Goal: Find specific page/section: Find specific page/section

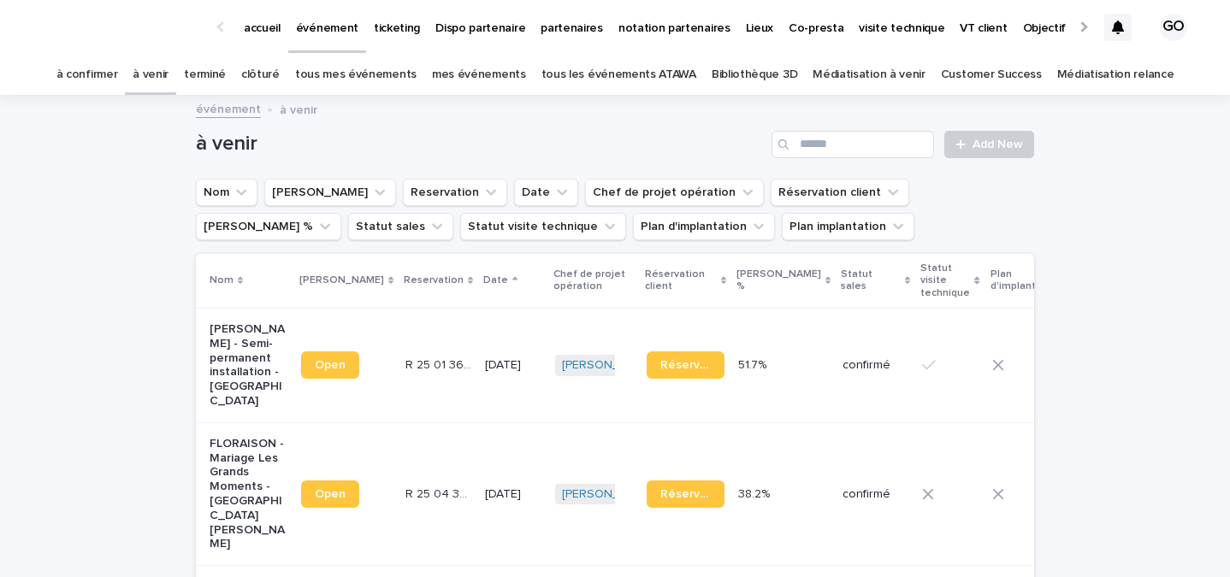
click at [374, 57] on link "tous mes événements" at bounding box center [355, 75] width 121 height 40
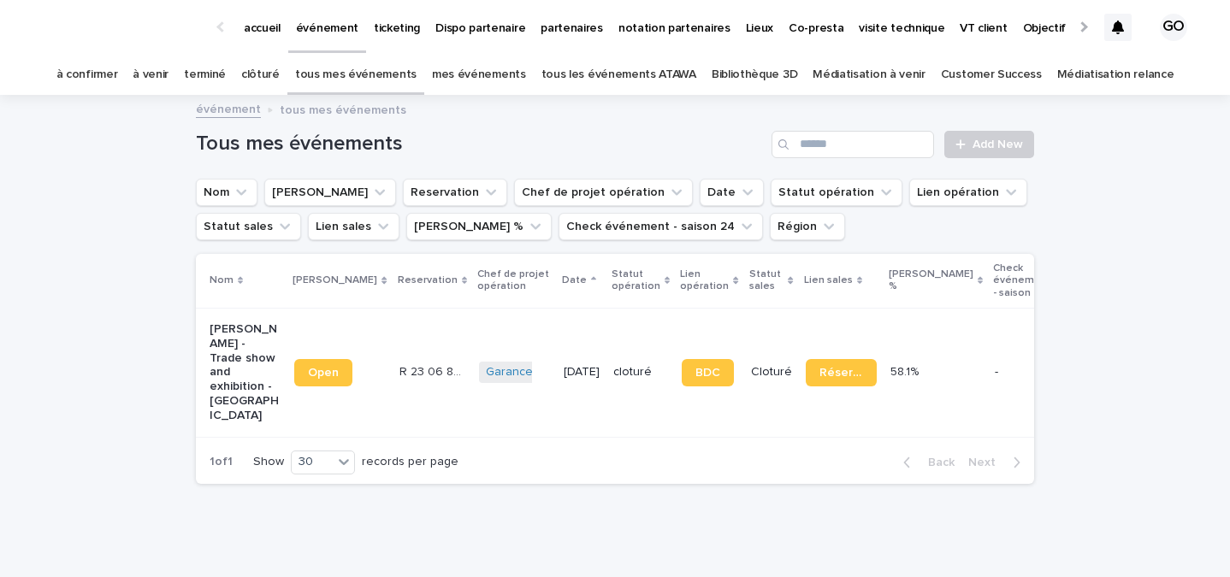
click at [518, 72] on link "mes événements" at bounding box center [479, 75] width 94 height 40
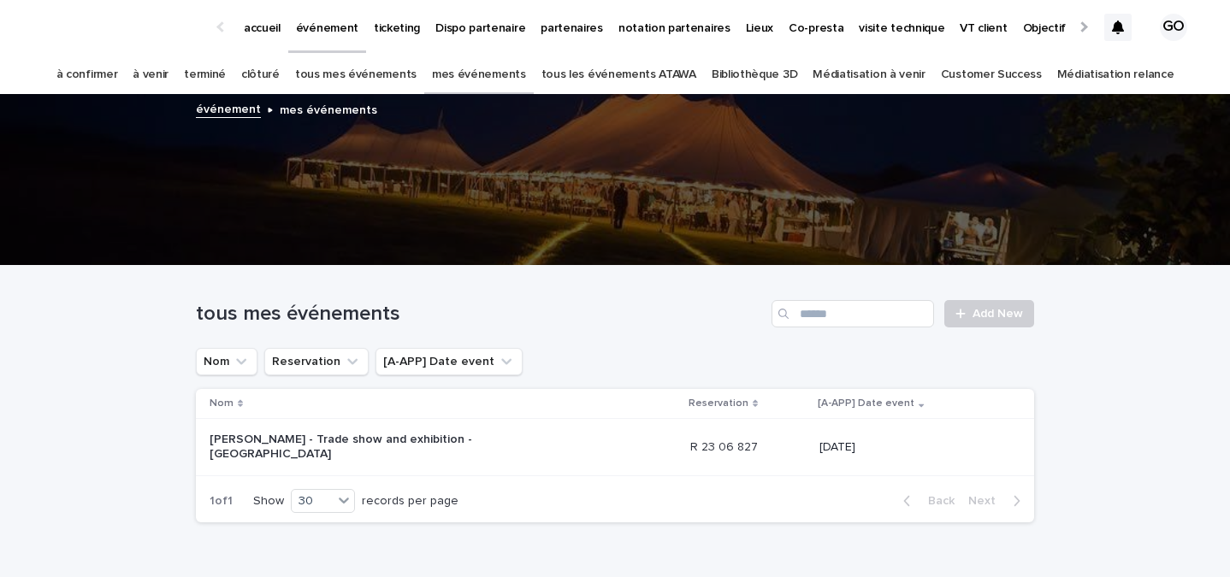
click at [770, 87] on link "Bibliothèque 3D" at bounding box center [755, 75] width 86 height 40
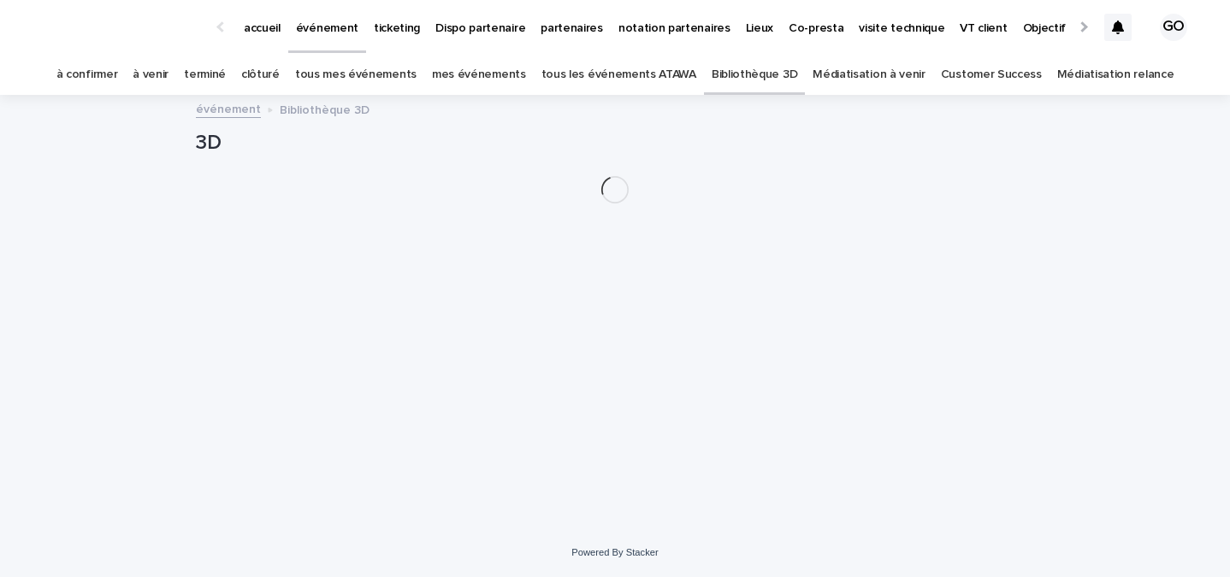
click at [848, 83] on link "Médiatisation à venir" at bounding box center [869, 75] width 113 height 40
click at [588, 79] on link "tous les événements ATAWA" at bounding box center [618, 75] width 155 height 40
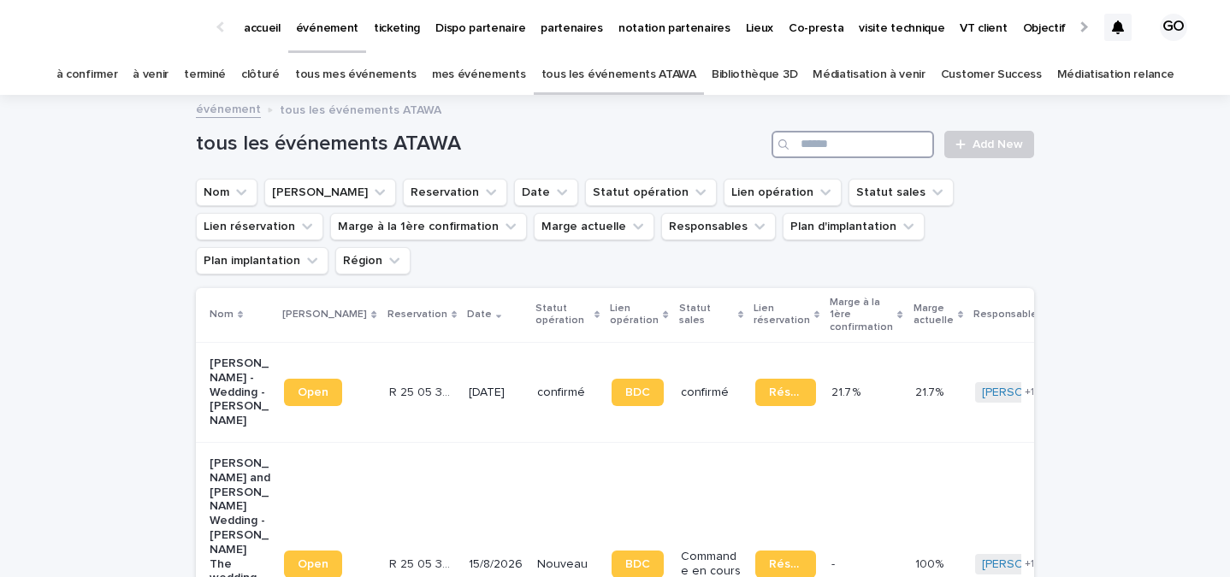
click at [878, 147] on input "Search" at bounding box center [852, 144] width 163 height 27
type input "******"
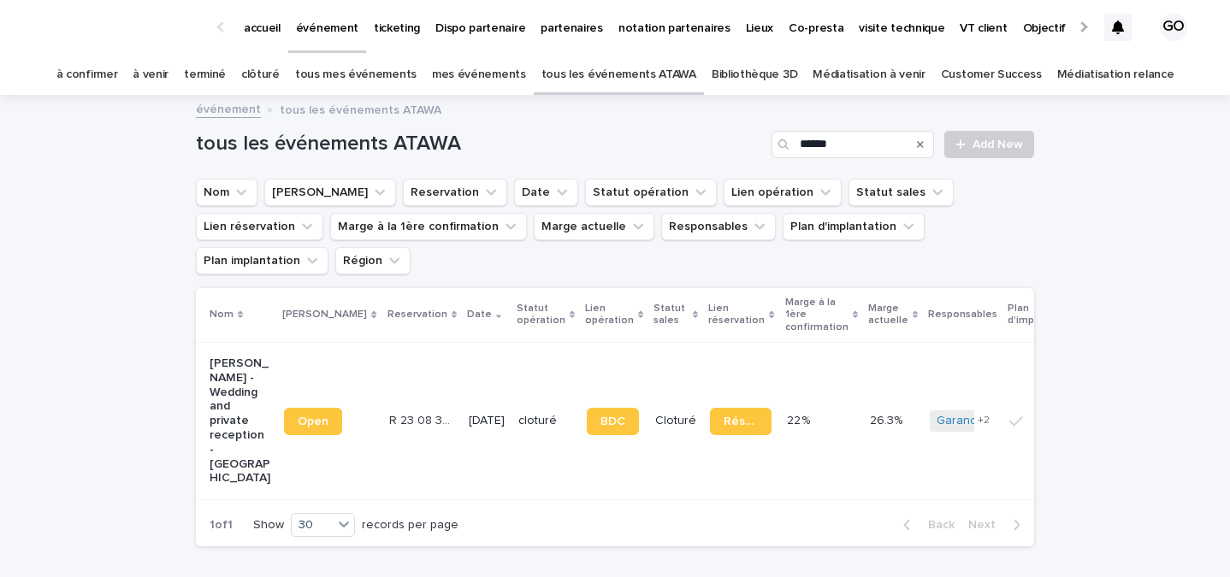
click at [245, 358] on p "Anne Hirschfeld - Wedding and private reception - Saint-Gatien-des-Bois" at bounding box center [240, 421] width 61 height 129
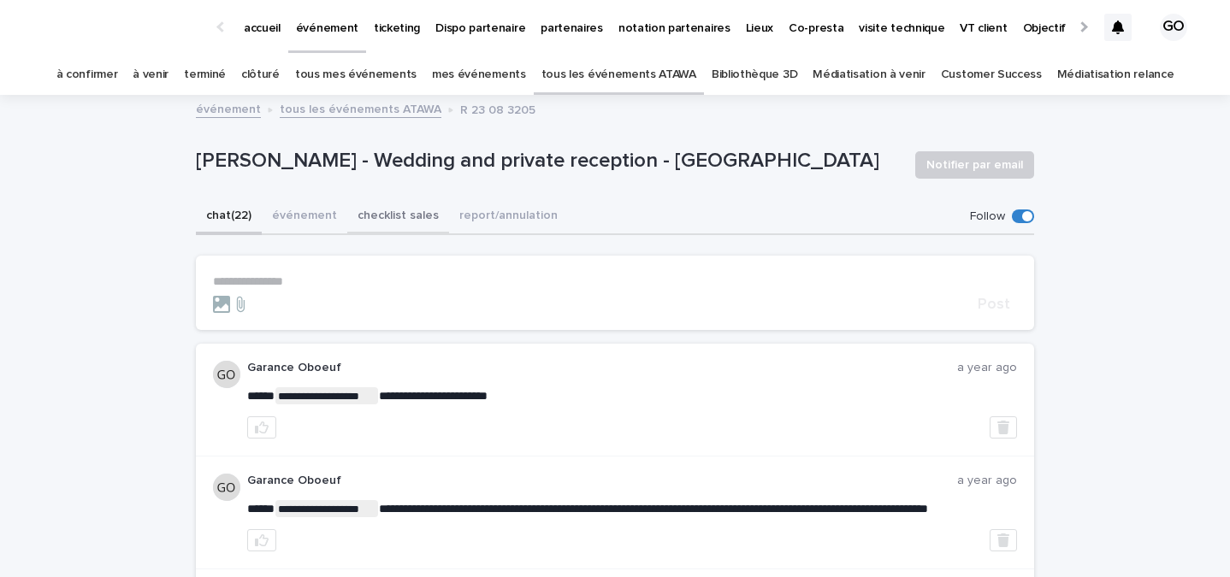
click at [392, 212] on button "checklist sales" at bounding box center [398, 217] width 102 height 36
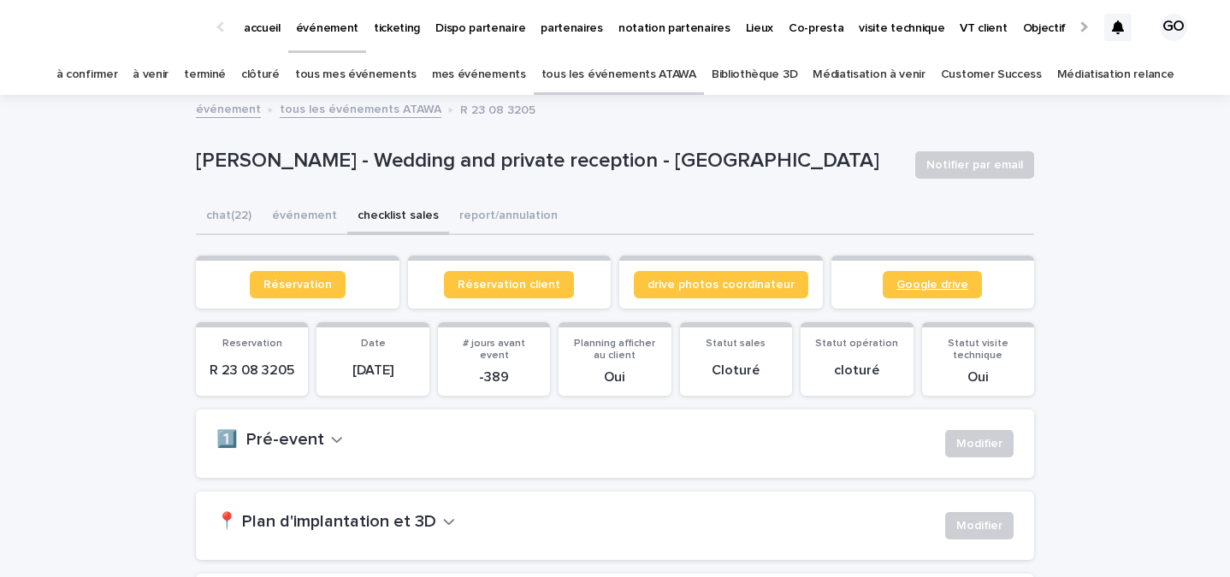
click at [903, 291] on link "Google drive" at bounding box center [932, 284] width 99 height 27
click at [700, 268] on section "drive photos coordinateur" at bounding box center [721, 282] width 204 height 53
click at [700, 273] on link "drive photos coordinateur" at bounding box center [721, 284] width 174 height 27
drag, startPoint x: 697, startPoint y: 80, endPoint x: 680, endPoint y: 80, distance: 17.1
click at [691, 80] on div "tous les événements ATAWA" at bounding box center [619, 75] width 170 height 40
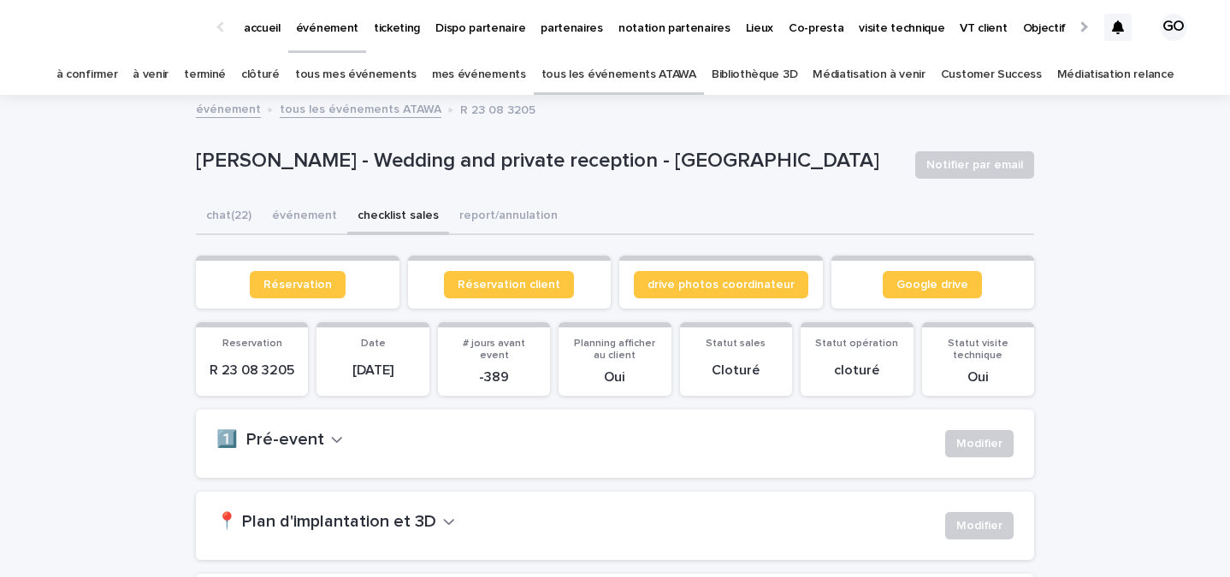
click at [678, 80] on link "tous les événements ATAWA" at bounding box center [618, 75] width 155 height 40
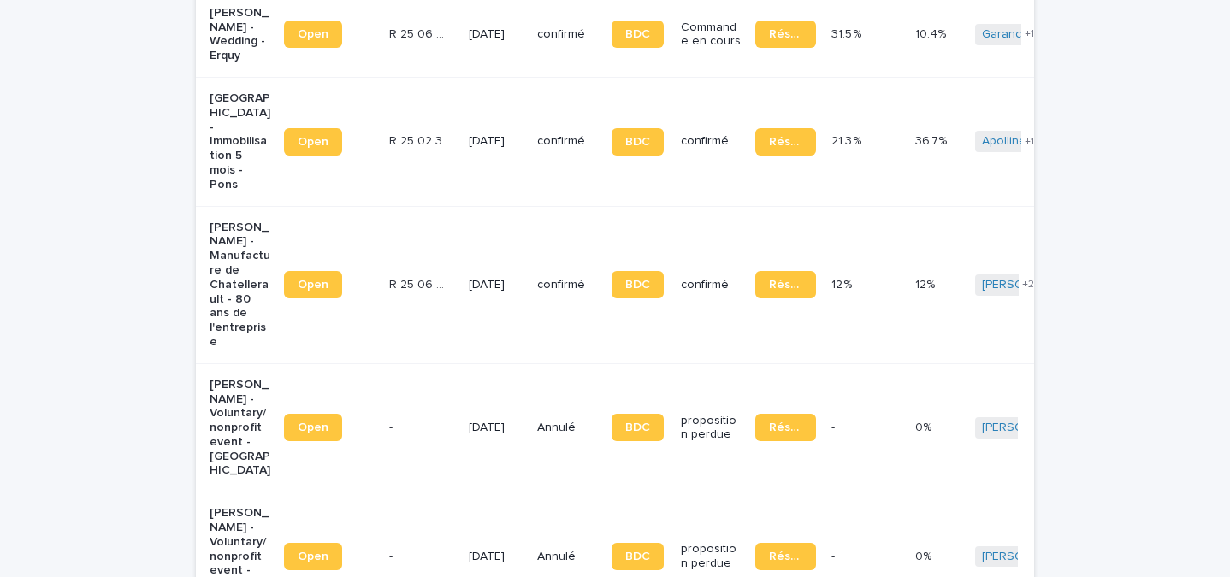
scroll to position [3101, 0]
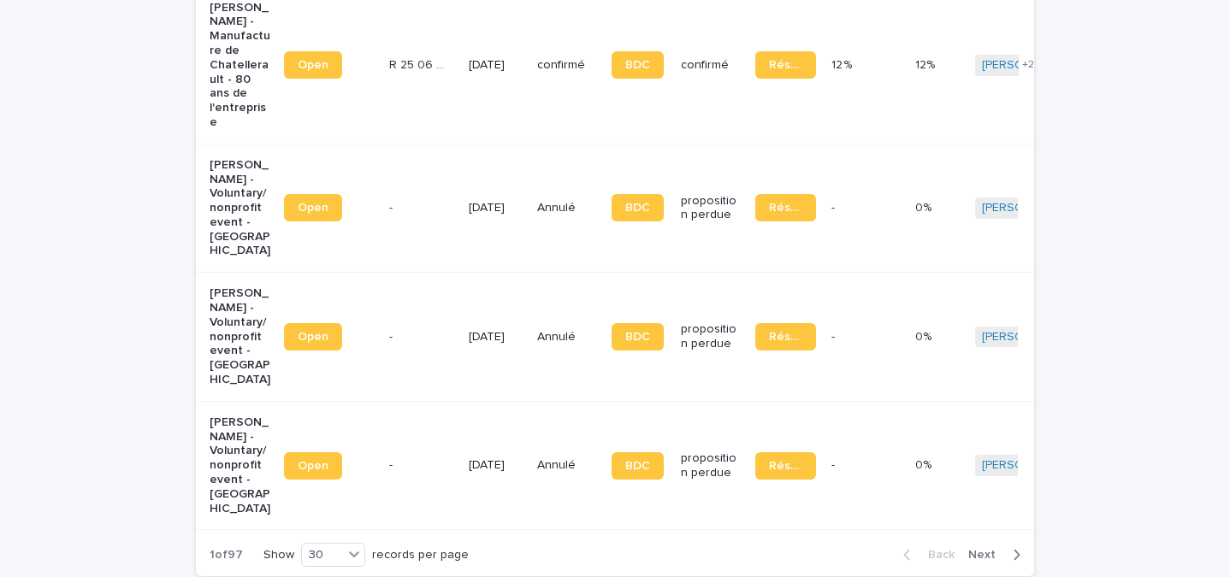
click at [1002, 549] on span "Next" at bounding box center [987, 555] width 38 height 12
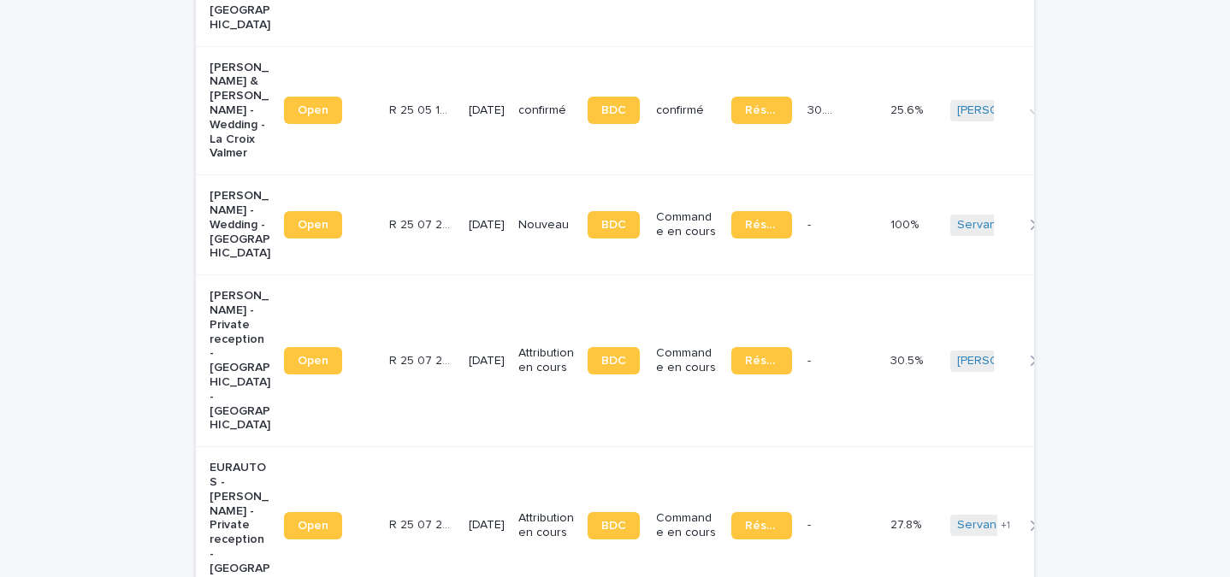
scroll to position [3380, 0]
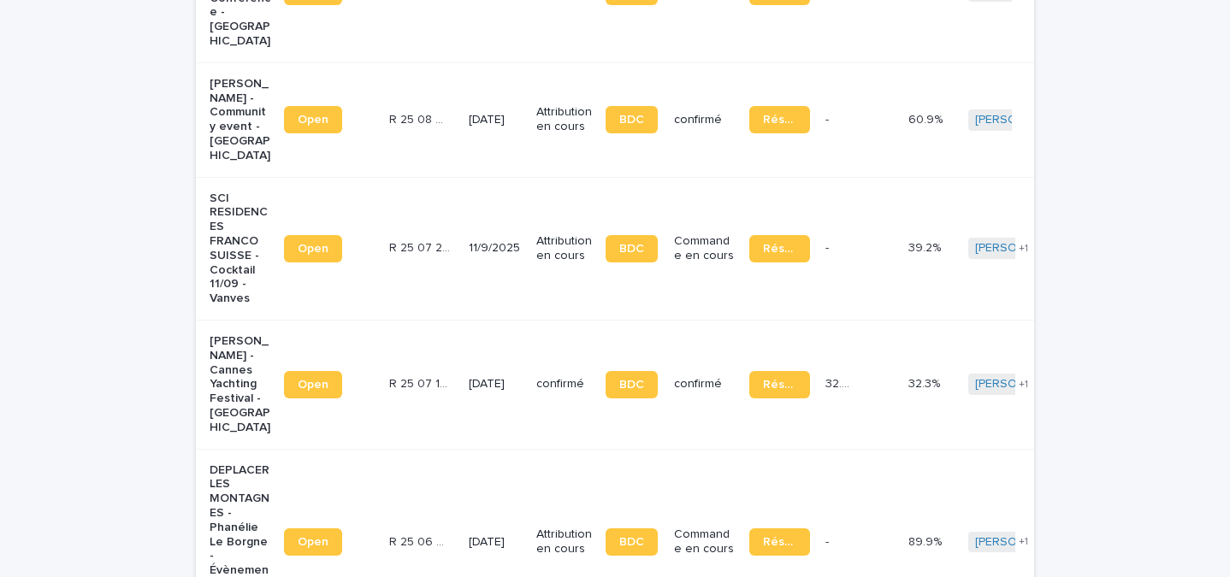
scroll to position [3676, 0]
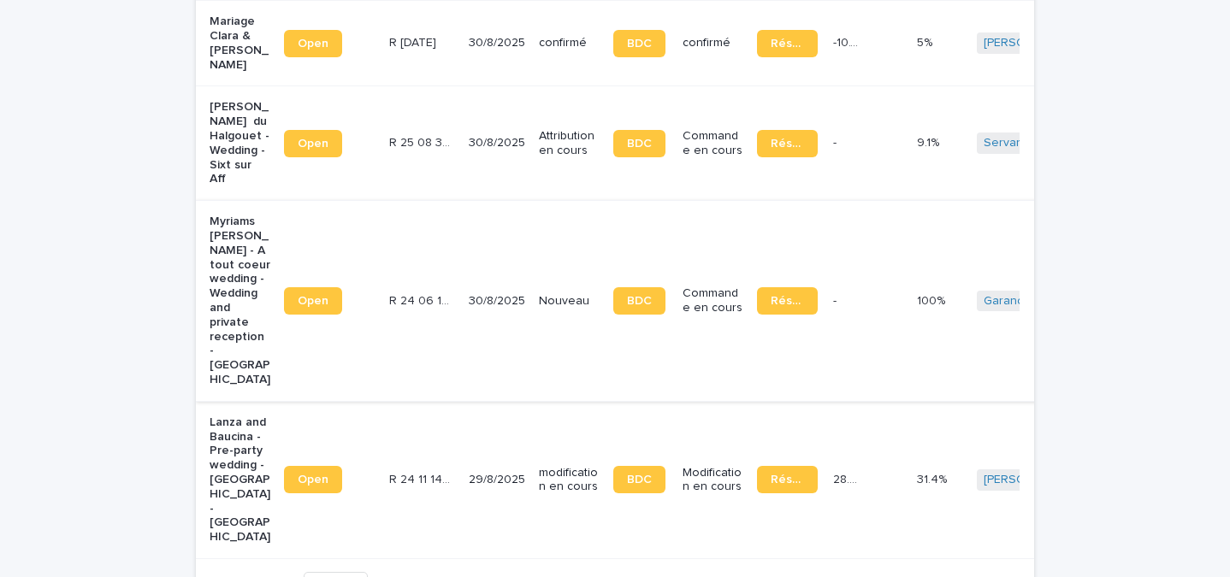
scroll to position [3417, 0]
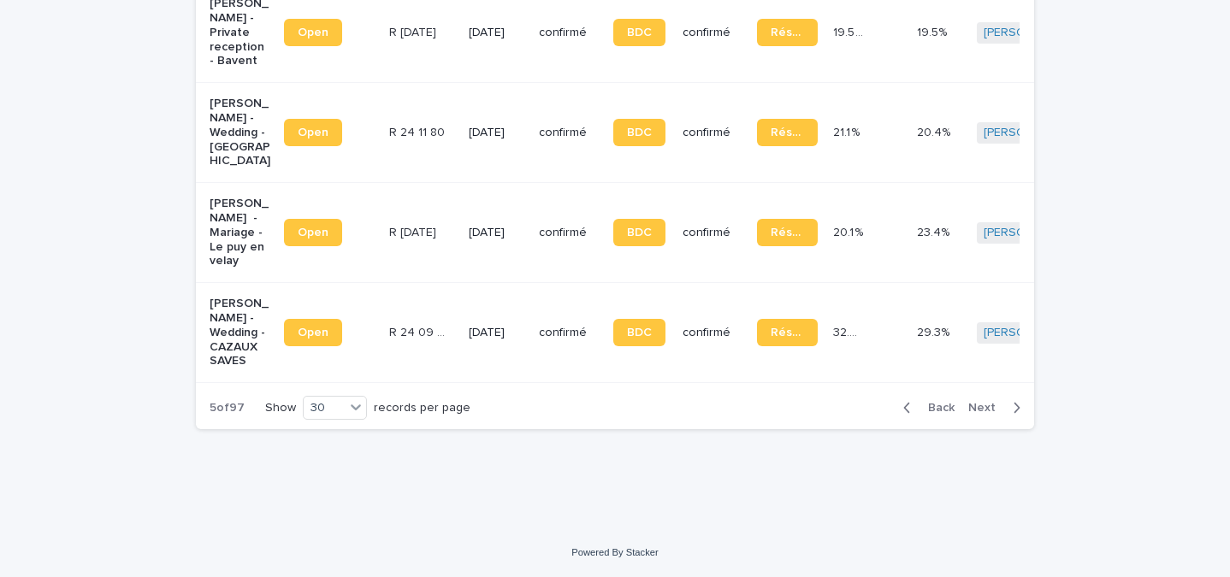
scroll to position [3029, 0]
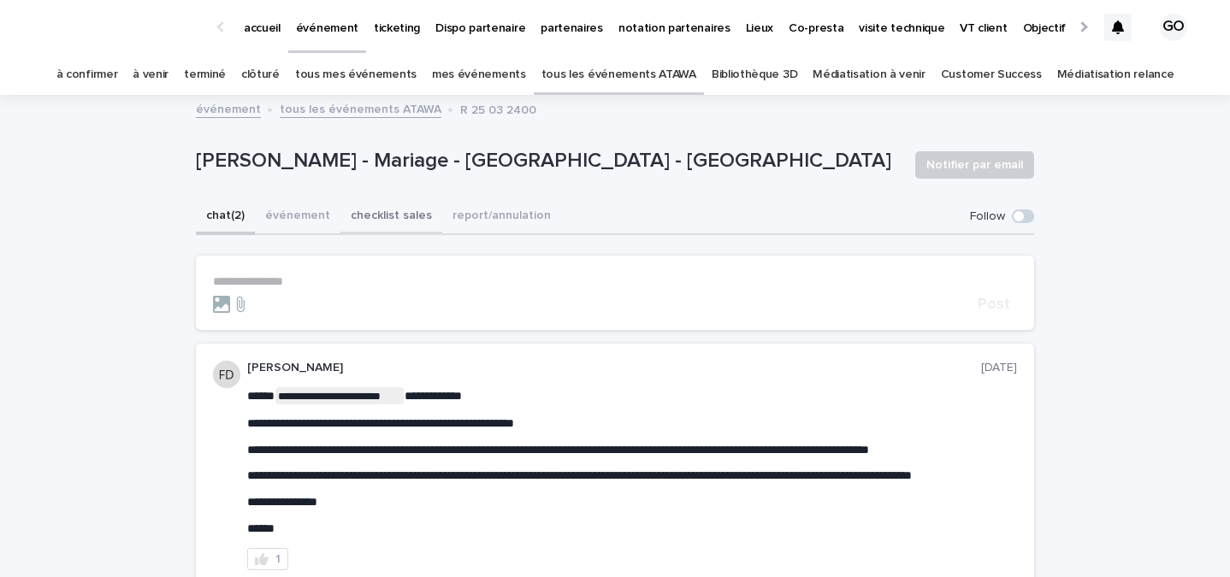
click at [415, 218] on button "checklist sales" at bounding box center [391, 217] width 102 height 36
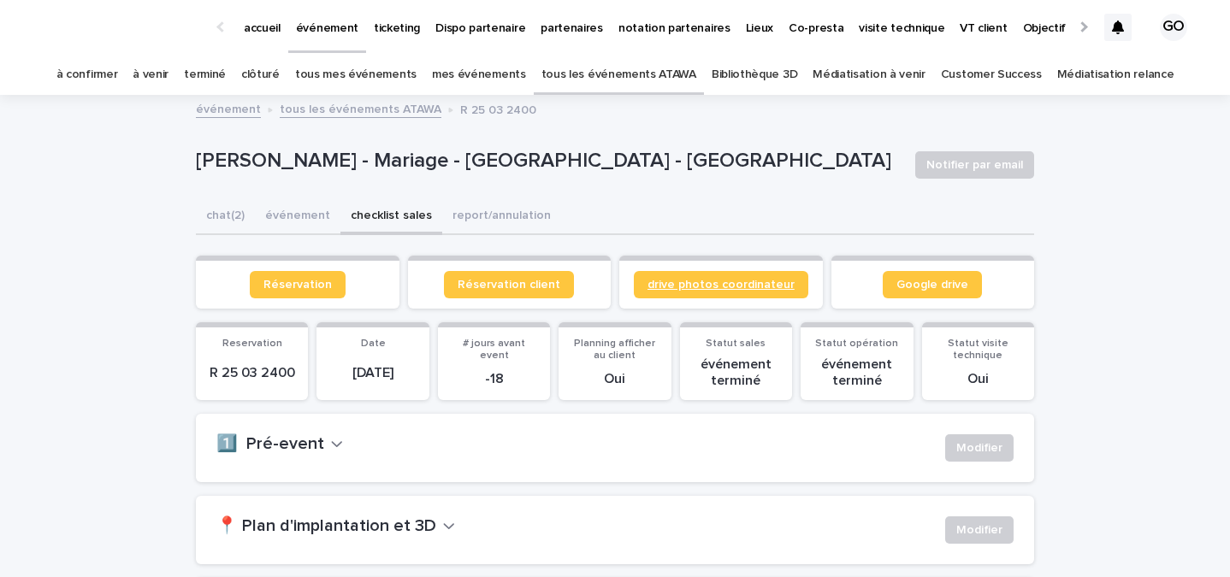
click at [700, 287] on span "drive photos coordinateur" at bounding box center [720, 285] width 147 height 12
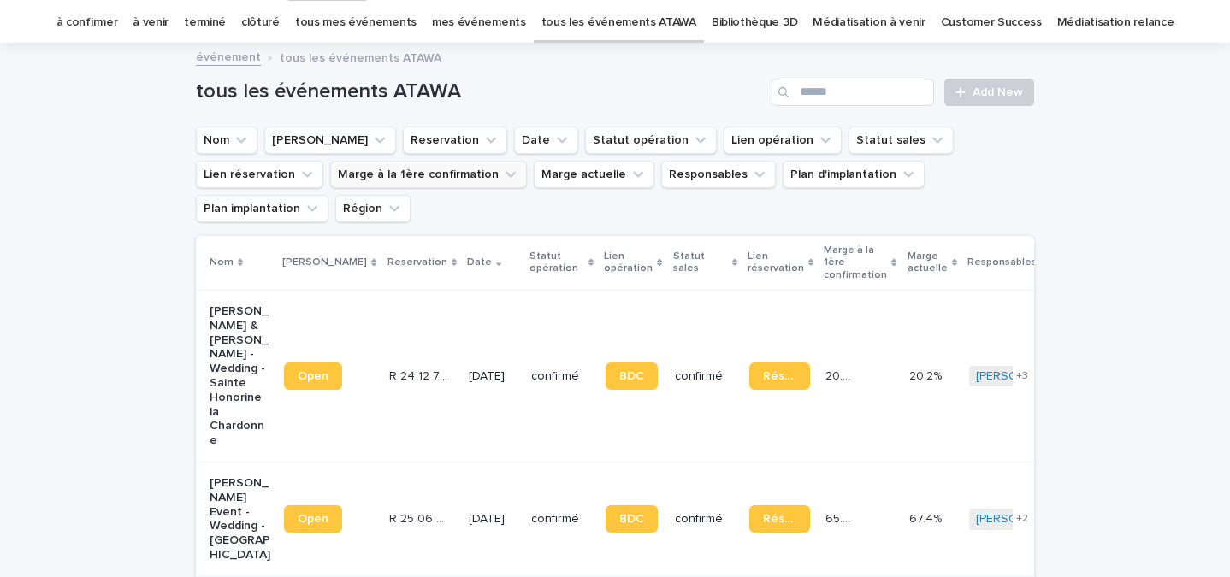
scroll to position [55, 0]
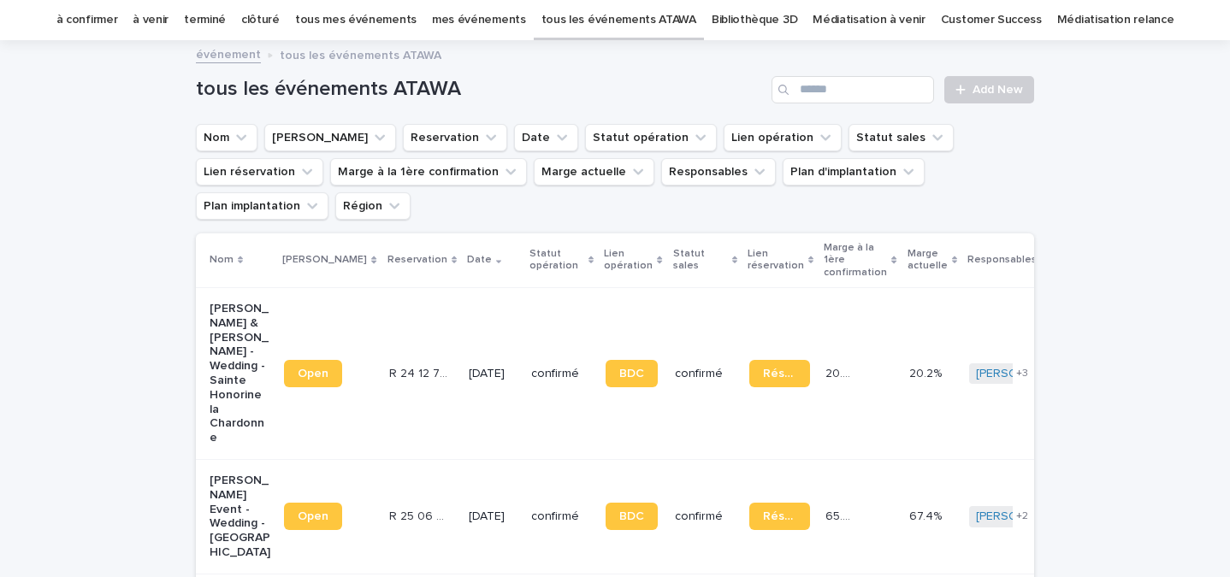
click at [210, 338] on p "Wayne & Laura - Wedding - Sainte Honorine la Chardonne" at bounding box center [240, 374] width 61 height 144
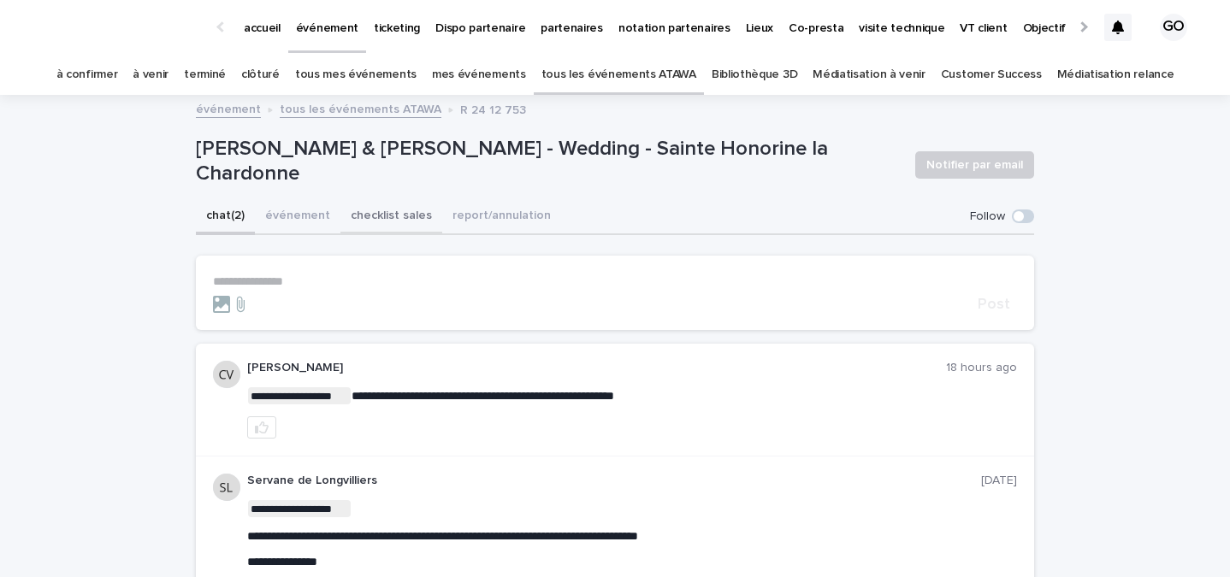
click at [408, 222] on button "checklist sales" at bounding box center [391, 217] width 102 height 36
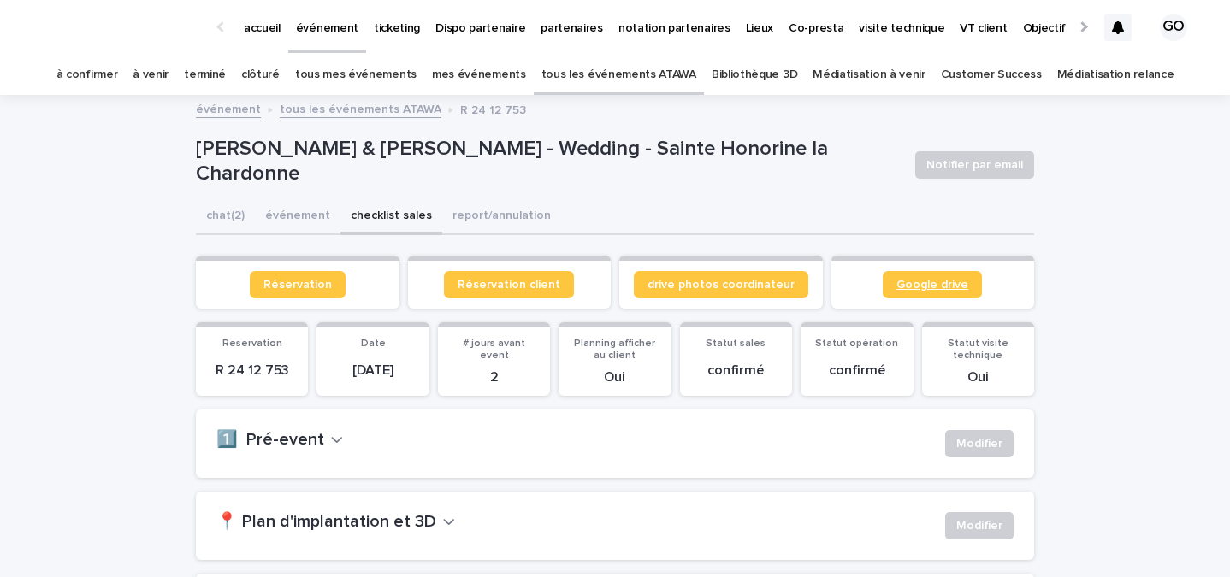
click at [925, 281] on span "Google drive" at bounding box center [932, 285] width 72 height 12
click at [699, 286] on span "drive photos coordinateur" at bounding box center [720, 285] width 147 height 12
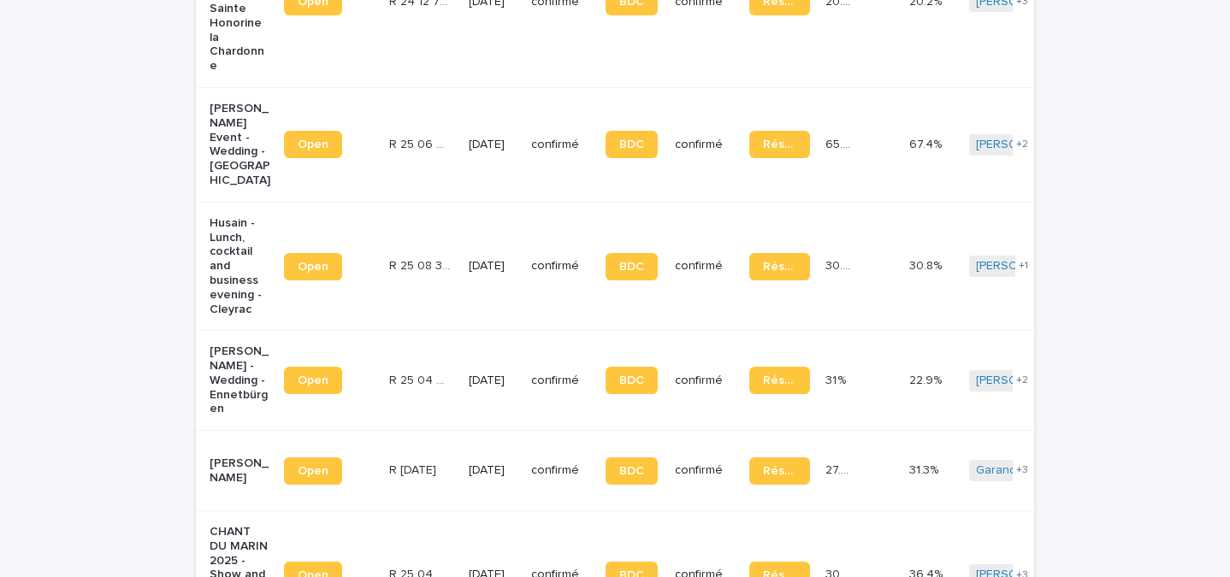
scroll to position [506, 0]
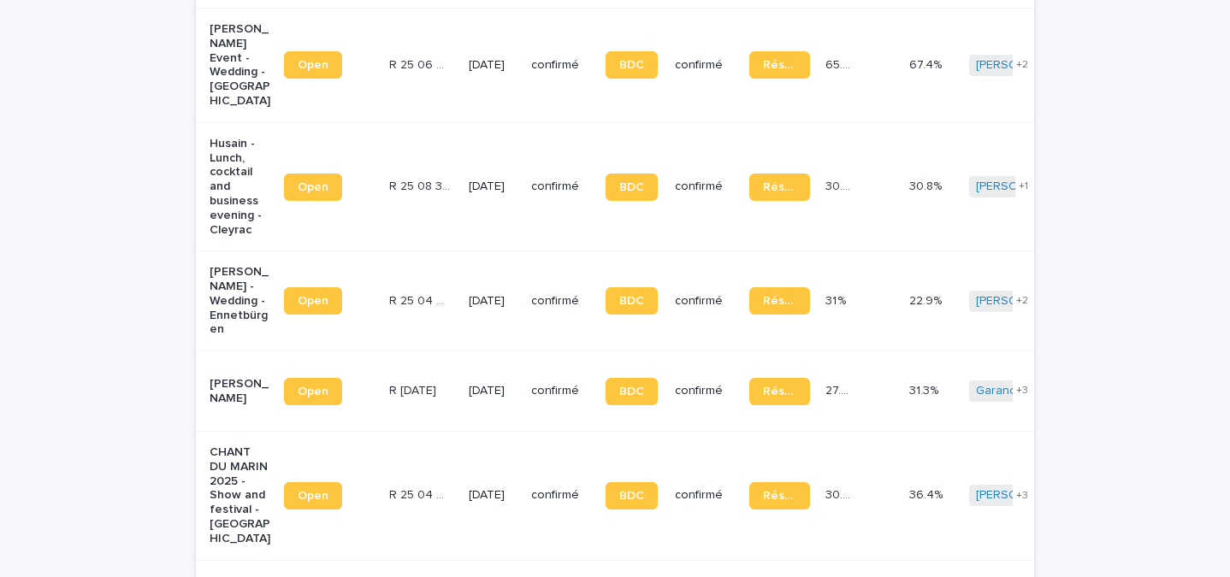
click at [224, 377] on p "[PERSON_NAME]" at bounding box center [240, 391] width 61 height 29
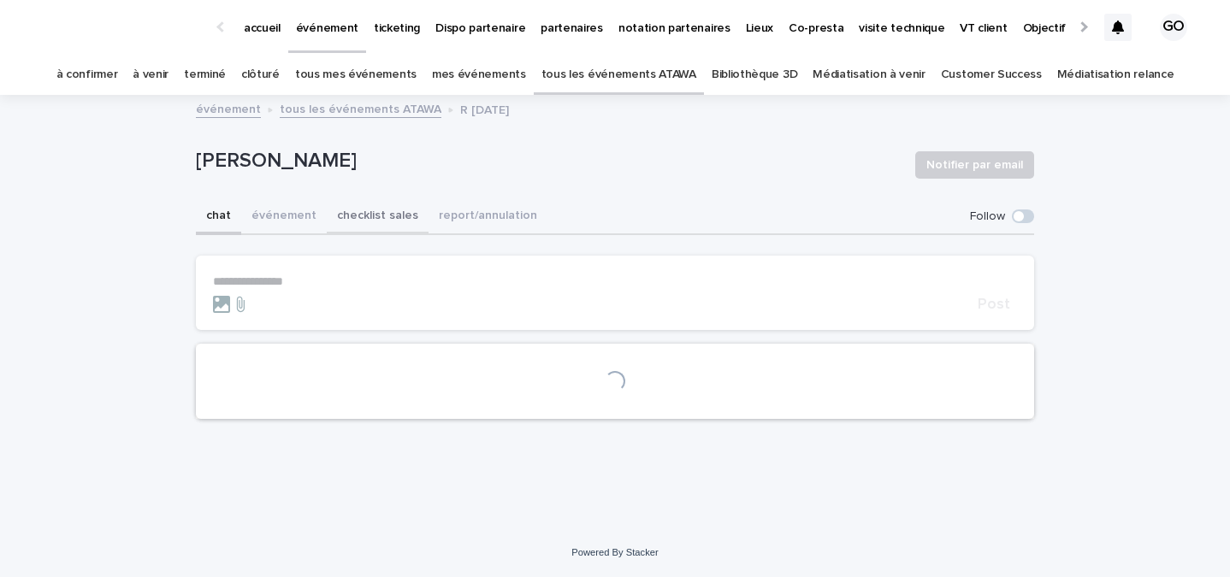
click at [358, 218] on button "checklist sales" at bounding box center [378, 217] width 102 height 36
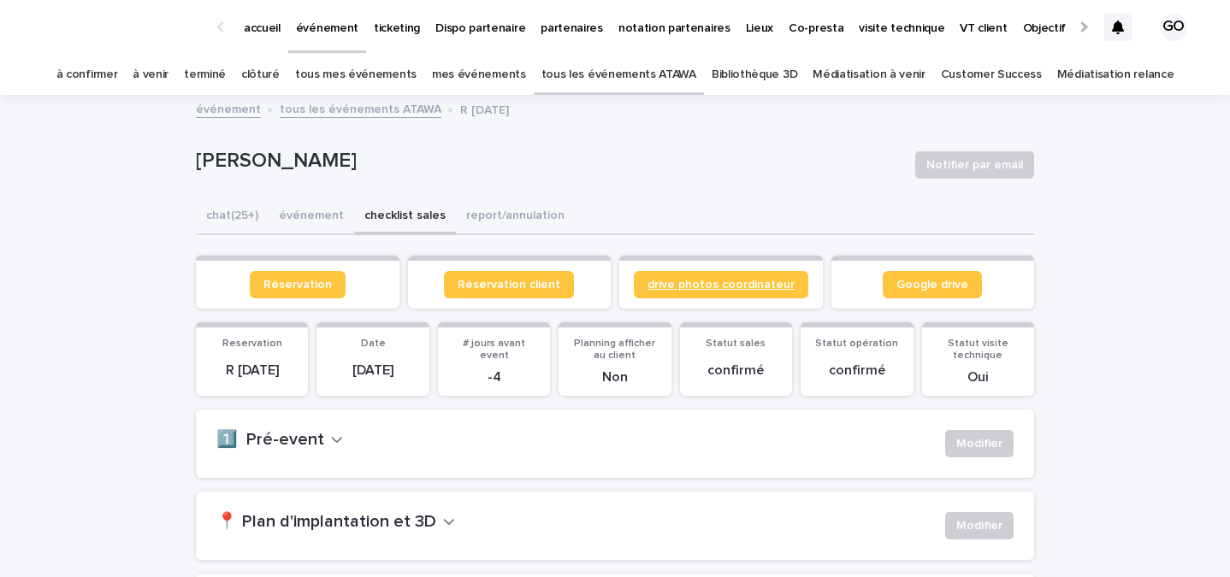
click at [764, 282] on span "drive photos coordinateur" at bounding box center [720, 285] width 147 height 12
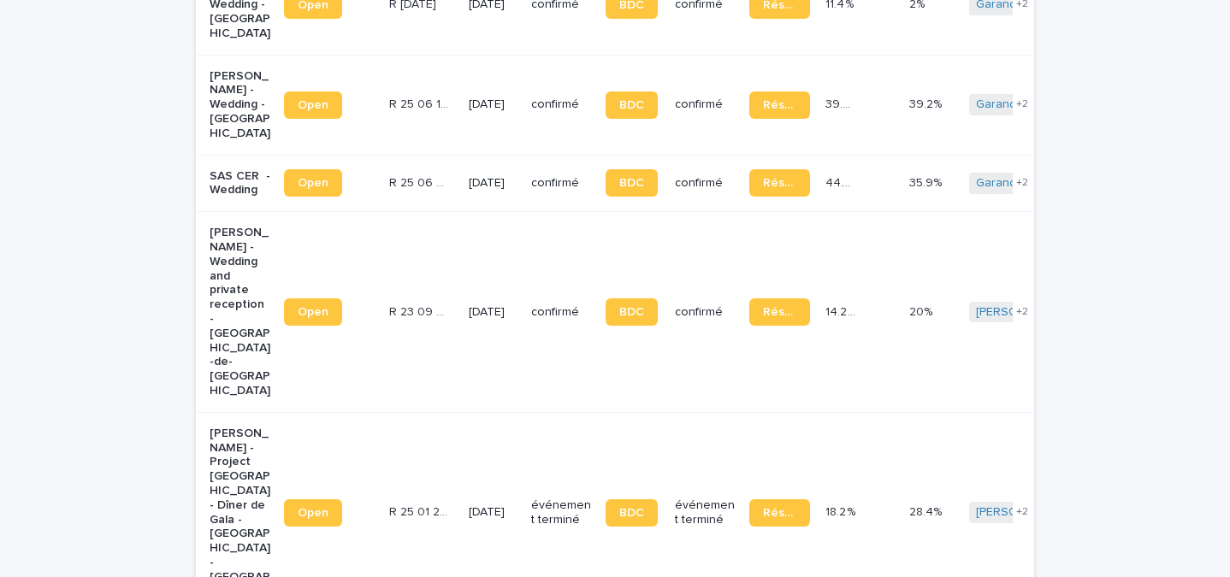
scroll to position [1132, 0]
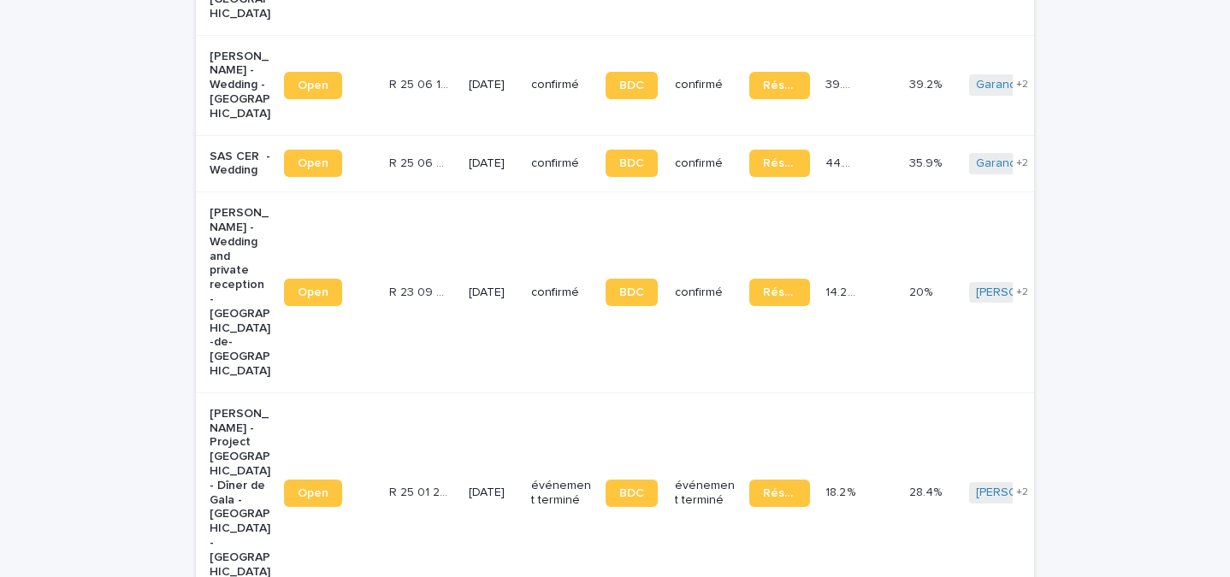
click at [233, 407] on p "Joachim Schwab - Project Switzerland - Dîner de Gala - Domaine du Grand Malagny…" at bounding box center [240, 493] width 61 height 173
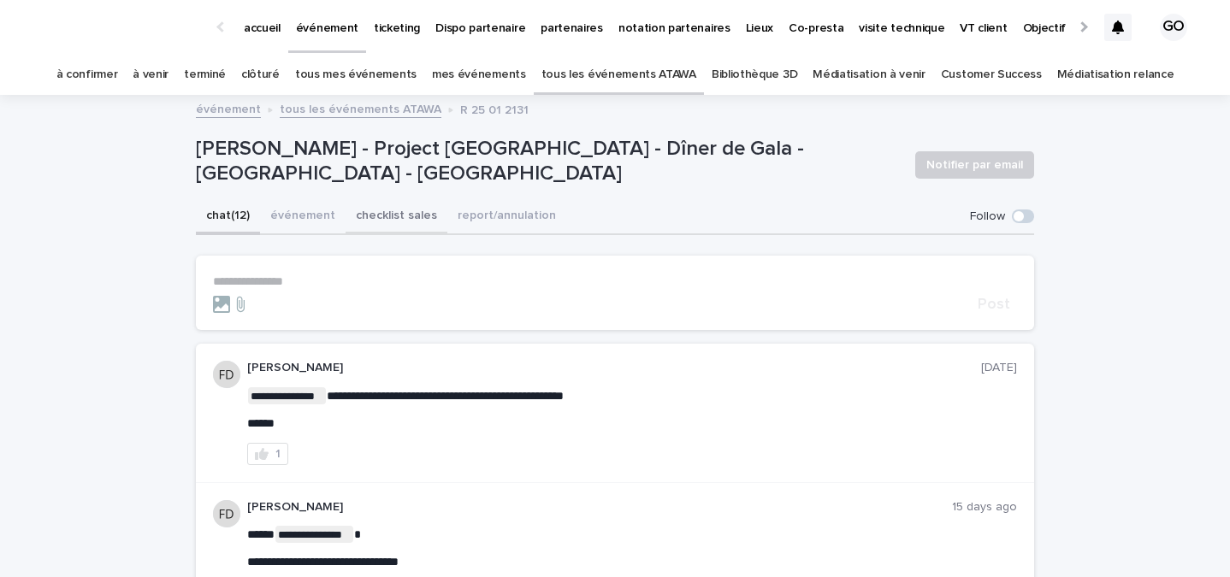
click at [391, 218] on button "checklist sales" at bounding box center [397, 217] width 102 height 36
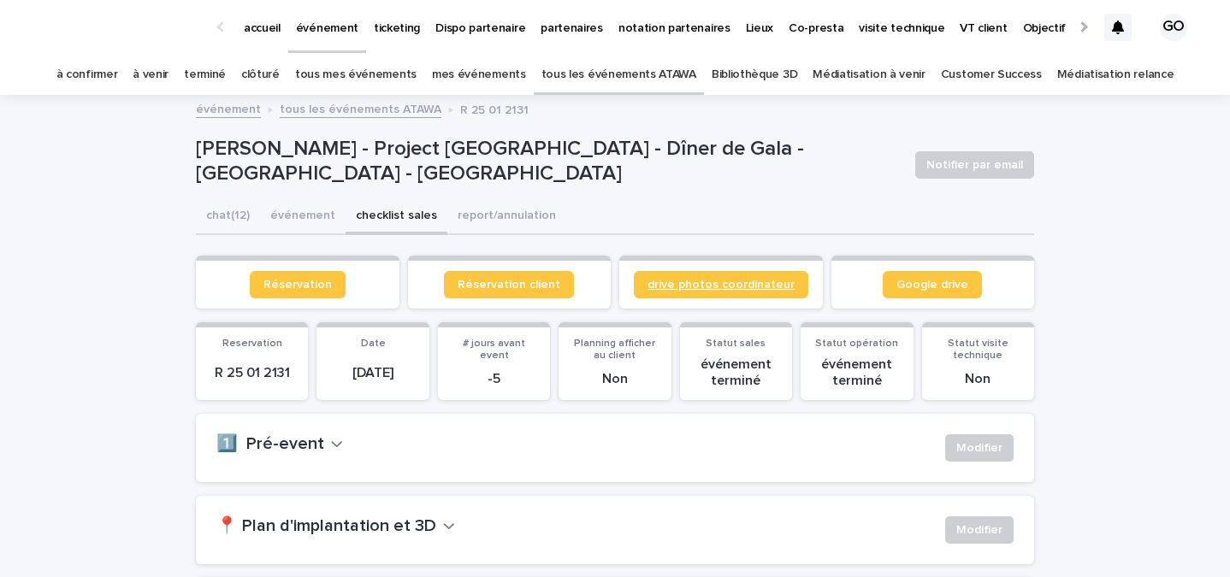
click at [696, 287] on span "drive photos coordinateur" at bounding box center [720, 285] width 147 height 12
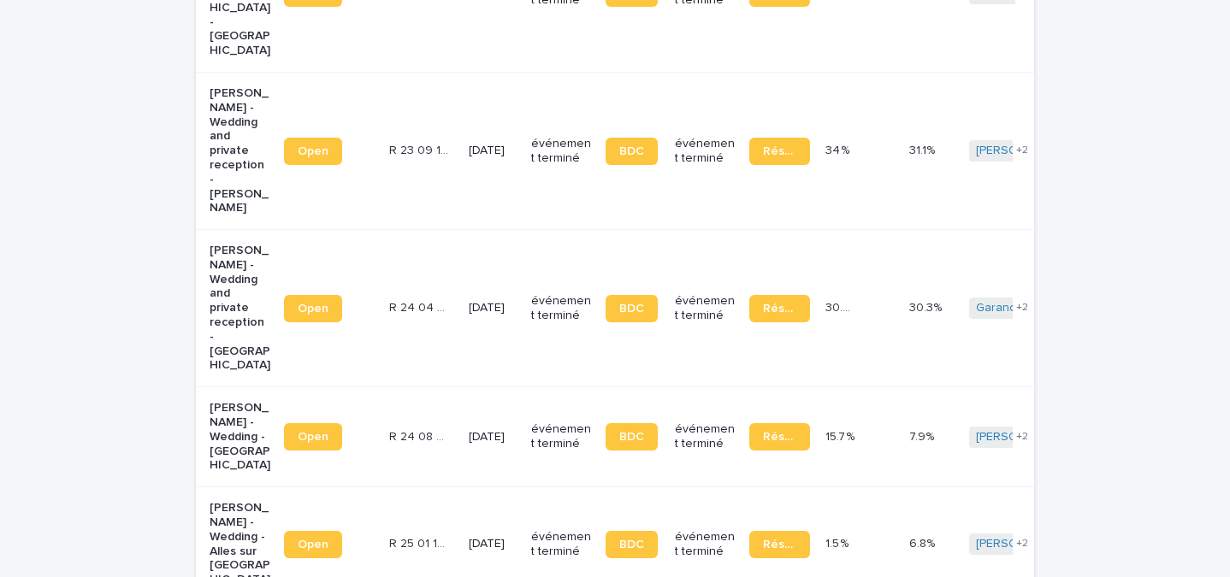
scroll to position [3345, 0]
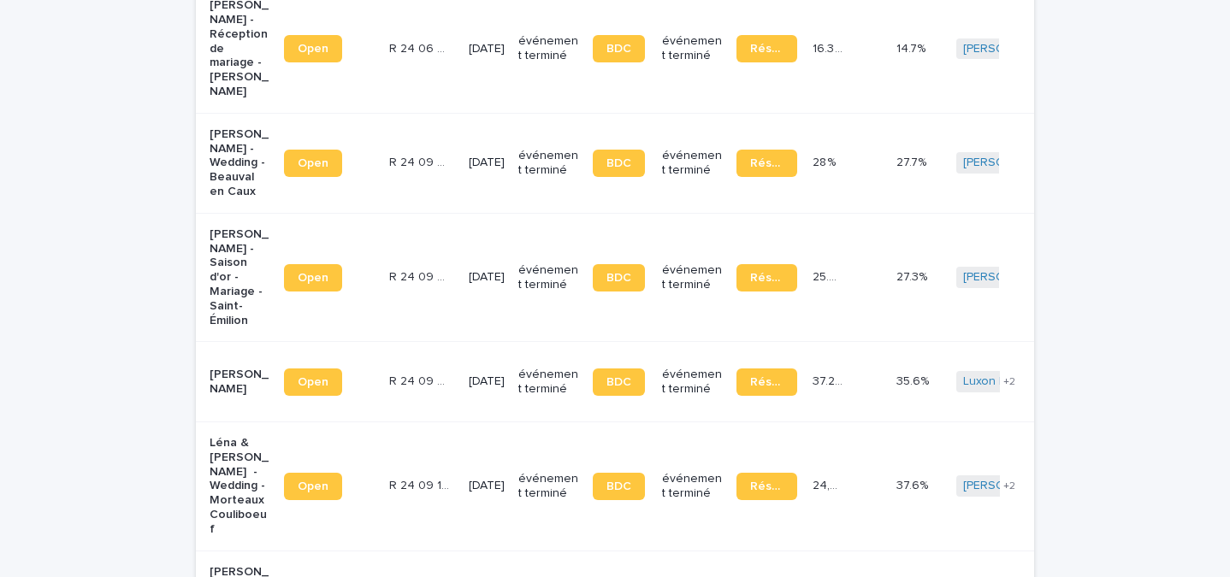
scroll to position [2852, 0]
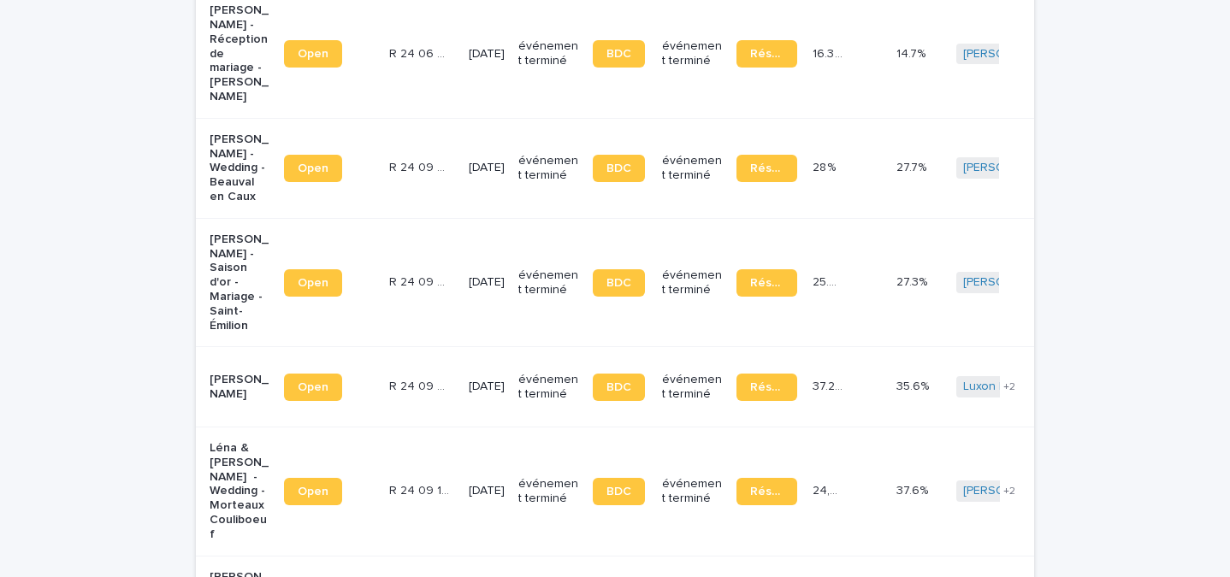
click at [236, 373] on p "Audrey Vignez - Mariage - Villenoy" at bounding box center [240, 387] width 61 height 29
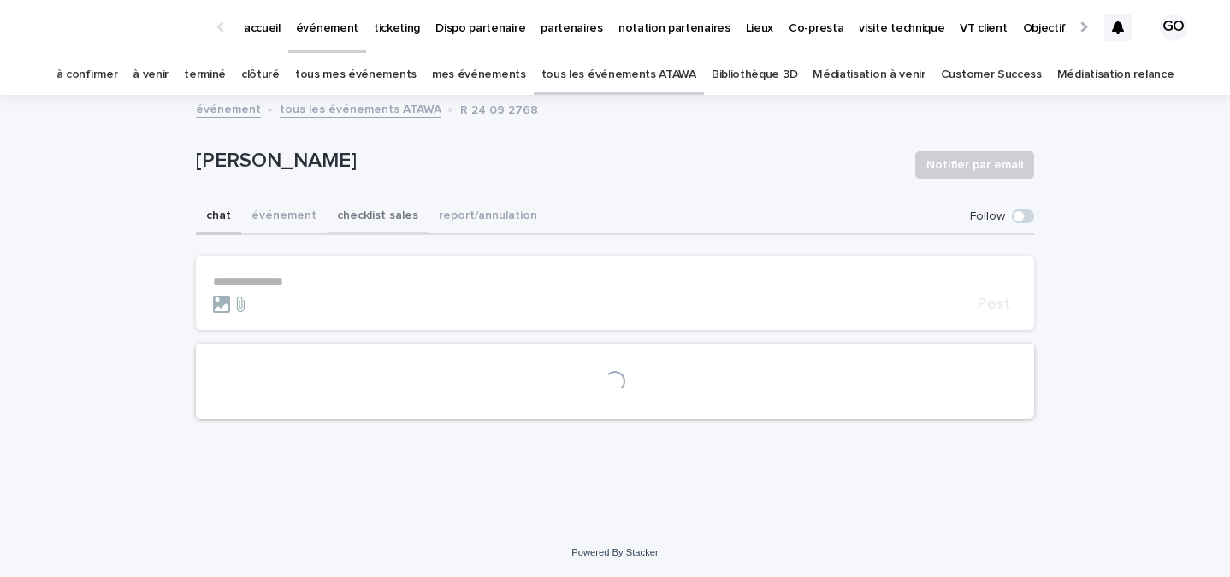
click at [381, 206] on button "checklist sales" at bounding box center [378, 217] width 102 height 36
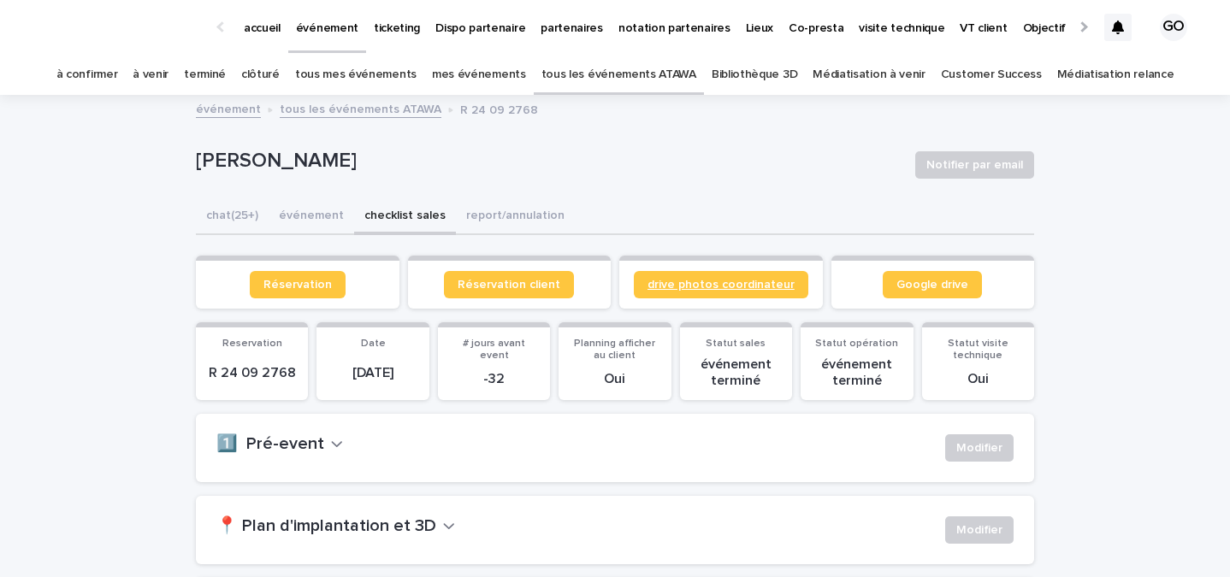
click at [676, 287] on span "drive photos coordinateur" at bounding box center [720, 285] width 147 height 12
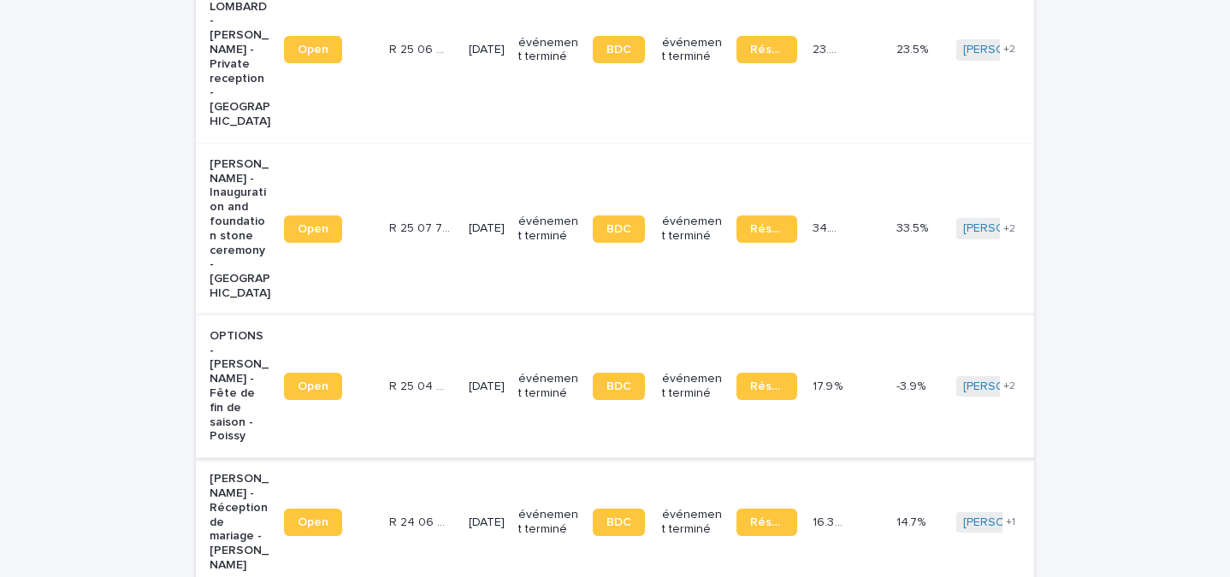
scroll to position [2388, 0]
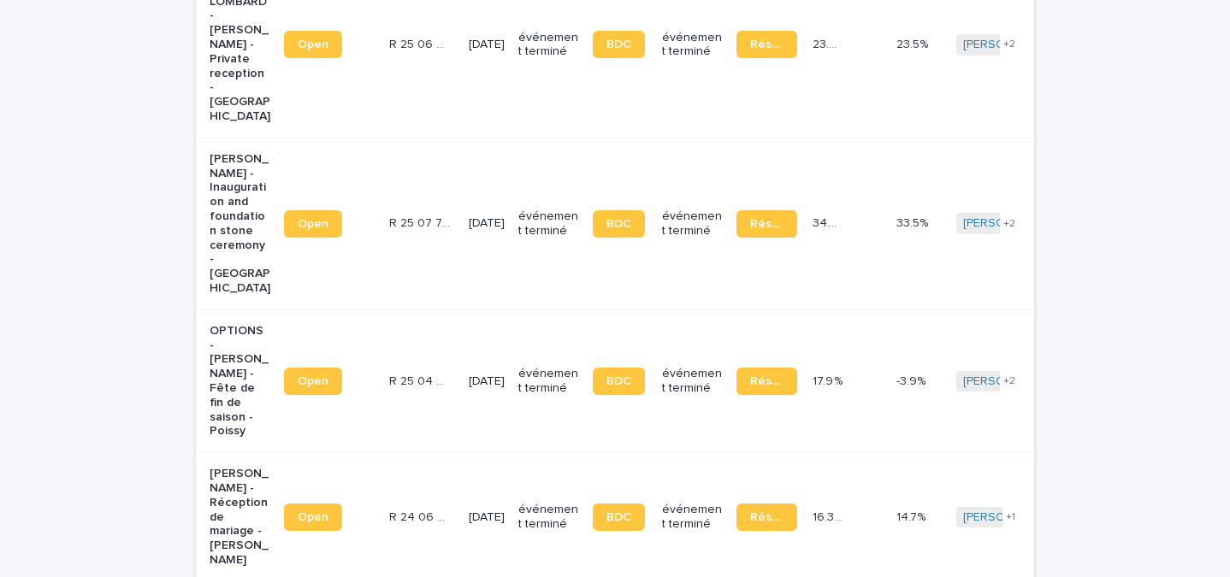
click at [233, 467] on p "Clémentine Tassy - Réception de mariage - Seyne" at bounding box center [240, 517] width 61 height 101
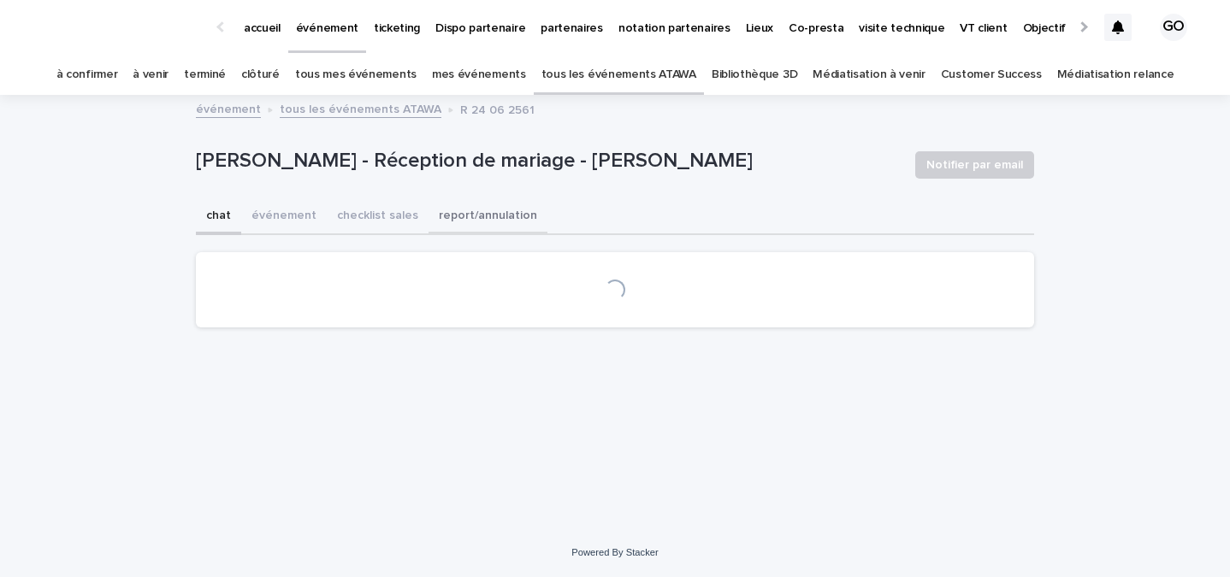
click at [523, 216] on button "report/annulation" at bounding box center [488, 217] width 119 height 36
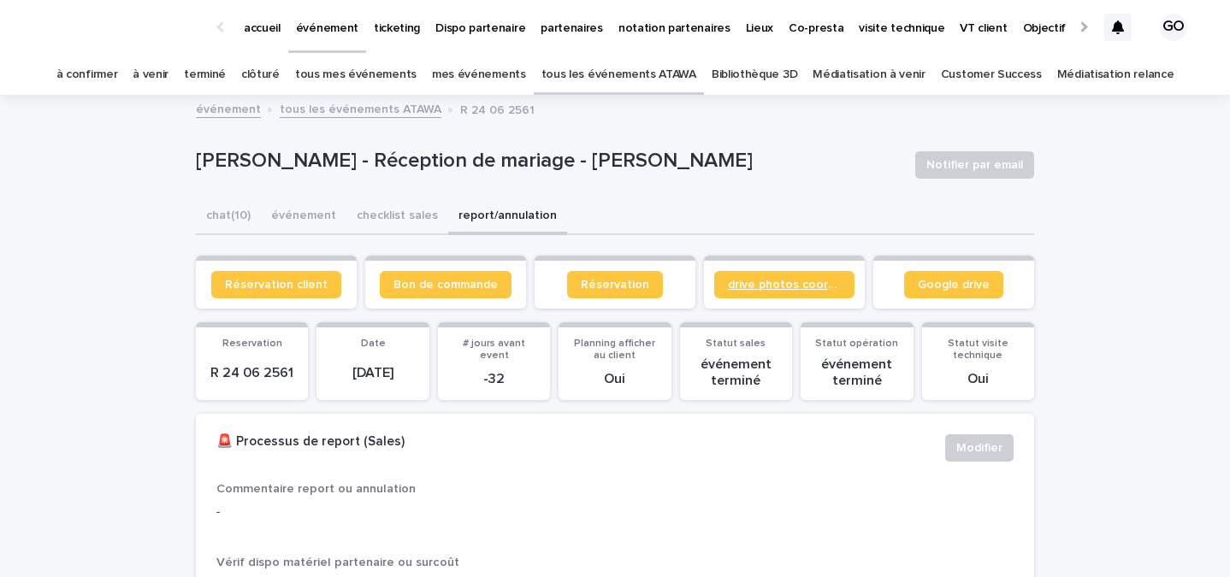
click at [756, 296] on link "drive photos coordinateur" at bounding box center [784, 284] width 140 height 27
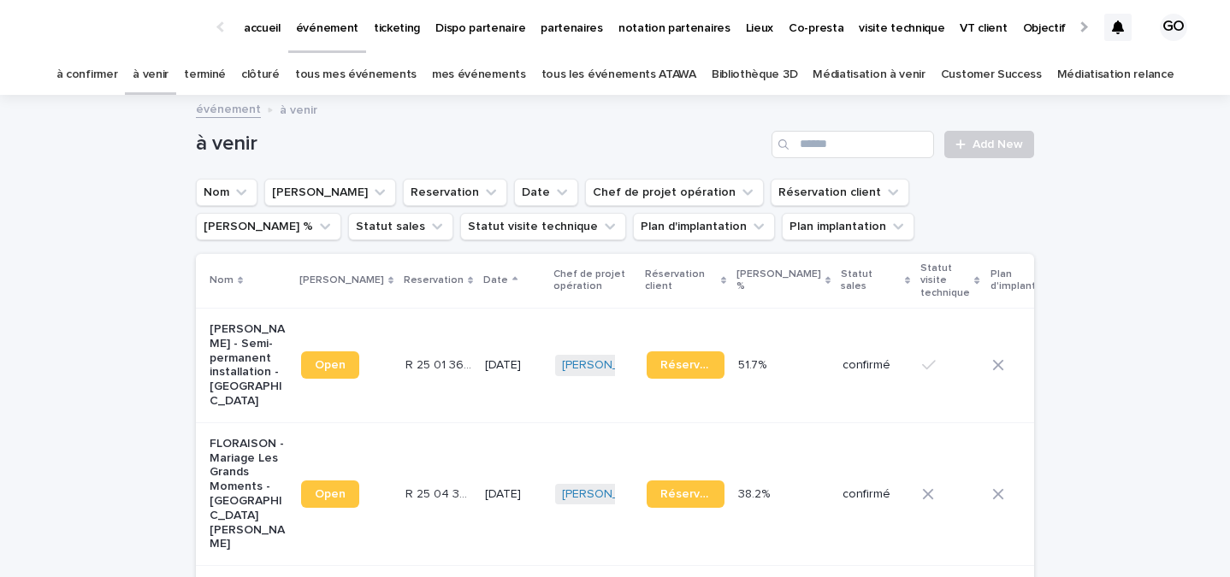
click at [118, 65] on link "à confirmer" at bounding box center [87, 75] width 62 height 40
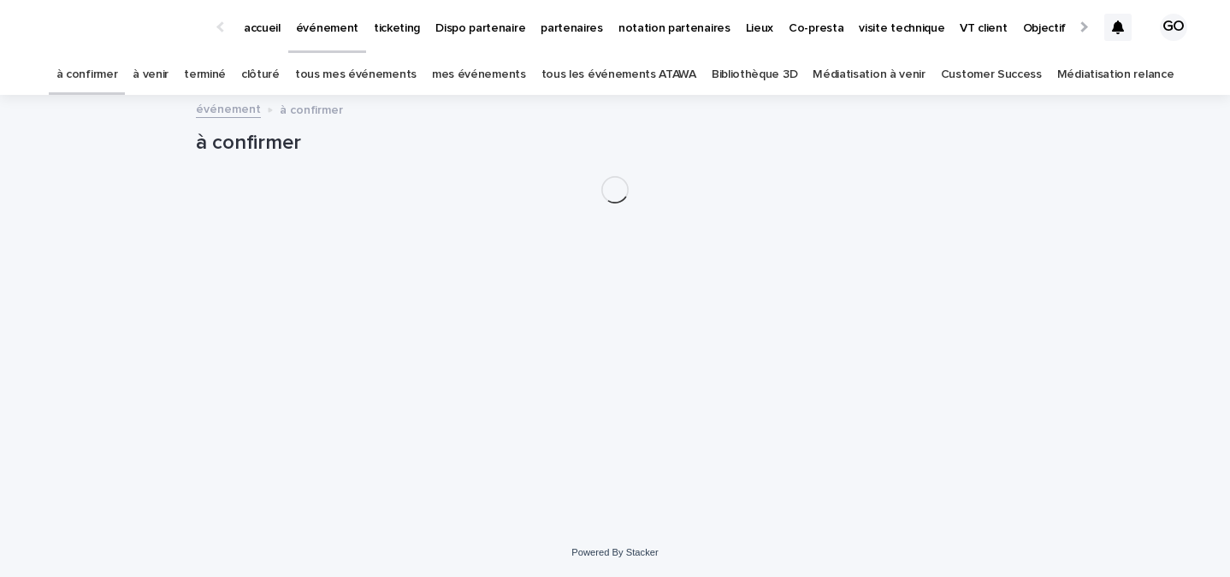
click at [168, 74] on link "à venir" at bounding box center [151, 75] width 36 height 40
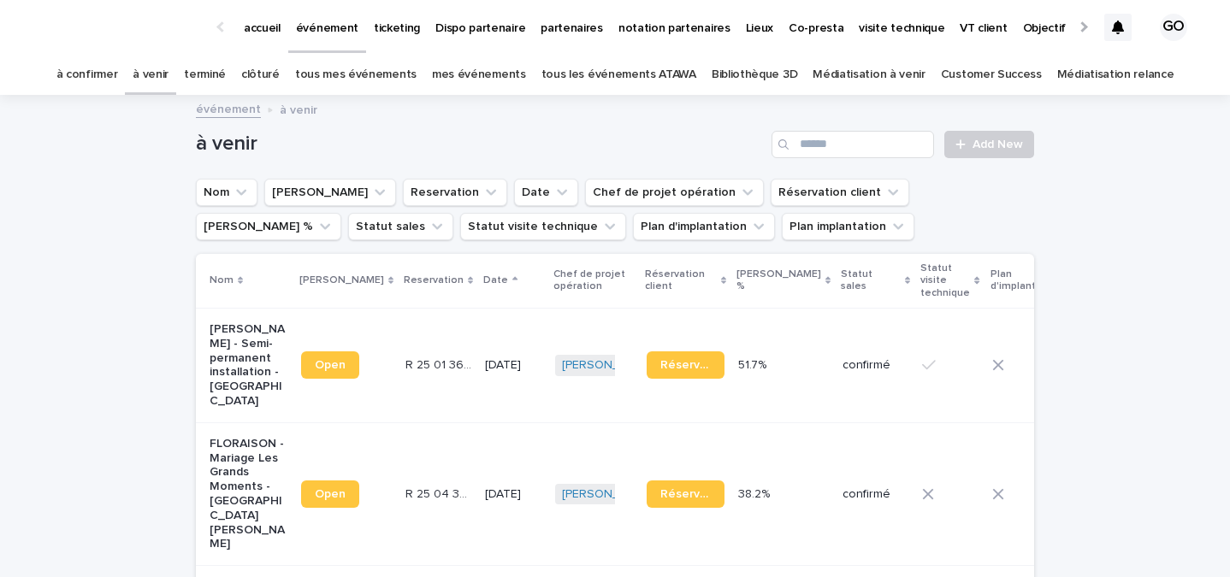
click at [118, 75] on link "à confirmer" at bounding box center [87, 75] width 62 height 40
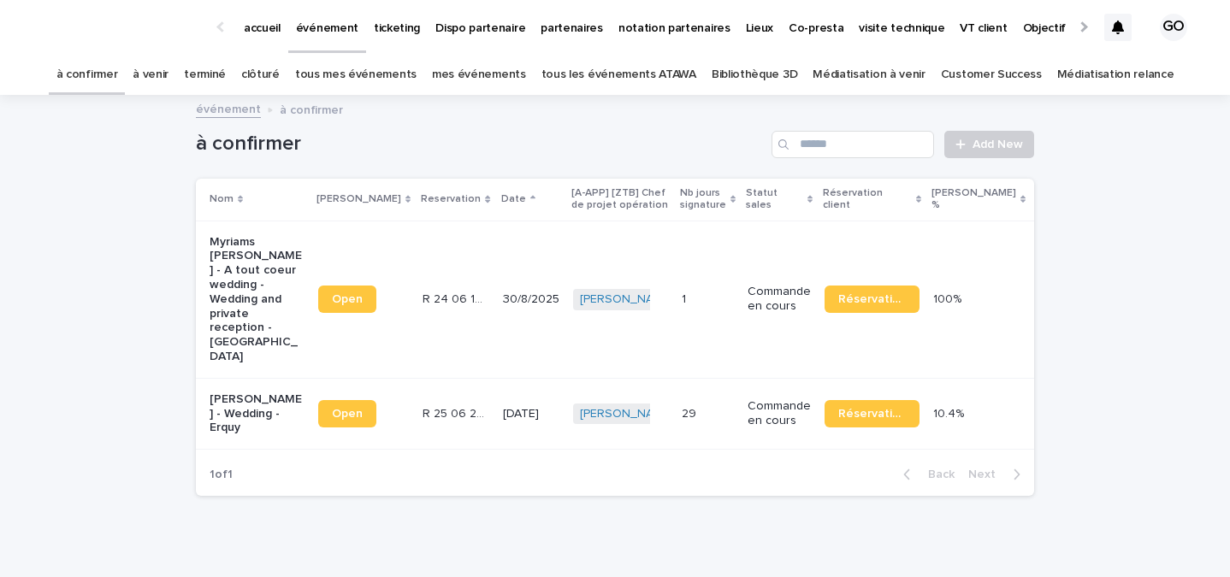
click at [255, 293] on p "Myriams [PERSON_NAME] - A tout coeur wedding - Wedding and private reception - …" at bounding box center [257, 299] width 95 height 129
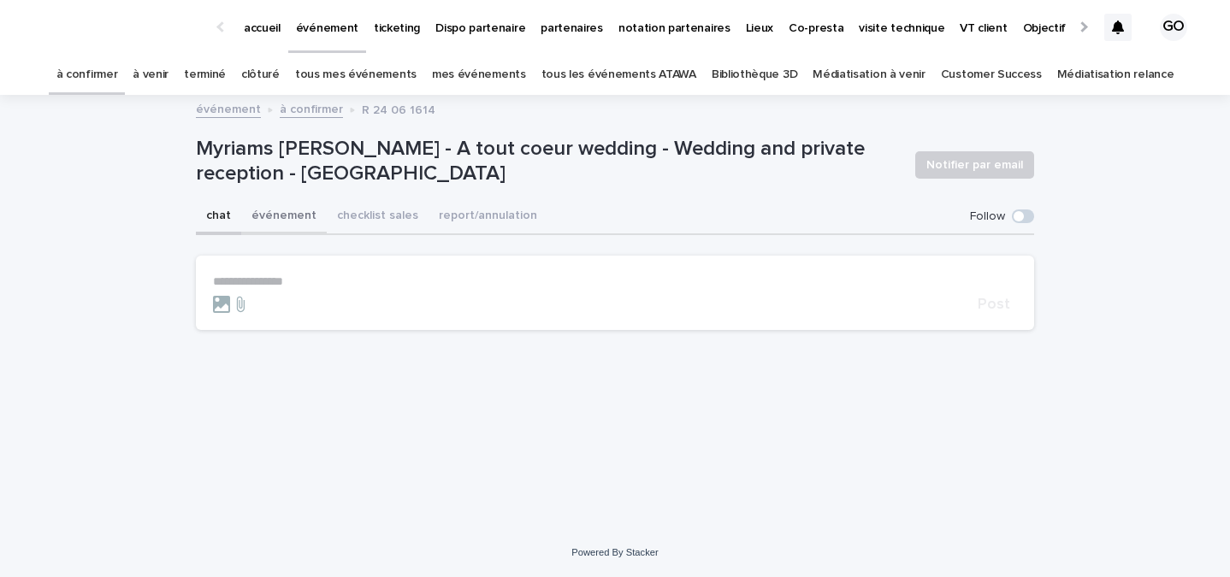
click at [294, 228] on button "événement" at bounding box center [284, 217] width 86 height 36
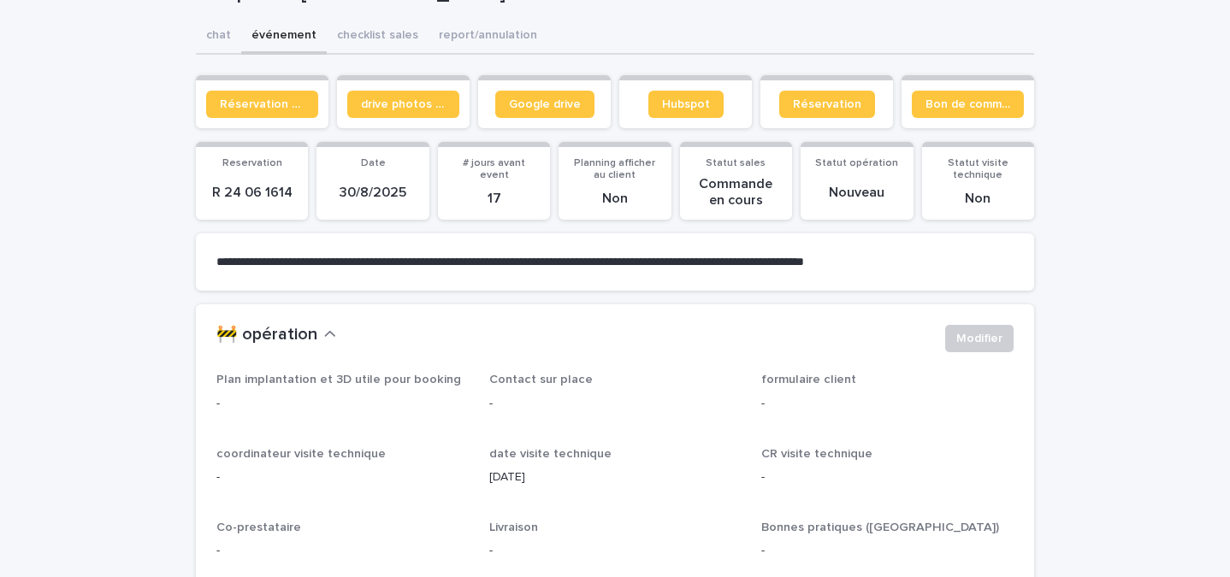
scroll to position [181, 0]
click at [337, 43] on button "checklist sales" at bounding box center [378, 36] width 102 height 36
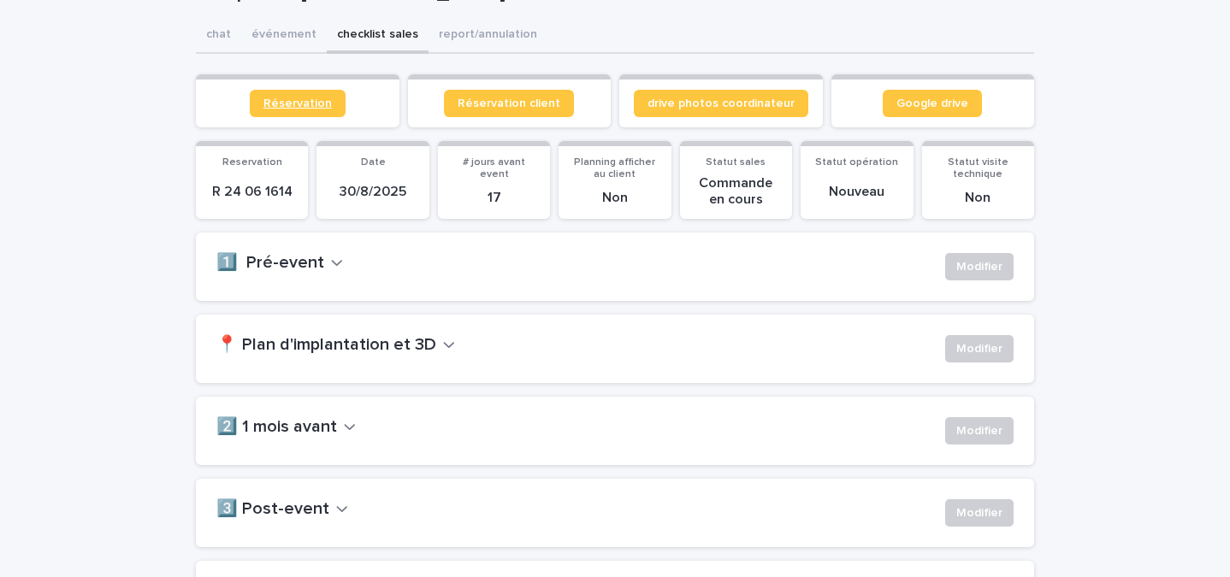
click at [313, 102] on span "Réservation" at bounding box center [297, 104] width 68 height 12
click at [481, 109] on span "Réservation client" at bounding box center [509, 104] width 103 height 12
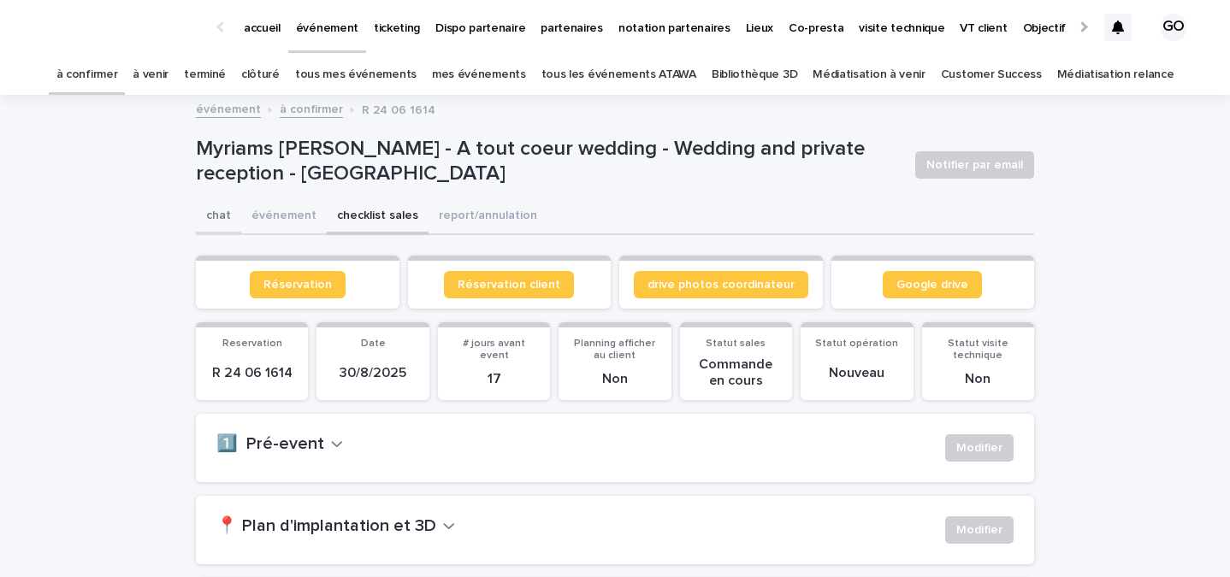
click at [223, 204] on button "chat" at bounding box center [218, 217] width 45 height 36
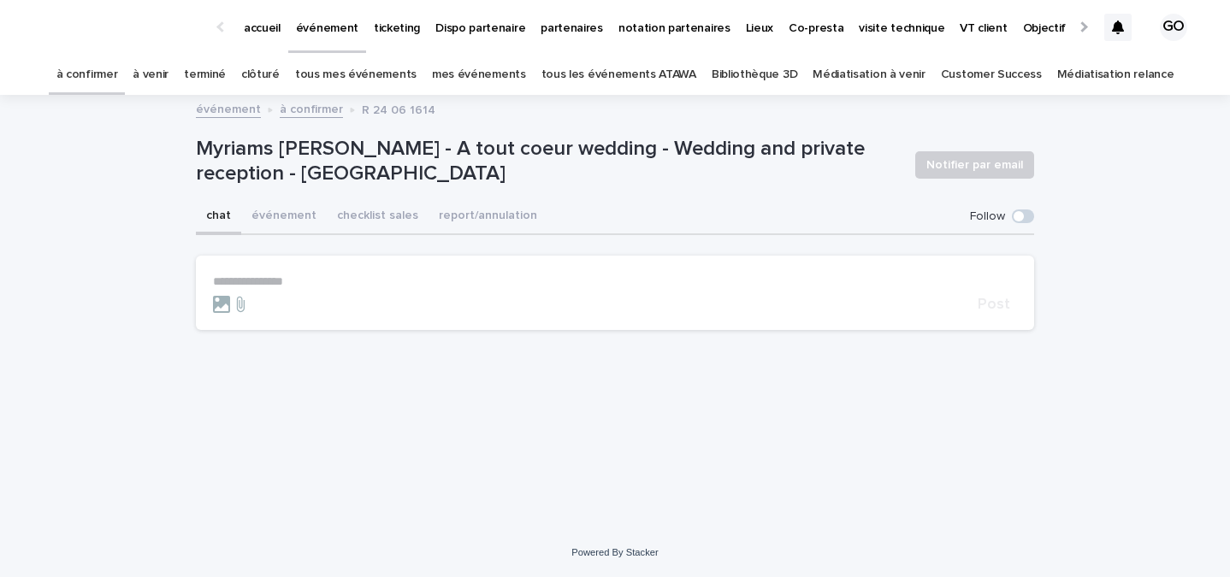
click at [1027, 222] on span at bounding box center [1023, 217] width 22 height 14
click at [269, 282] on p "**********" at bounding box center [615, 282] width 804 height 15
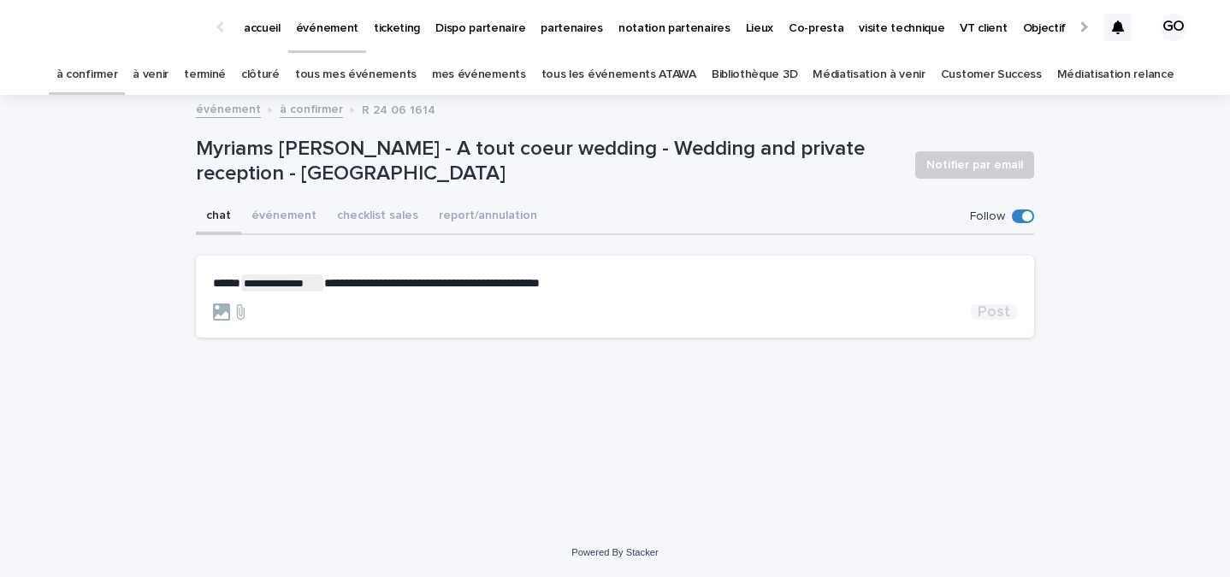
click at [998, 316] on span "Post" at bounding box center [994, 311] width 33 height 15
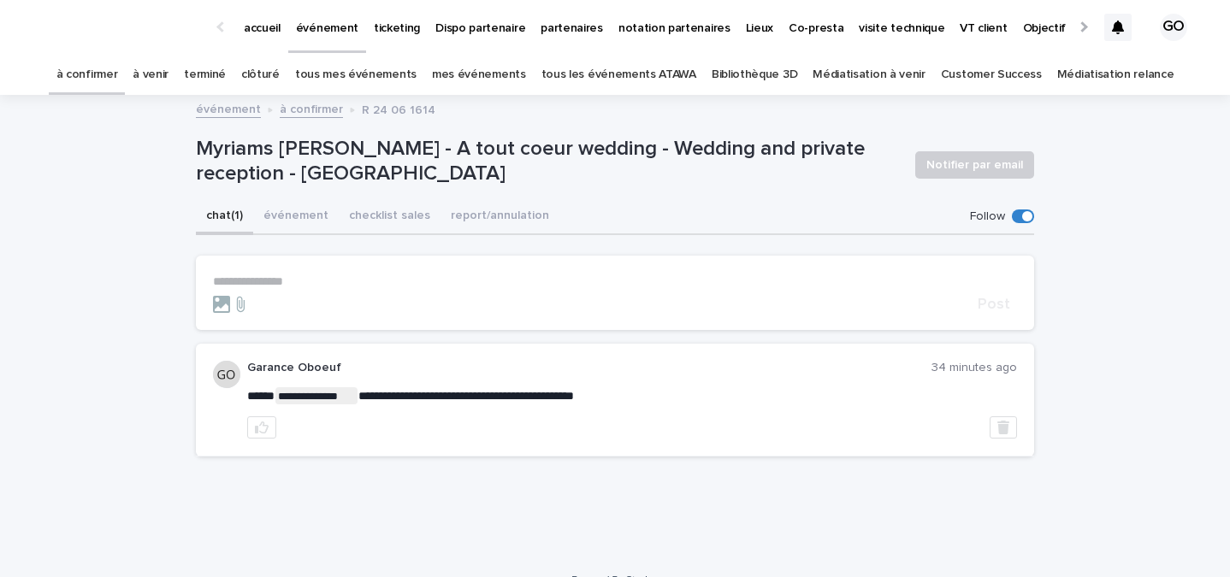
click at [168, 67] on link "à venir" at bounding box center [151, 75] width 36 height 40
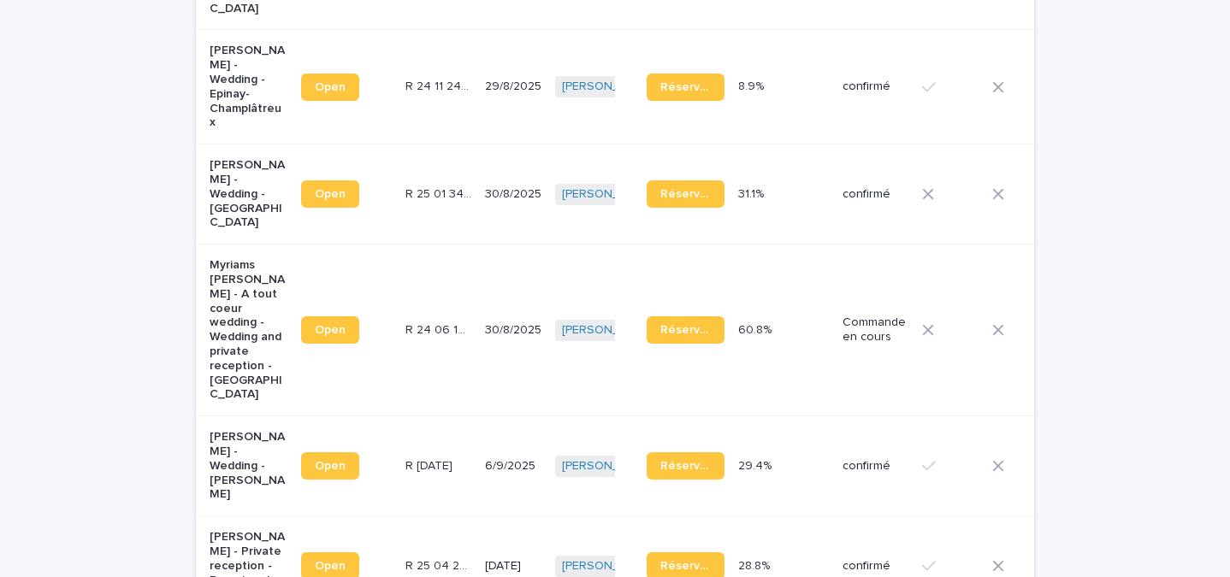
scroll to position [1234, 0]
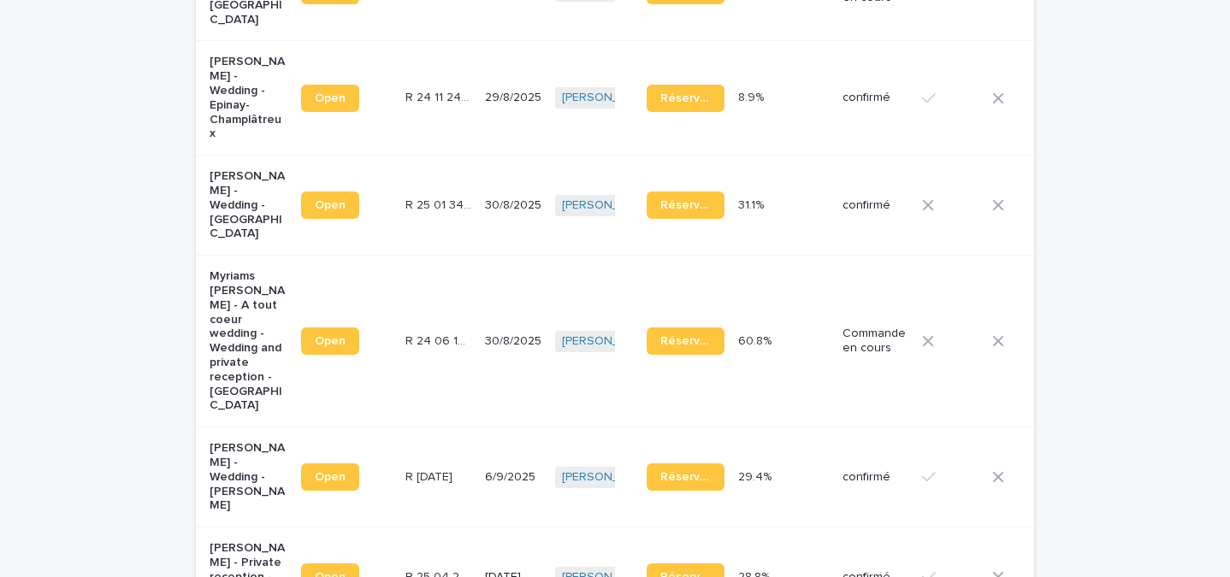
click at [224, 169] on p "[PERSON_NAME] - Wedding - [GEOGRAPHIC_DATA]" at bounding box center [249, 205] width 78 height 72
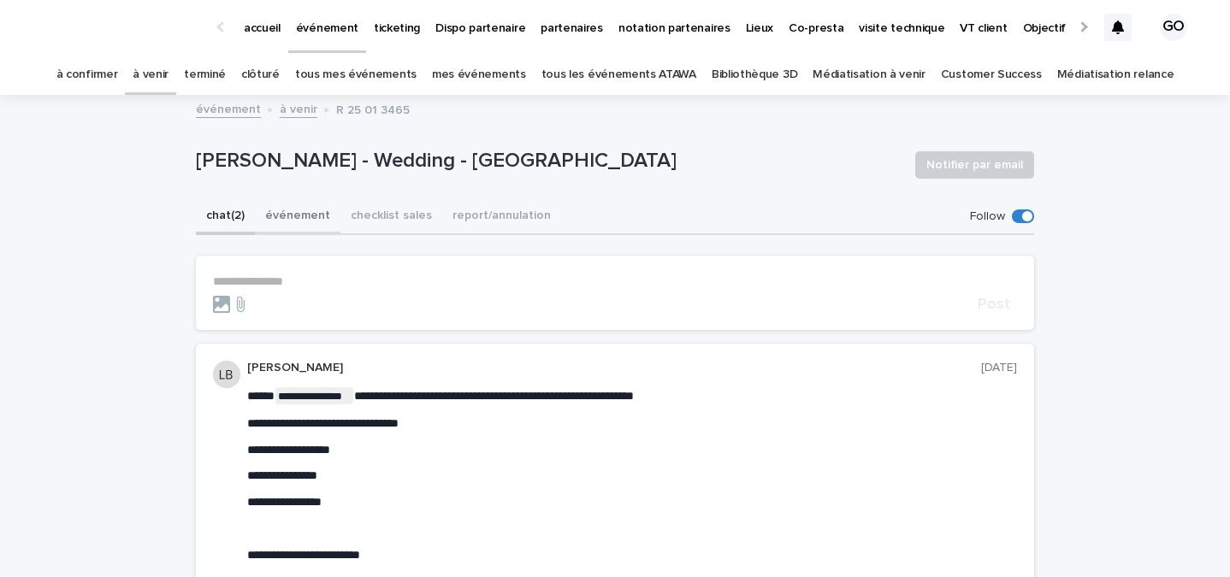
click at [312, 224] on button "événement" at bounding box center [298, 217] width 86 height 36
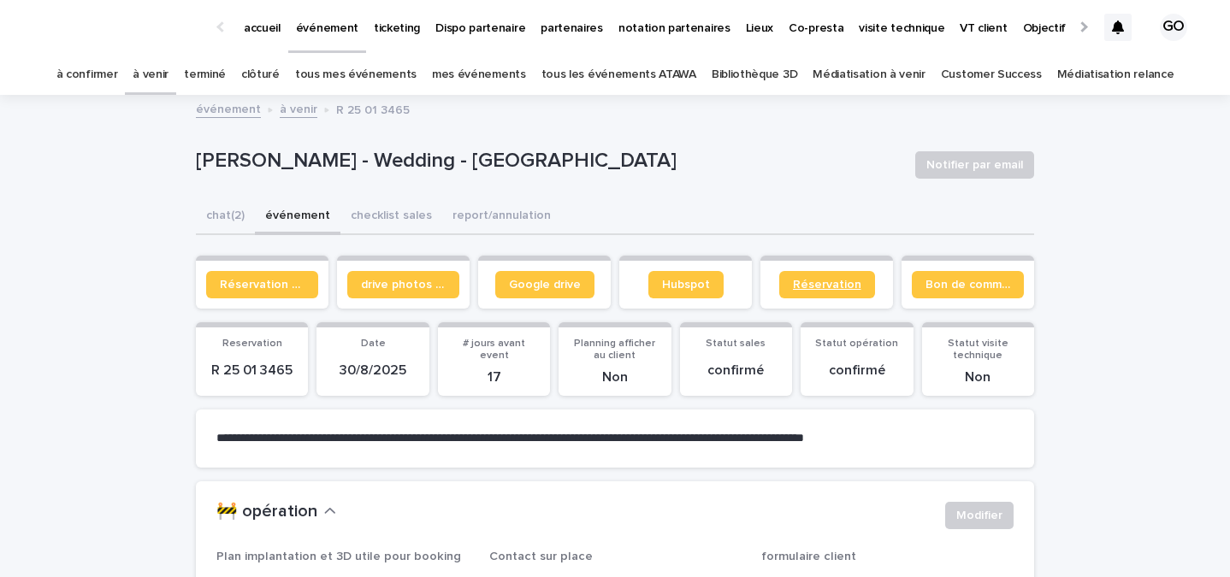
click at [819, 281] on span "Réservation" at bounding box center [827, 285] width 68 height 12
click at [222, 196] on div "[PERSON_NAME] - Wedding - [GEOGRAPHIC_DATA] Notifier par email" at bounding box center [615, 165] width 838 height 68
click at [222, 212] on button "chat (2)" at bounding box center [225, 217] width 59 height 36
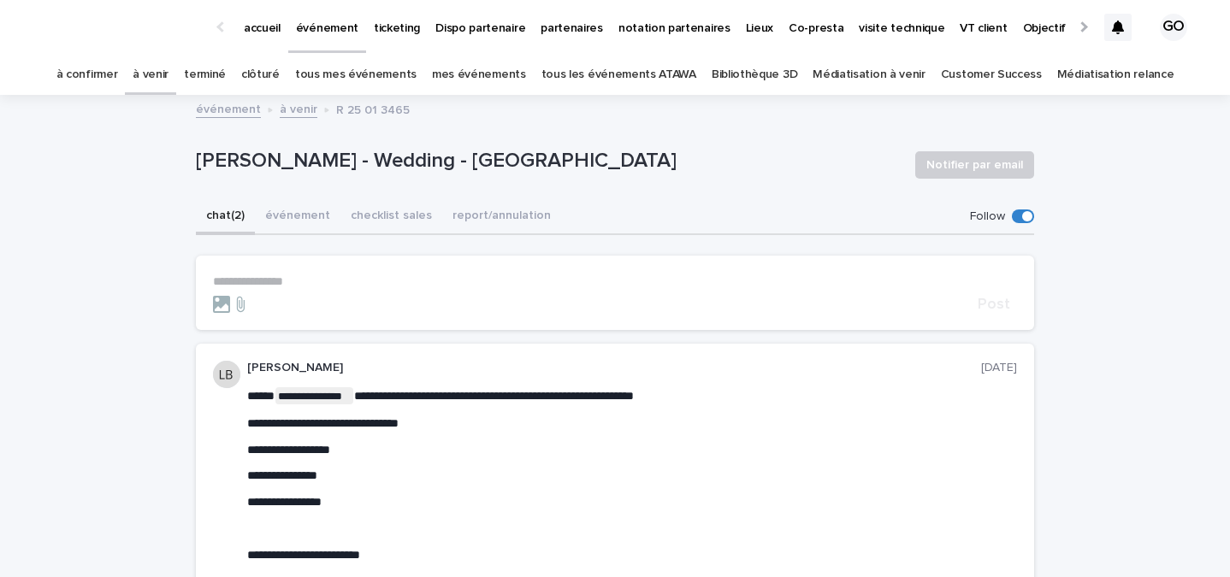
click at [323, 303] on div at bounding box center [592, 304] width 758 height 17
click at [323, 290] on form "**********" at bounding box center [615, 294] width 804 height 38
click at [322, 284] on p "**********" at bounding box center [615, 282] width 804 height 15
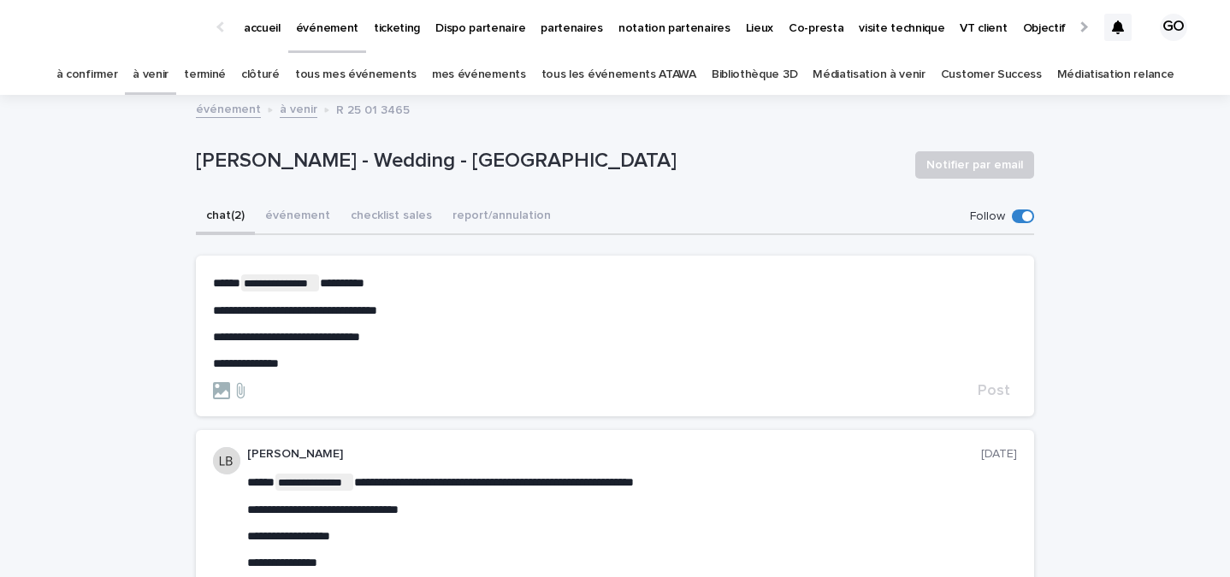
click at [487, 308] on p "**********" at bounding box center [615, 311] width 804 height 15
drag, startPoint x: 367, startPoint y: 382, endPoint x: 367, endPoint y: 367, distance: 15.4
click at [367, 382] on div at bounding box center [592, 390] width 758 height 17
click at [367, 364] on p "**********" at bounding box center [615, 364] width 804 height 15
click at [1001, 381] on form "**********" at bounding box center [615, 338] width 804 height 126
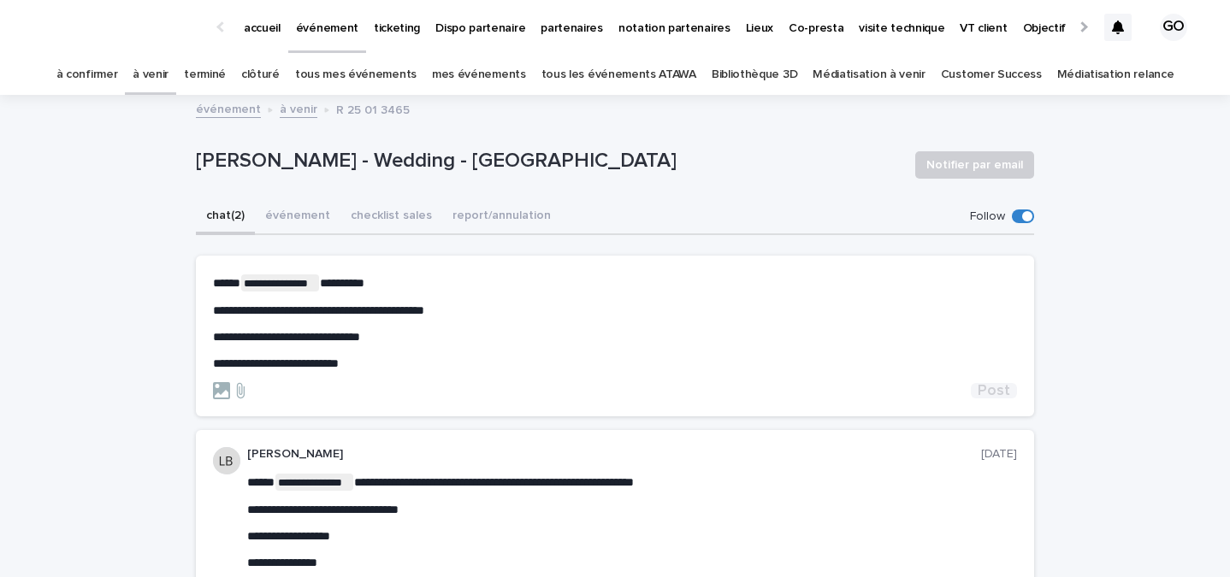
click at [1001, 387] on span "Post" at bounding box center [994, 390] width 33 height 15
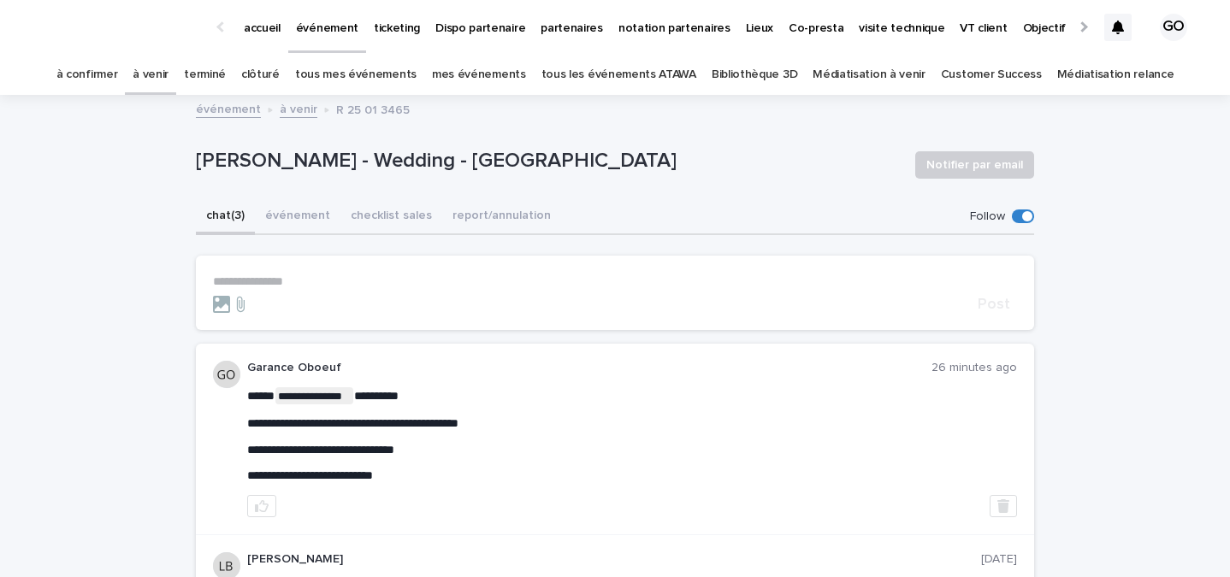
click at [265, 27] on p "accueil" at bounding box center [262, 18] width 37 height 36
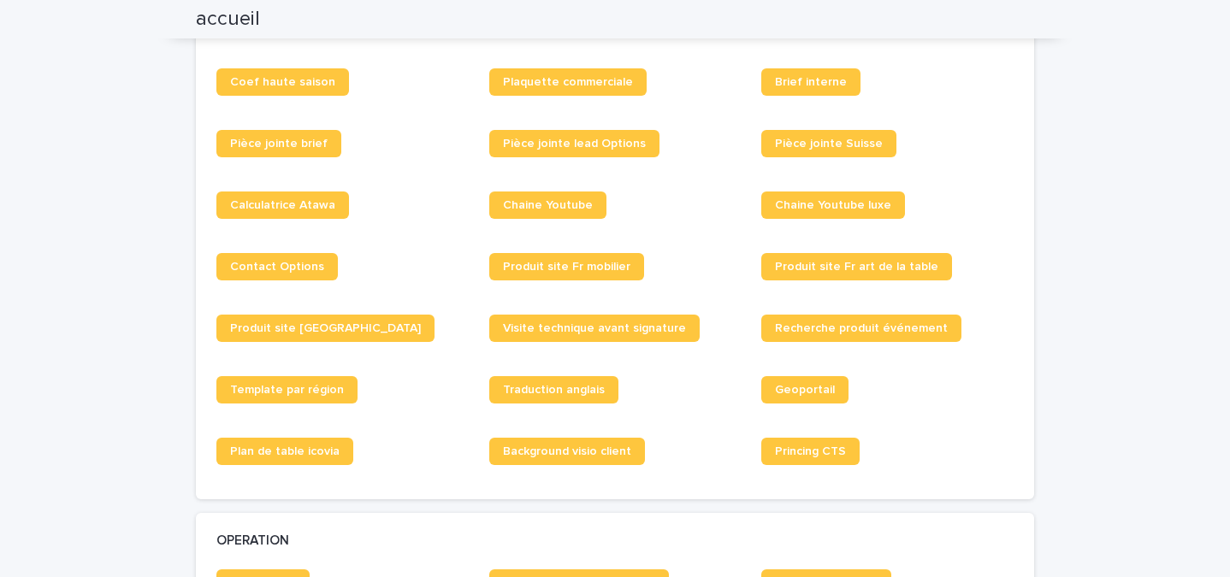
scroll to position [624, 0]
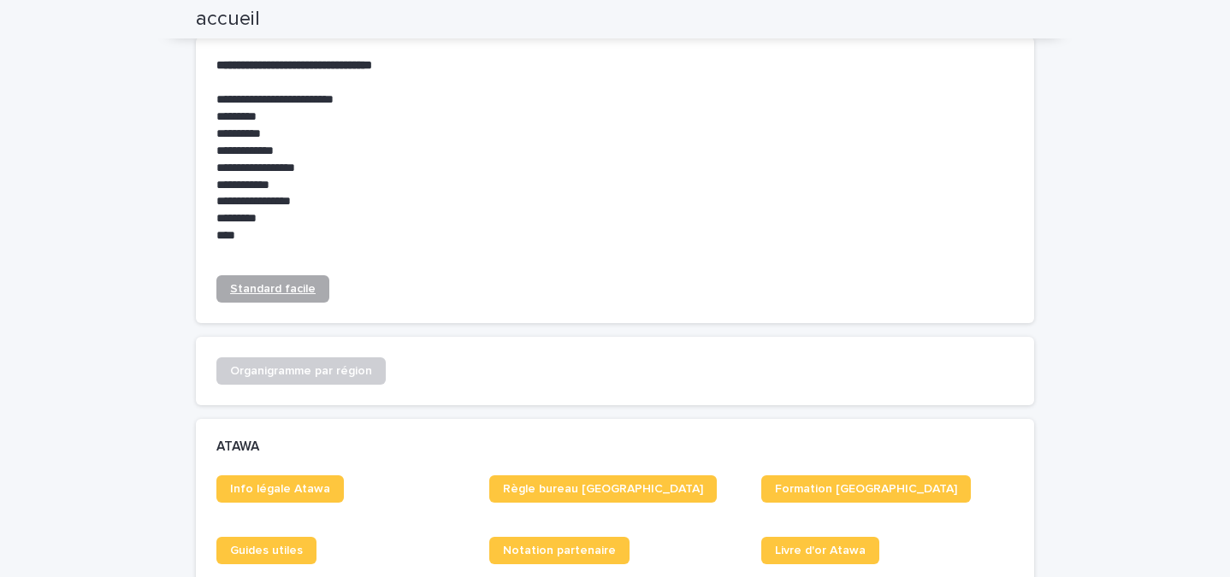
click at [284, 296] on link "Standard facile" at bounding box center [272, 288] width 113 height 27
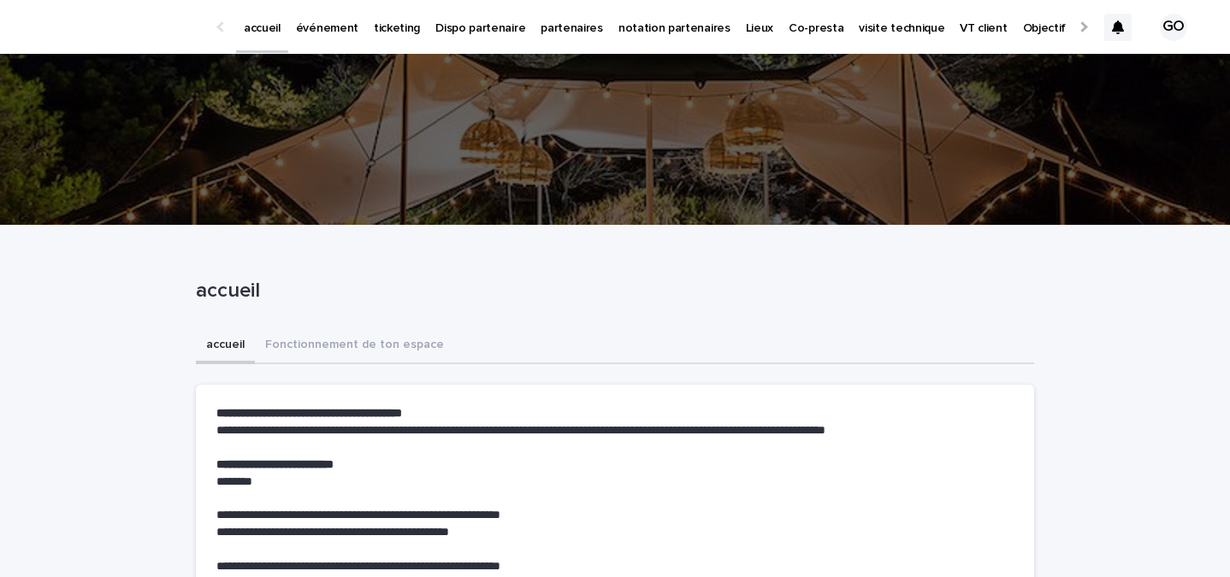
click at [352, 24] on p "événement" at bounding box center [327, 18] width 62 height 36
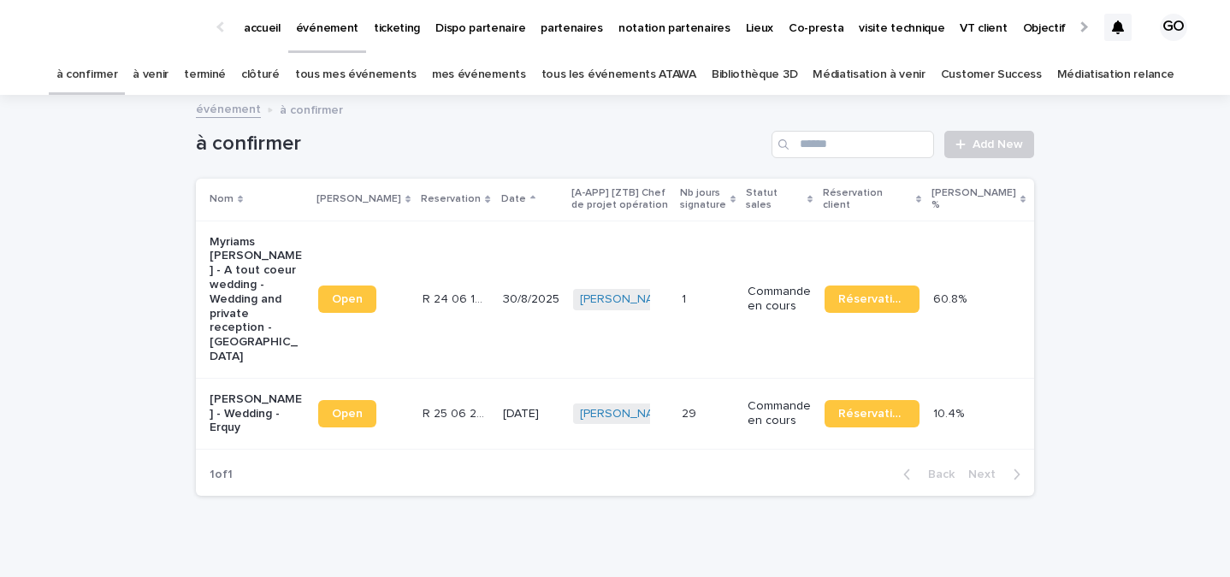
click at [214, 269] on p "Myriams [PERSON_NAME] - A tout coeur wedding - Wedding and private reception - …" at bounding box center [257, 299] width 95 height 129
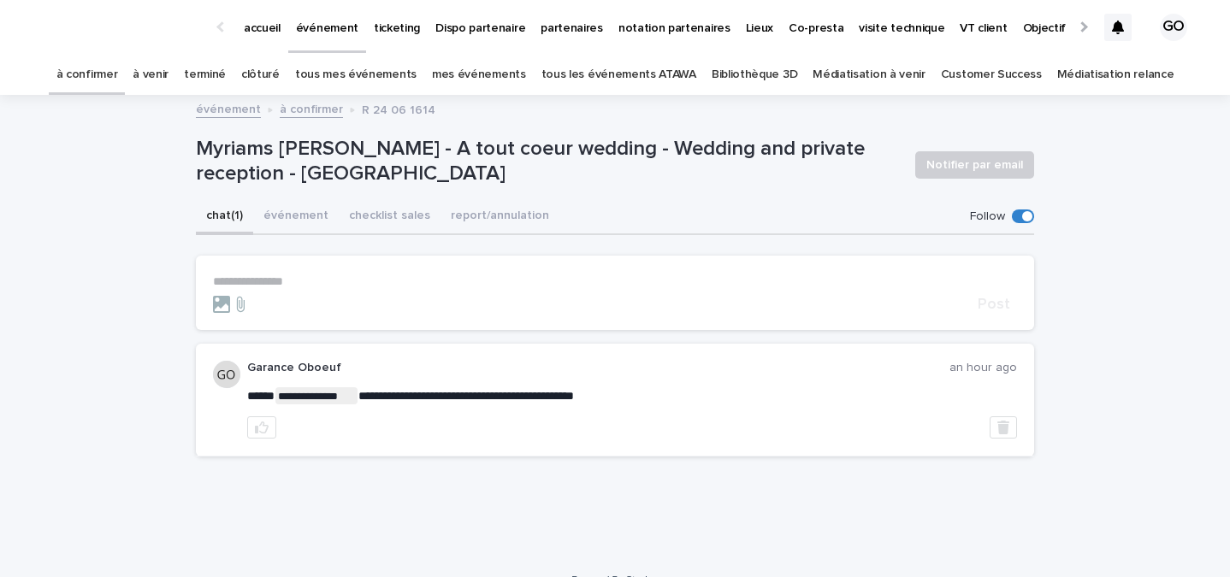
click at [280, 285] on p "**********" at bounding box center [615, 282] width 804 height 15
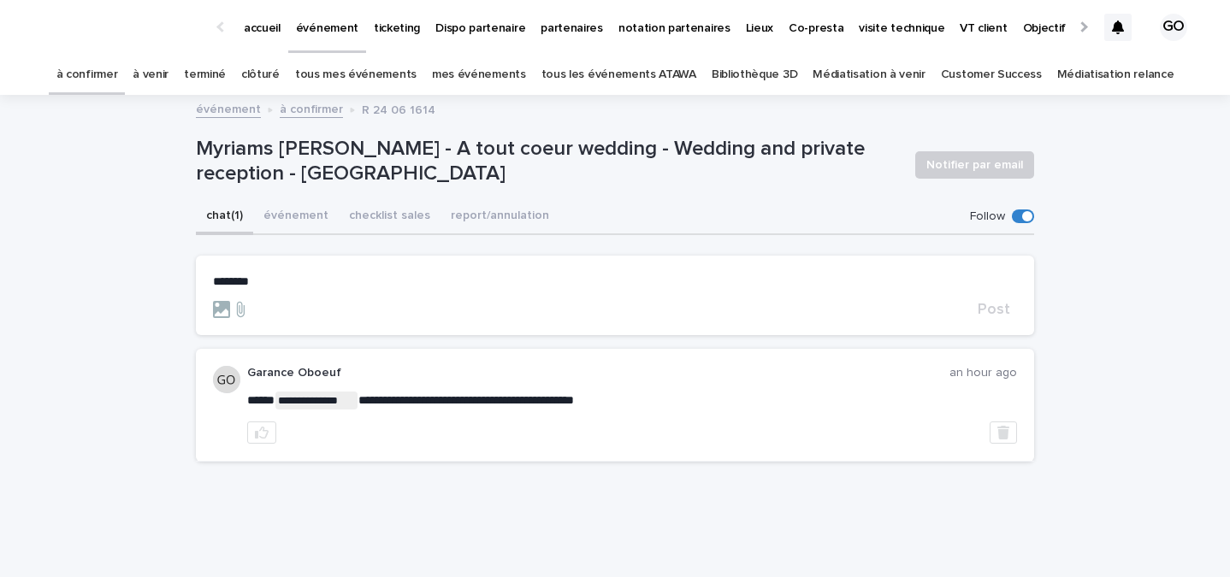
click at [624, 88] on link "tous les événements ATAWA" at bounding box center [618, 75] width 155 height 40
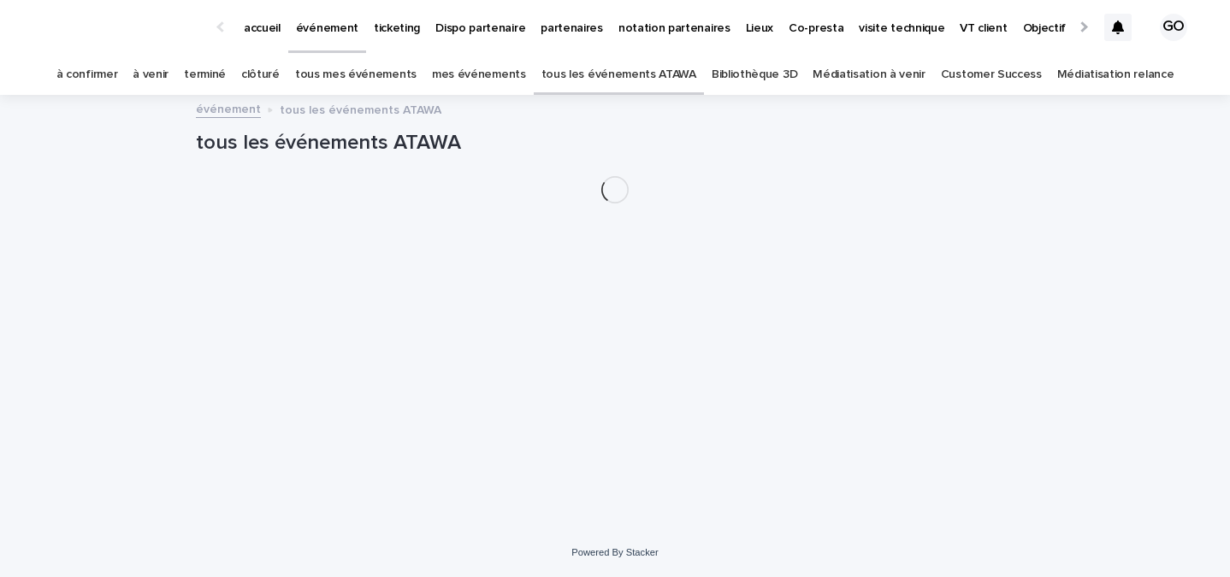
click at [624, 80] on link "tous les événements ATAWA" at bounding box center [618, 75] width 155 height 40
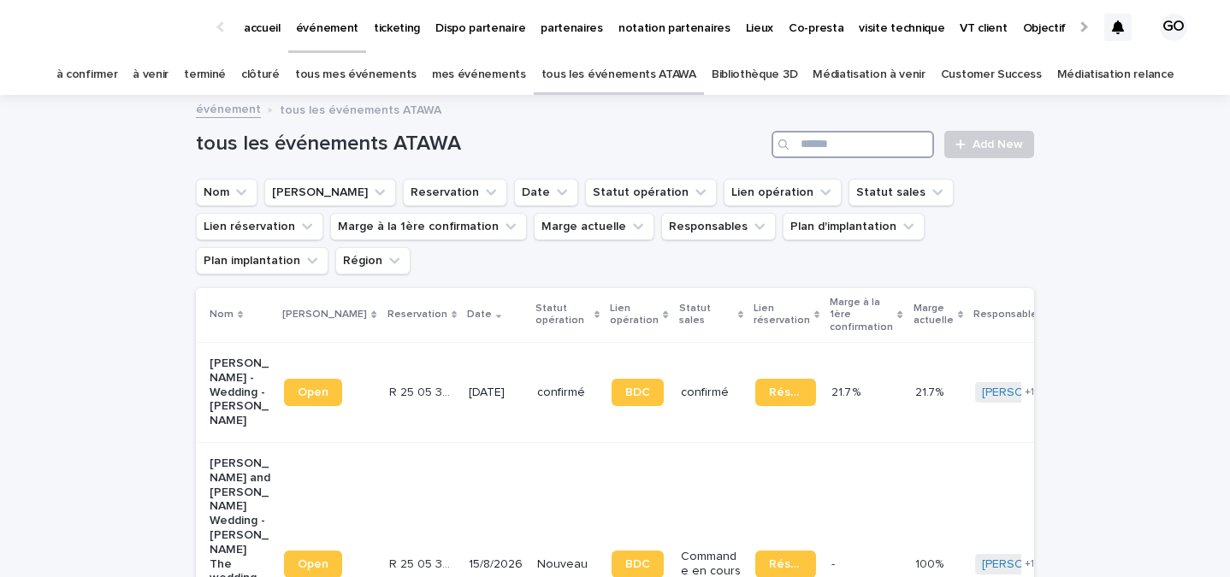
click at [892, 151] on input "Search" at bounding box center [852, 144] width 163 height 27
type input "*****"
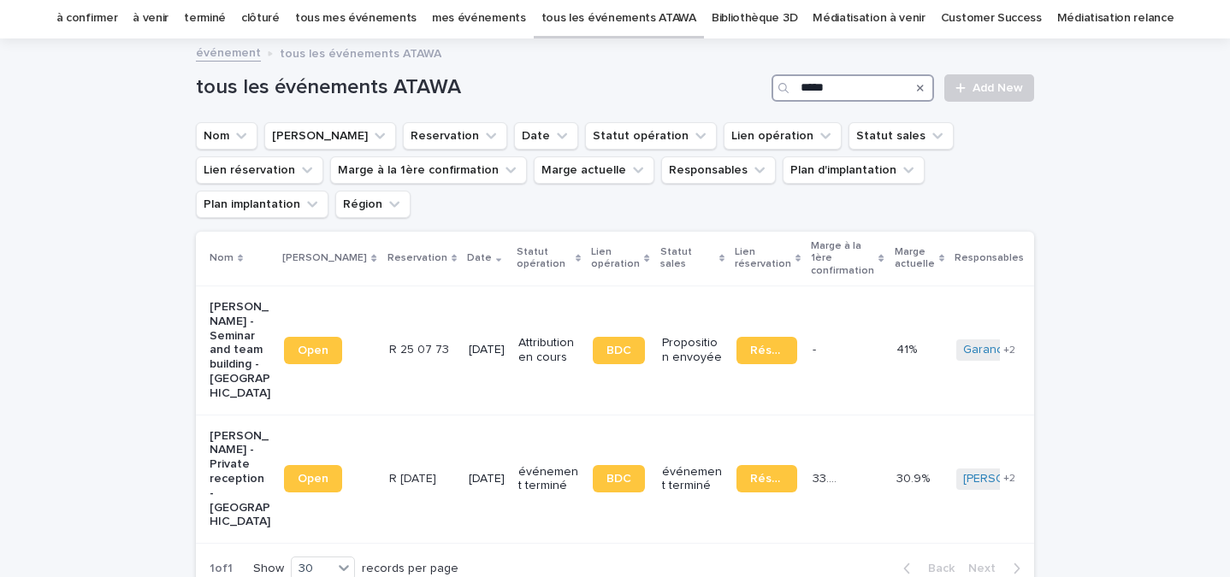
scroll to position [65, 0]
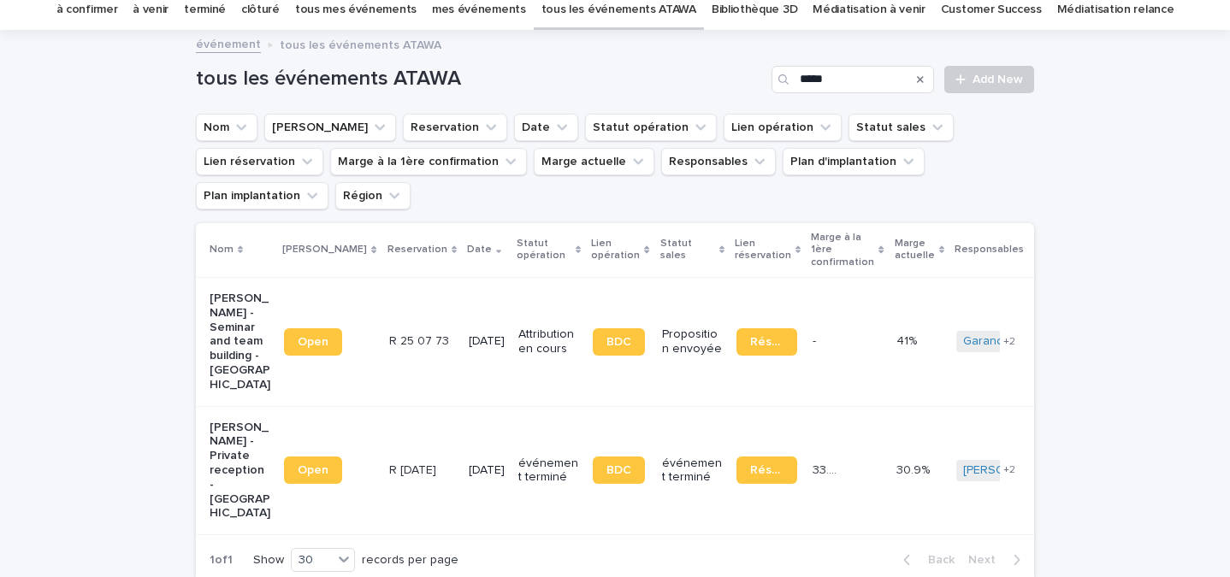
click at [223, 304] on p "[PERSON_NAME] - Seminar and team building - [GEOGRAPHIC_DATA]" at bounding box center [240, 342] width 61 height 101
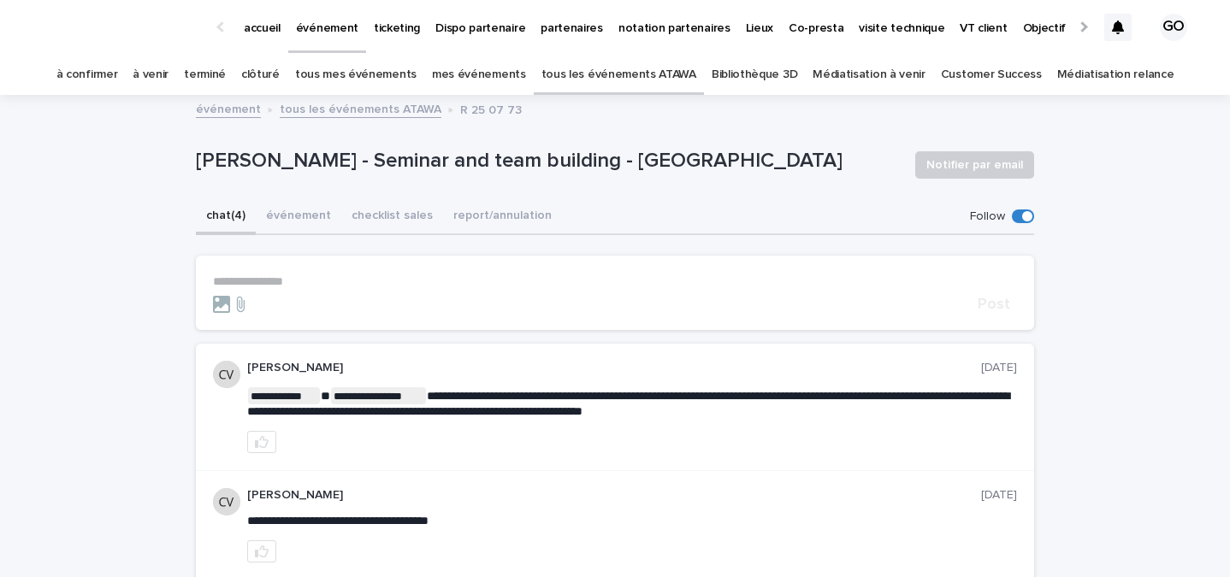
click at [252, 216] on button "chat (4)" at bounding box center [226, 217] width 60 height 36
click at [310, 216] on button "événement" at bounding box center [299, 217] width 86 height 36
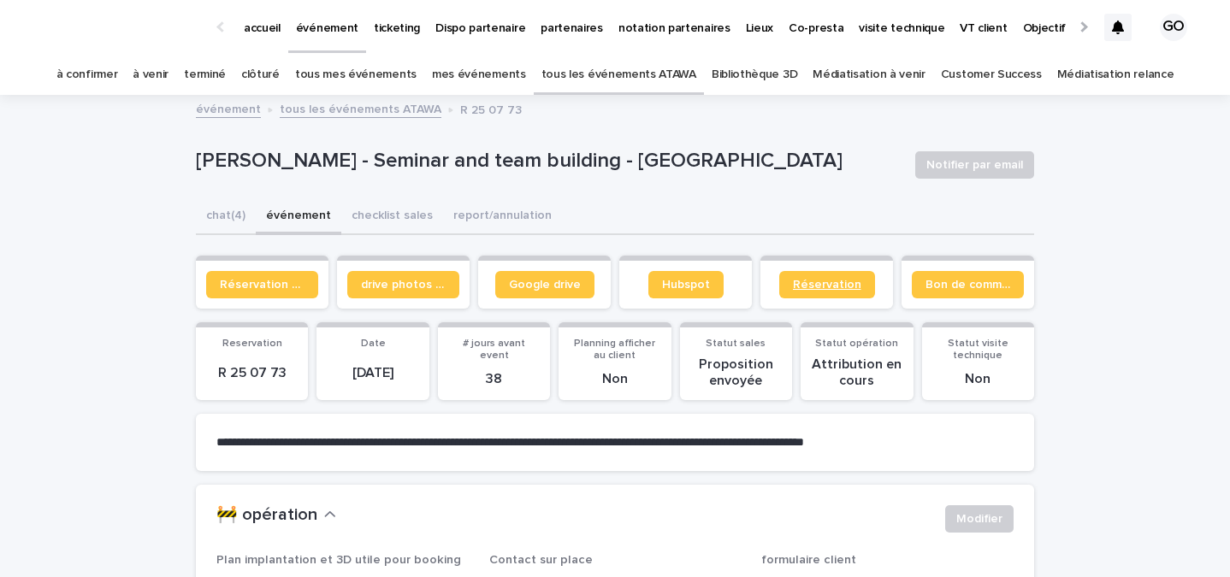
click at [820, 279] on span "Réservation" at bounding box center [827, 285] width 68 height 12
click at [201, 206] on button "chat (4)" at bounding box center [226, 217] width 60 height 36
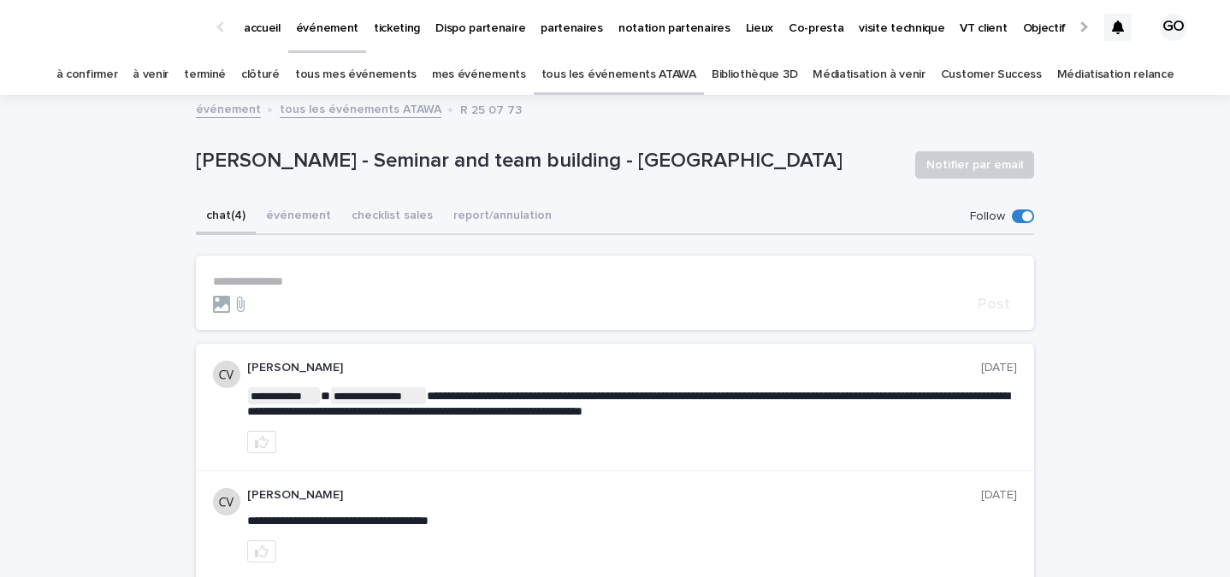
click at [118, 68] on link "à confirmer" at bounding box center [87, 75] width 62 height 40
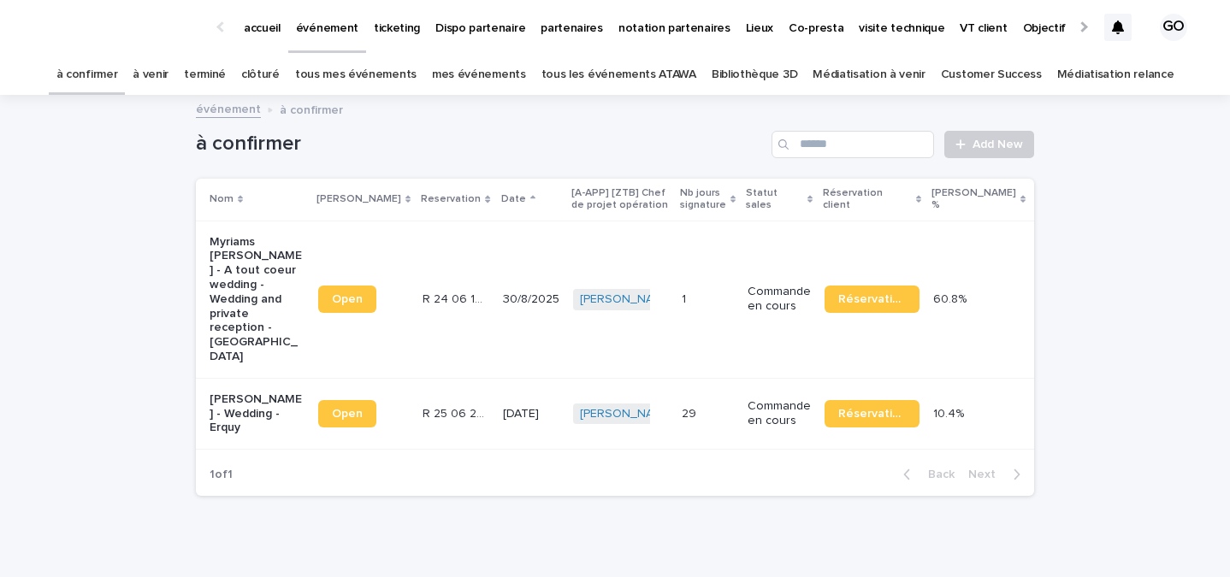
click at [239, 268] on p "Myriams [PERSON_NAME] - A tout coeur wedding - Wedding and private reception - …" at bounding box center [257, 299] width 95 height 129
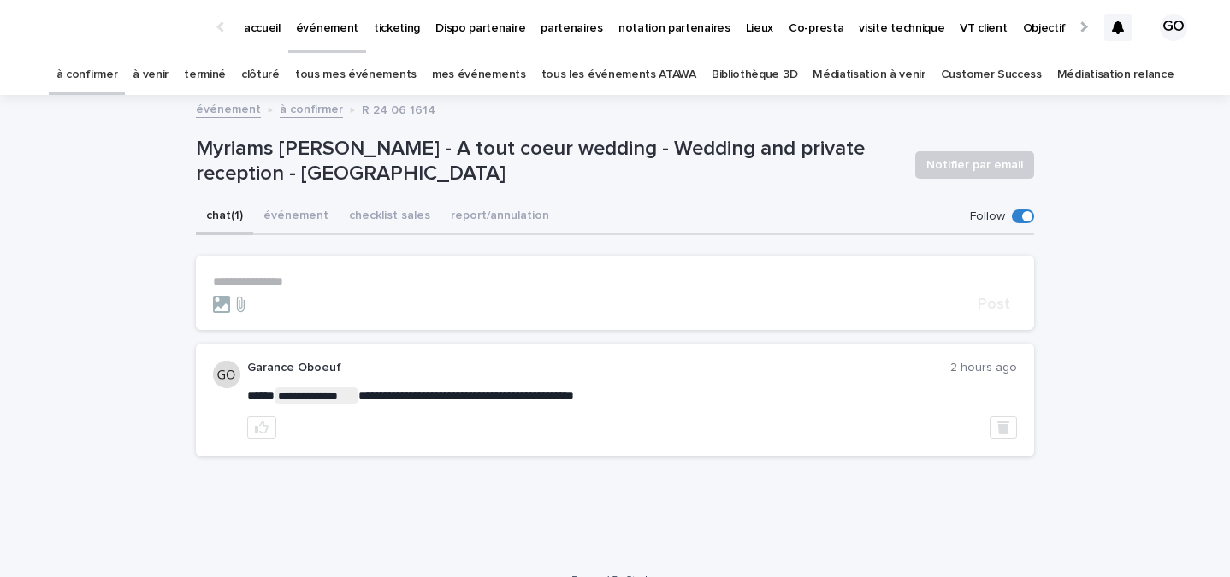
click at [331, 275] on p "**********" at bounding box center [615, 282] width 804 height 15
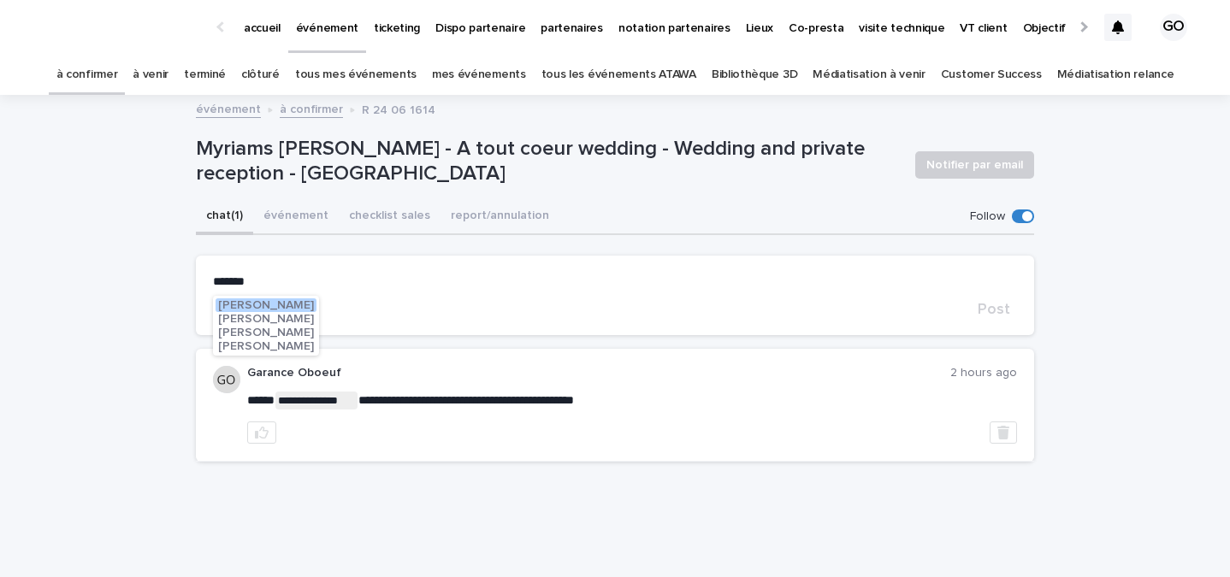
click at [287, 349] on span "[PERSON_NAME]" at bounding box center [266, 346] width 96 height 12
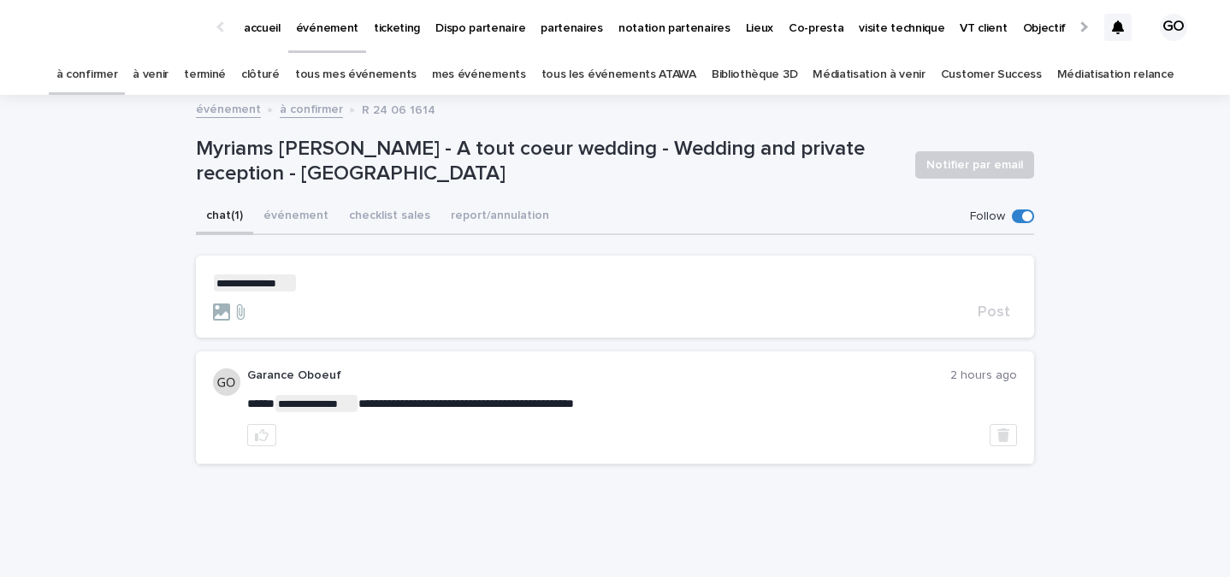
click at [325, 297] on form "**********" at bounding box center [615, 298] width 804 height 46
click at [325, 280] on p "**********" at bounding box center [615, 283] width 804 height 17
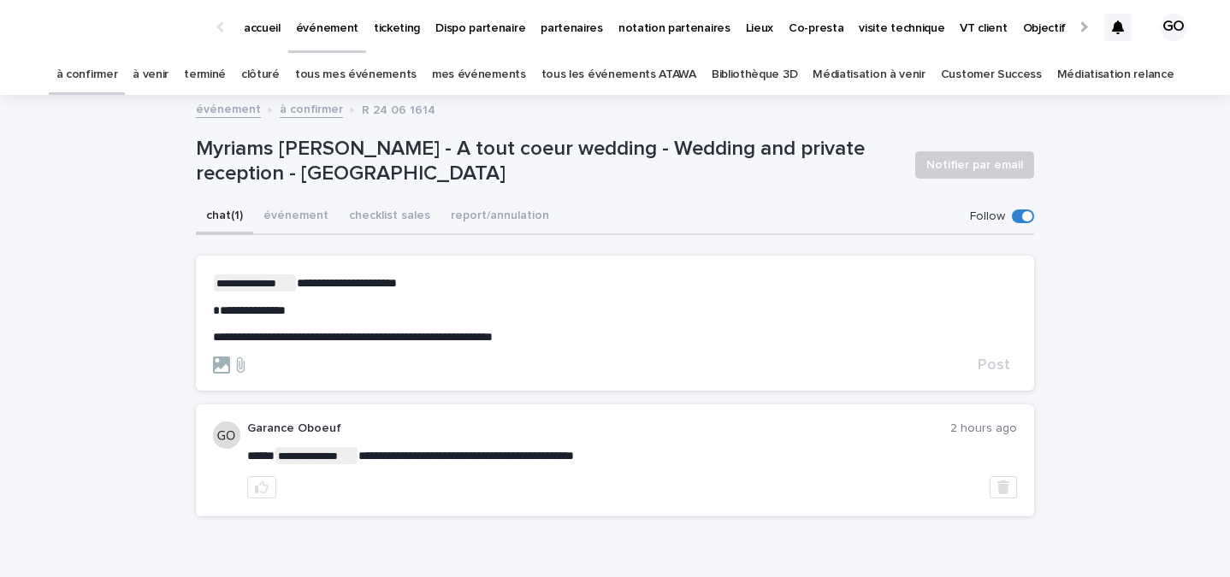
click at [300, 279] on span "**********" at bounding box center [347, 283] width 100 height 12
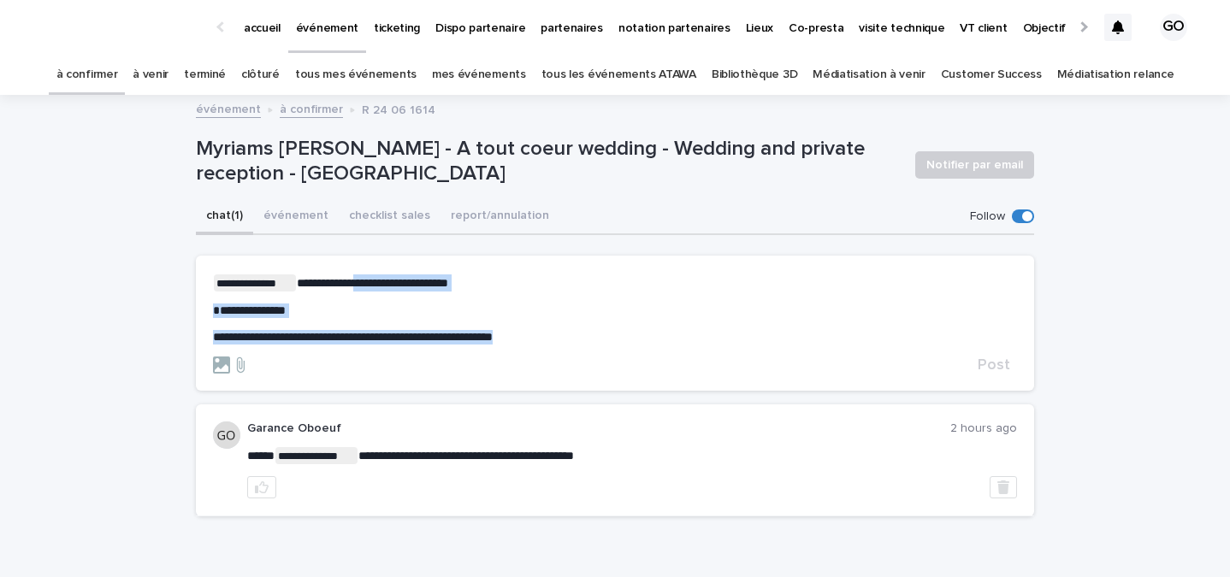
click at [628, 341] on p "**********" at bounding box center [615, 337] width 804 height 15
click at [628, 339] on p "**********" at bounding box center [615, 337] width 804 height 15
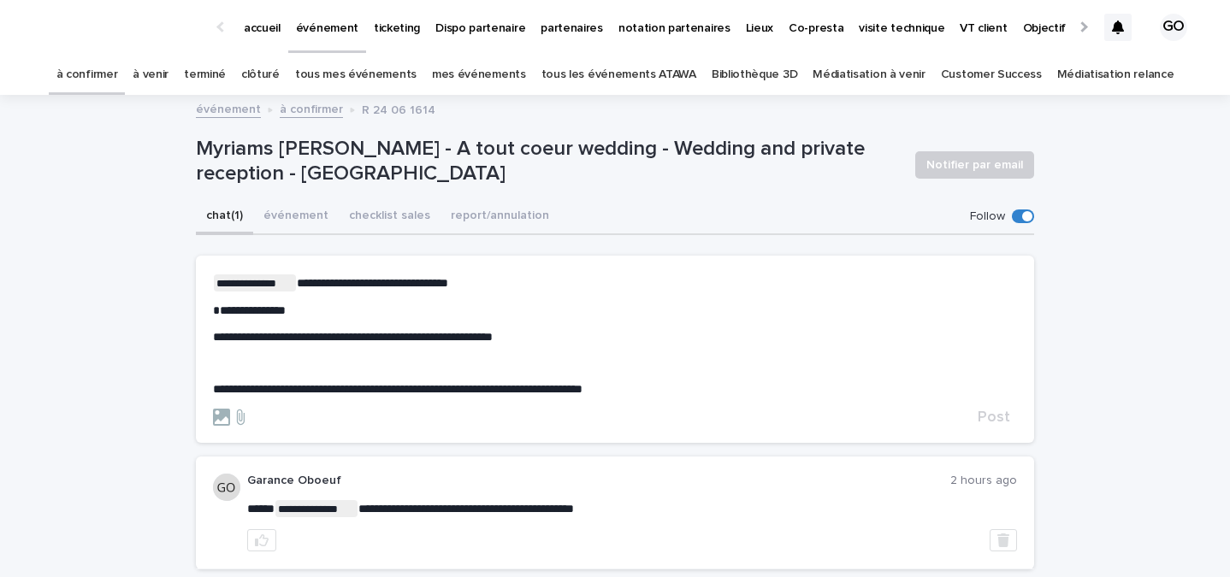
click at [1016, 425] on div "Post" at bounding box center [615, 417] width 804 height 17
click at [1005, 425] on div "Post" at bounding box center [615, 417] width 804 height 17
click at [999, 419] on span "Post" at bounding box center [994, 417] width 33 height 15
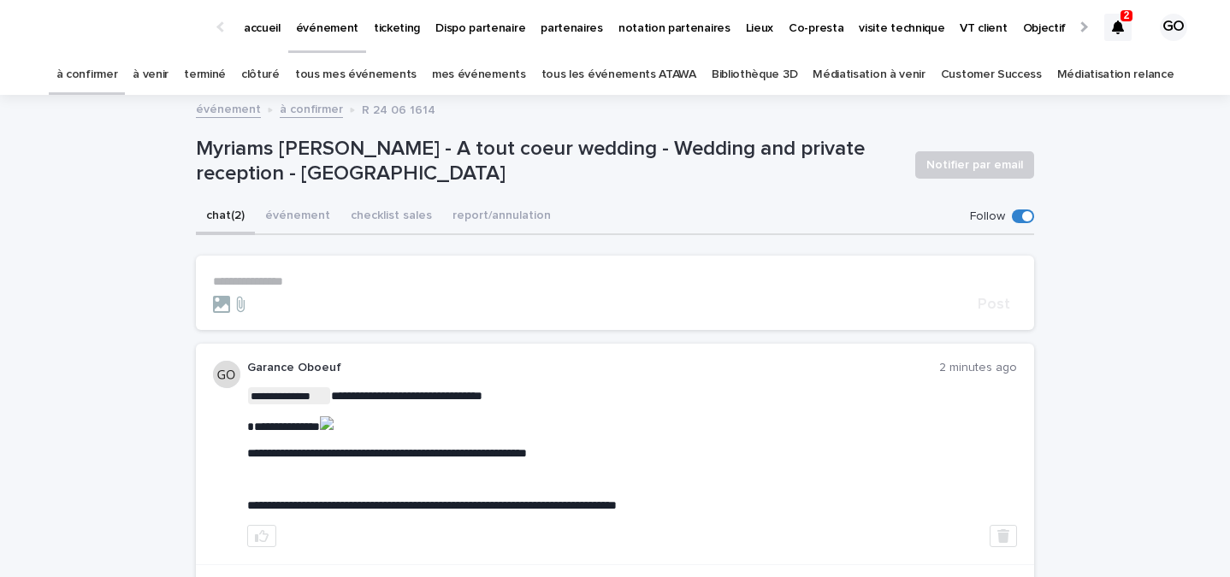
click at [1114, 26] on icon at bounding box center [1118, 28] width 12 height 14
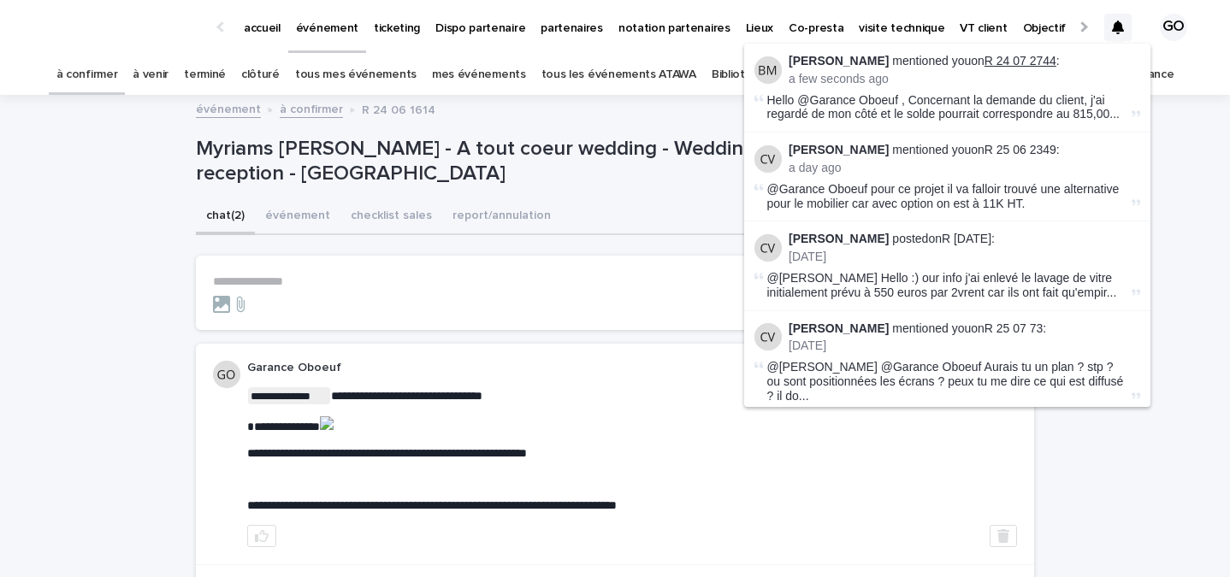
click at [1023, 62] on link "R 24 07 2744" at bounding box center [1020, 61] width 72 height 14
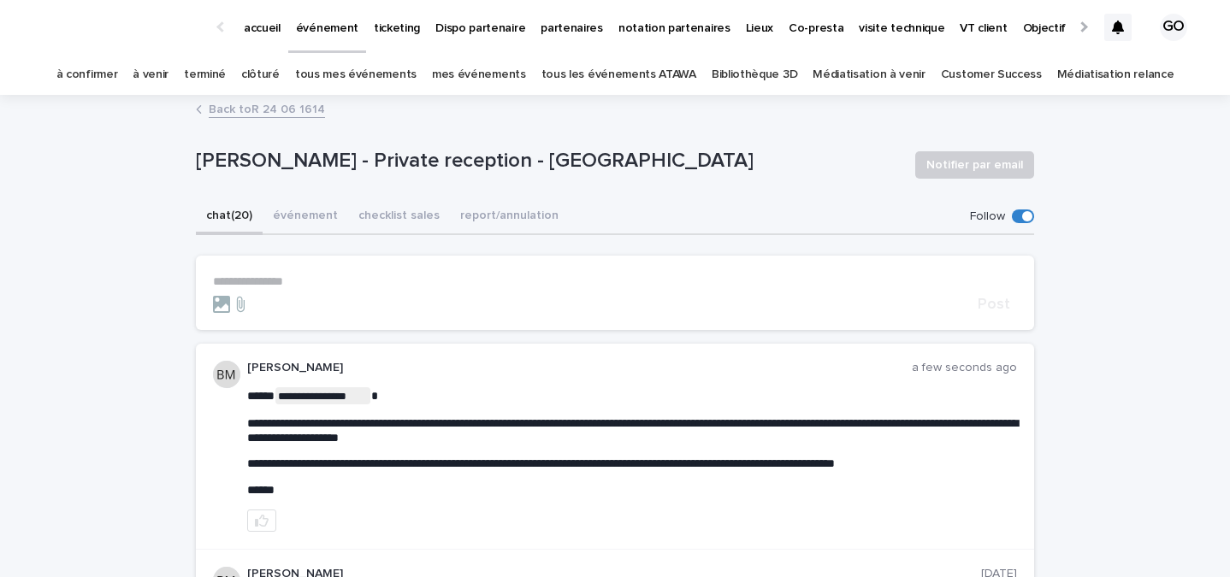
click at [1108, 32] on div at bounding box center [1117, 27] width 27 height 27
click at [1098, 39] on div "accueil événement ticketing Dispo partenaire partenaires notation partenaires L…" at bounding box center [615, 27] width 1230 height 55
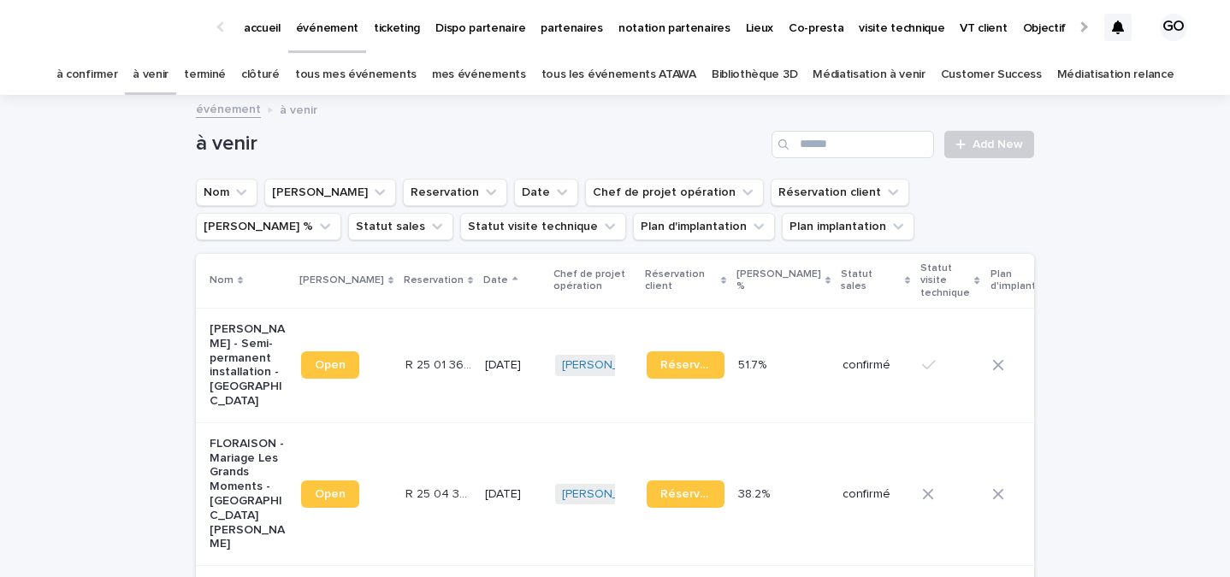
click at [118, 80] on link "à confirmer" at bounding box center [87, 75] width 62 height 40
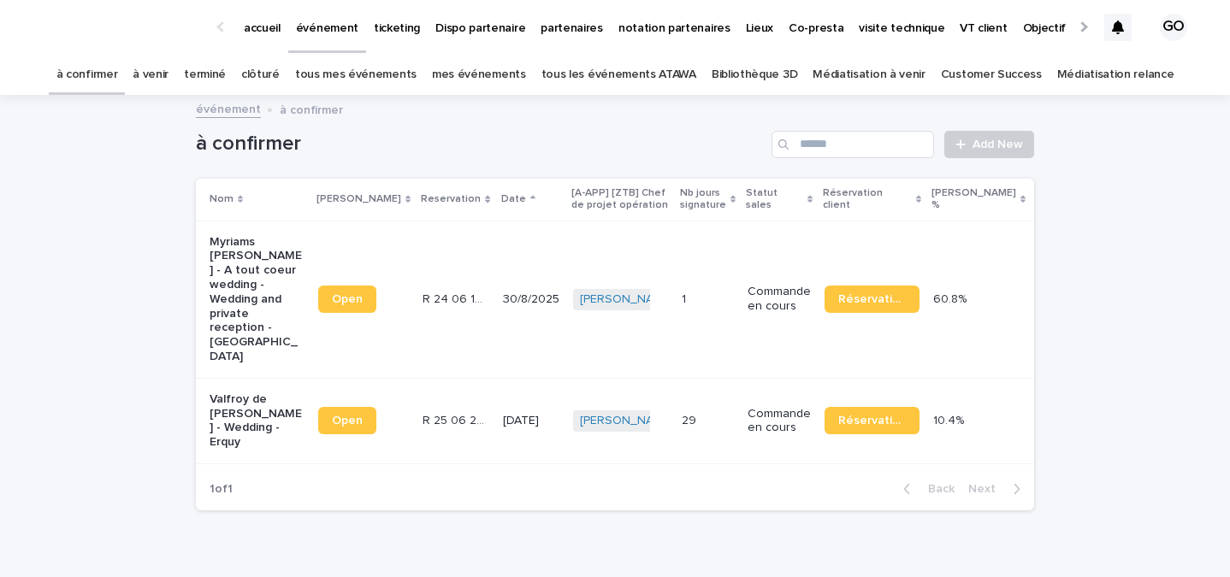
click at [569, 71] on link "tous les événements ATAWA" at bounding box center [618, 75] width 155 height 40
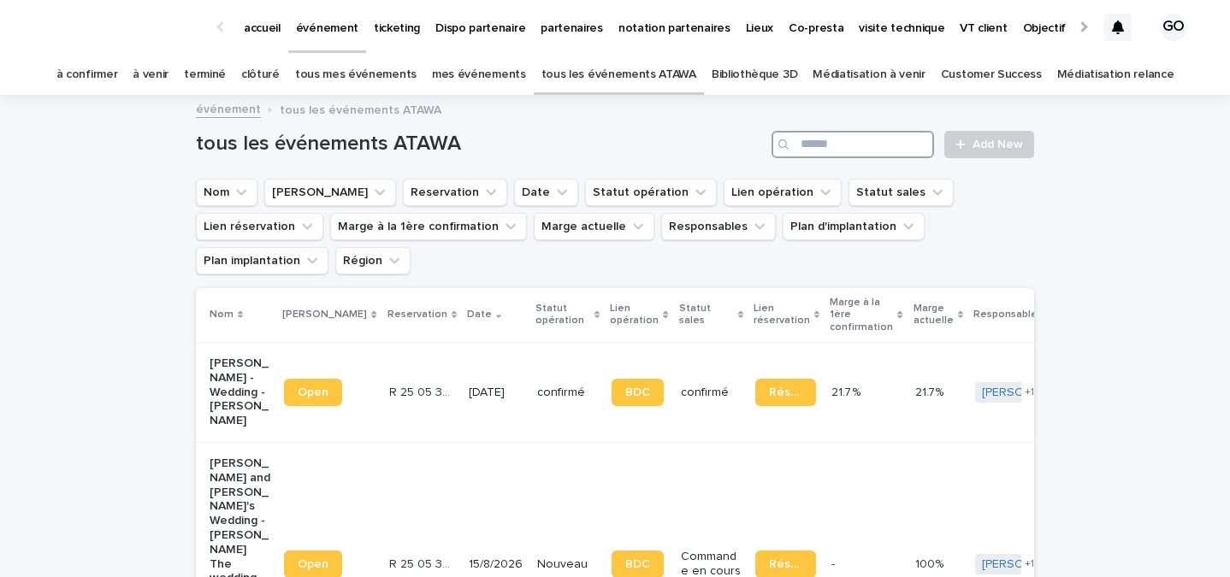
click at [817, 136] on input "Search" at bounding box center [852, 144] width 163 height 27
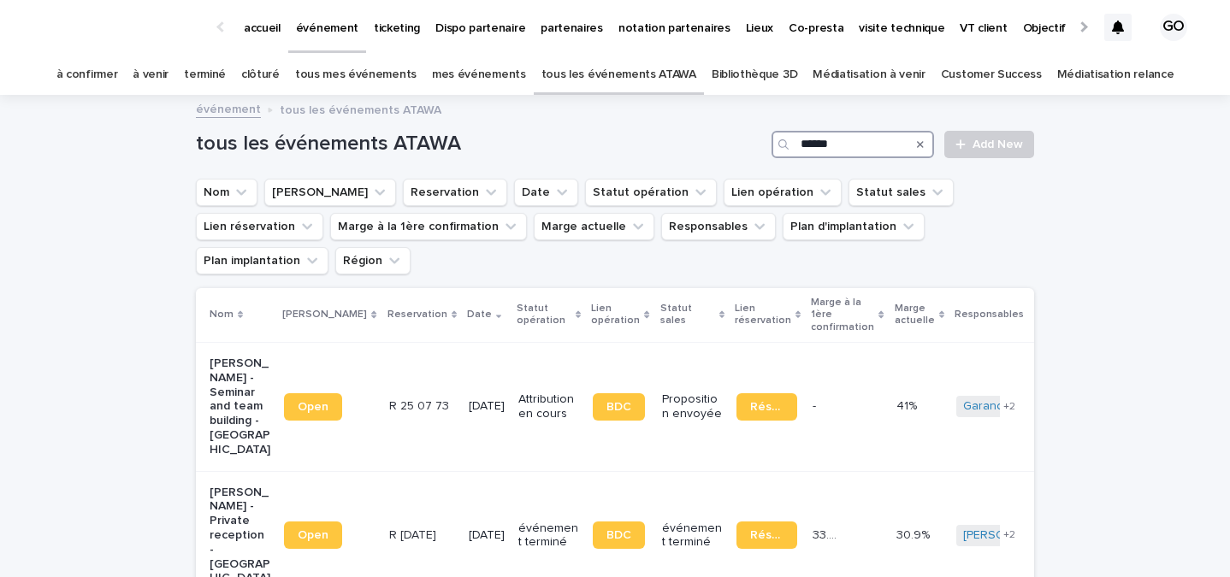
type input "*****"
click at [103, 66] on link "à confirmer" at bounding box center [87, 75] width 62 height 40
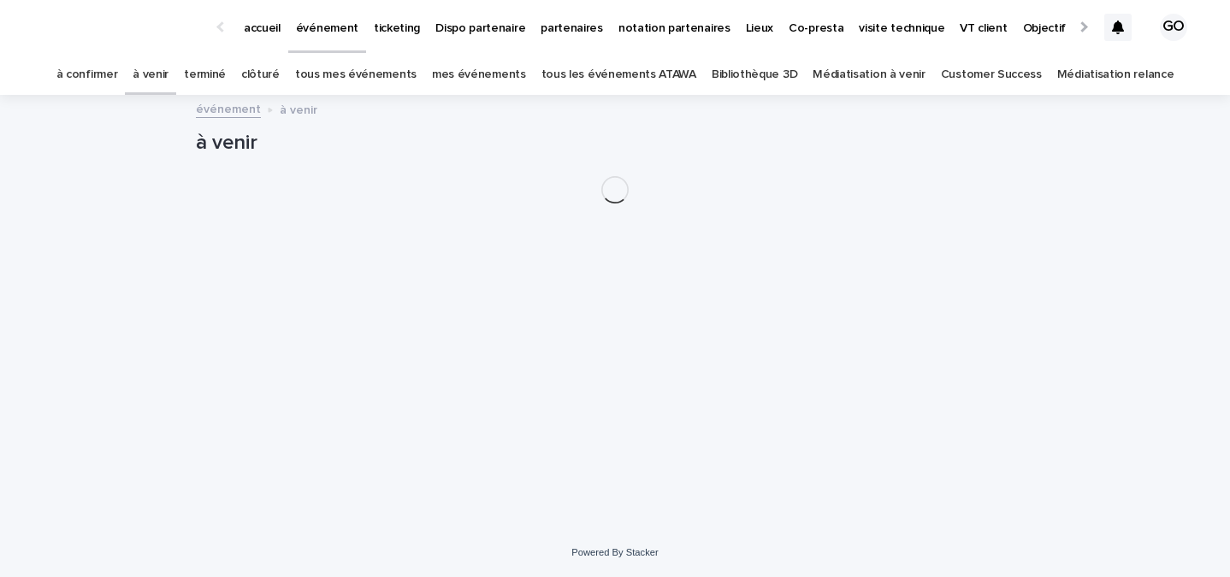
click at [260, 27] on p "accueil" at bounding box center [262, 18] width 37 height 36
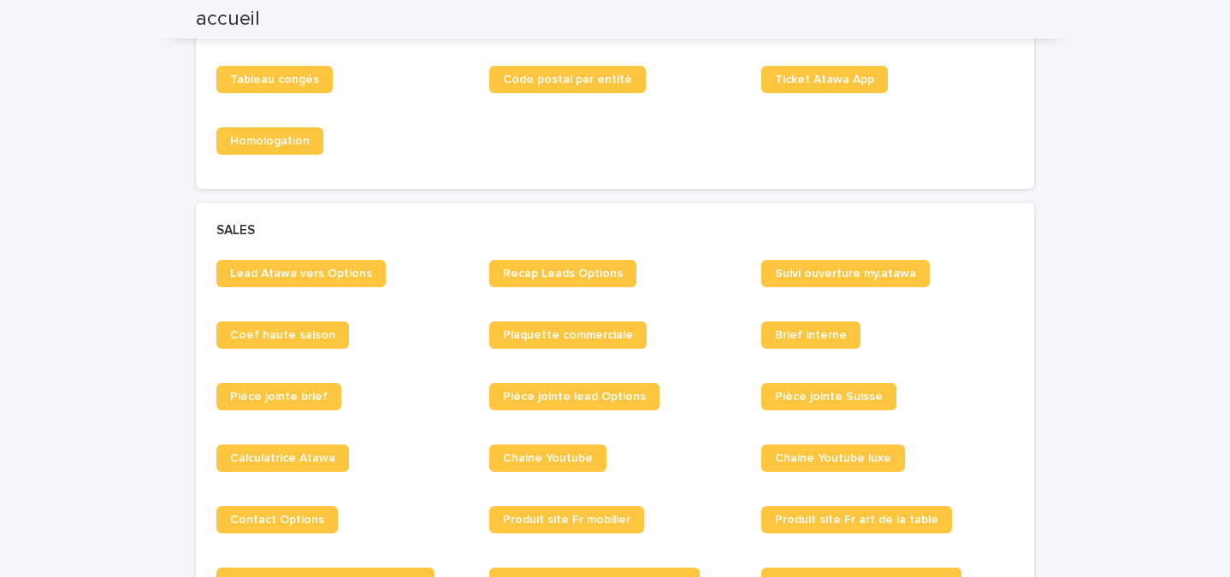
scroll to position [1201, 0]
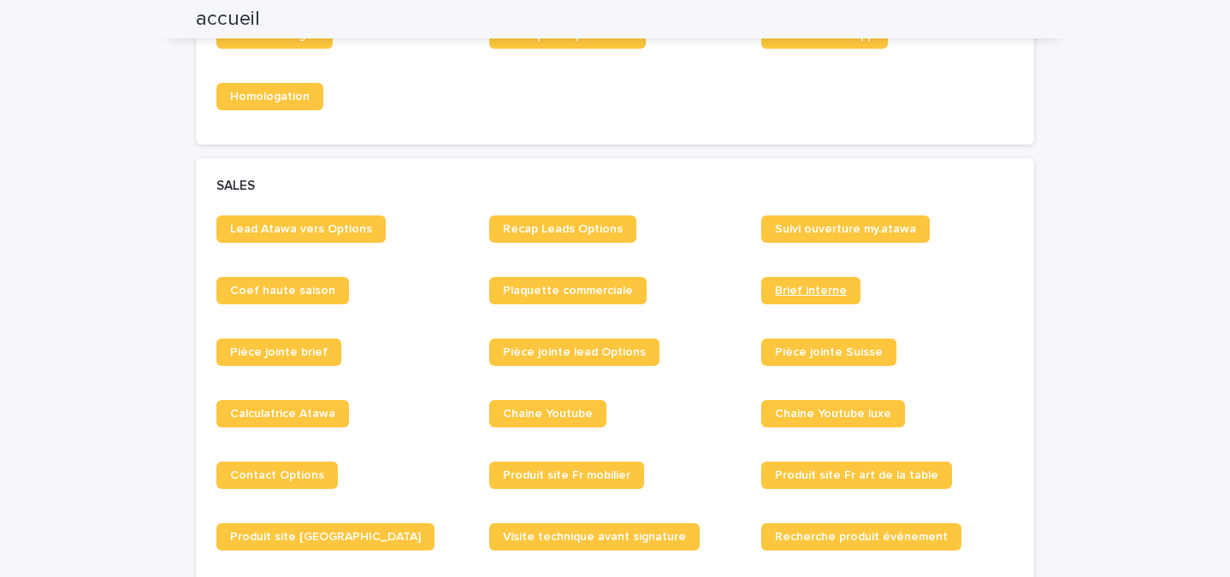
click at [823, 287] on span "Brief interne" at bounding box center [811, 291] width 72 height 12
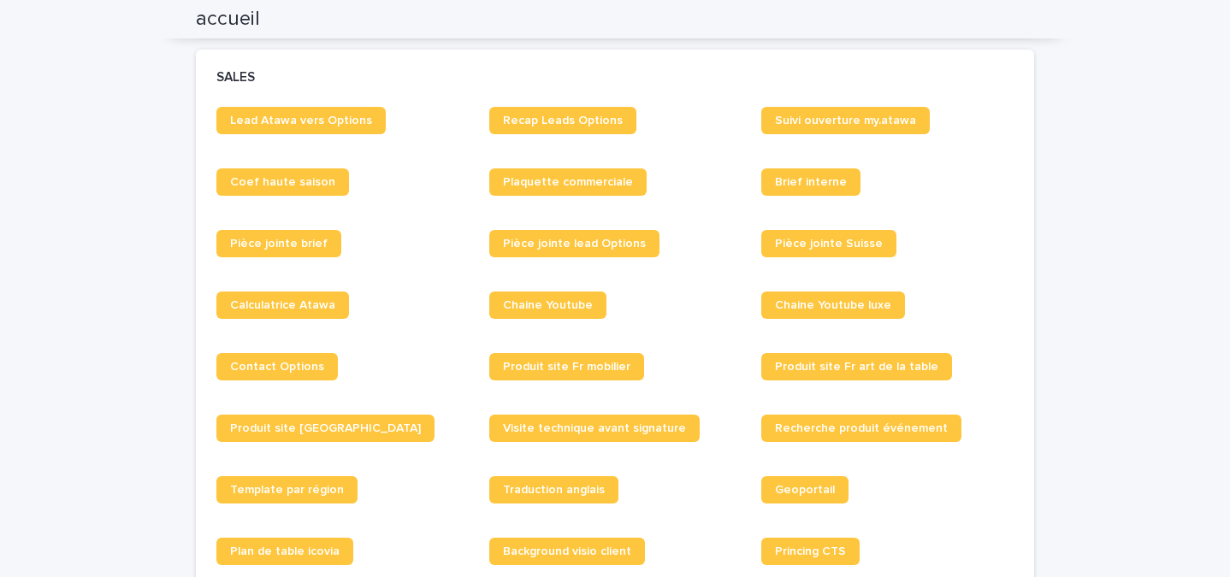
scroll to position [1311, 0]
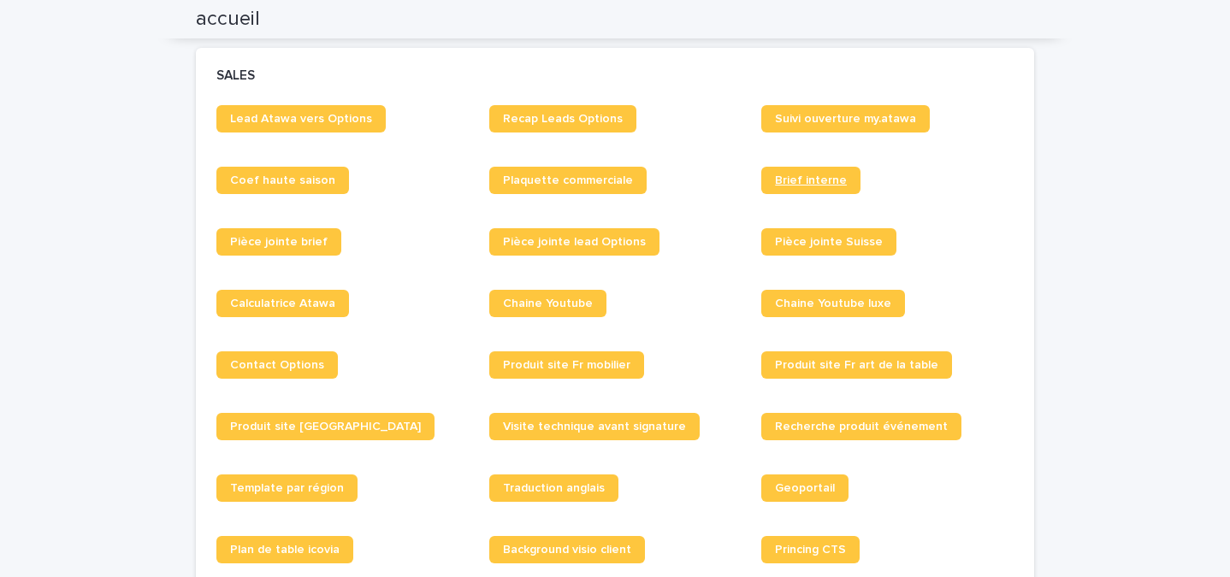
click at [787, 180] on span "Brief interne" at bounding box center [811, 180] width 72 height 12
click at [795, 180] on span "Brief interne" at bounding box center [811, 180] width 72 height 12
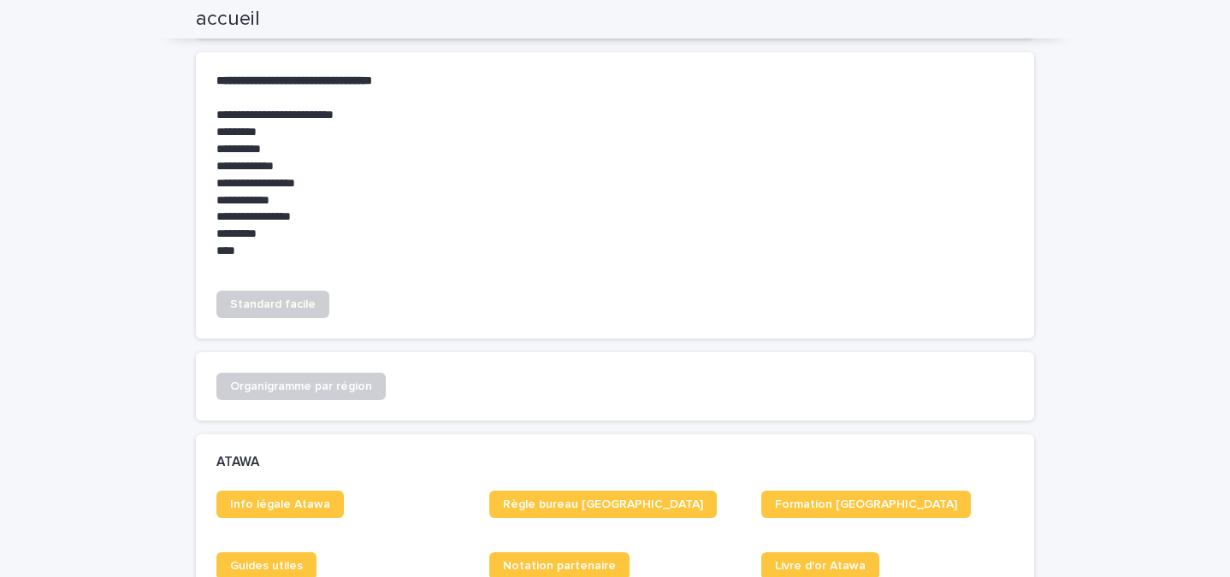
scroll to position [0, 0]
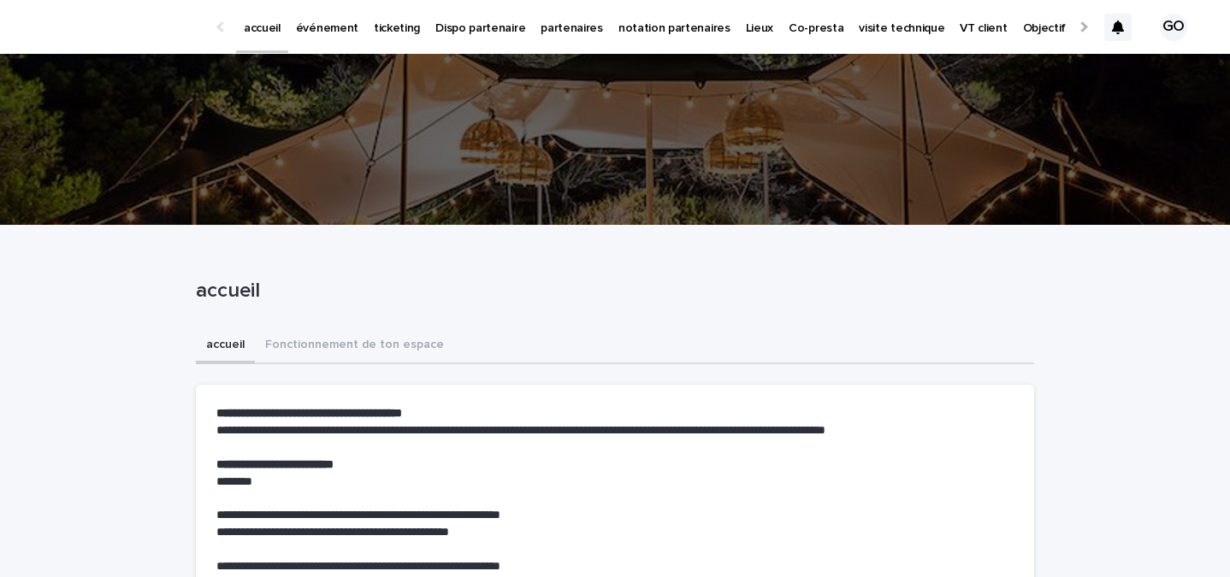
click at [322, 23] on p "événement" at bounding box center [327, 18] width 62 height 36
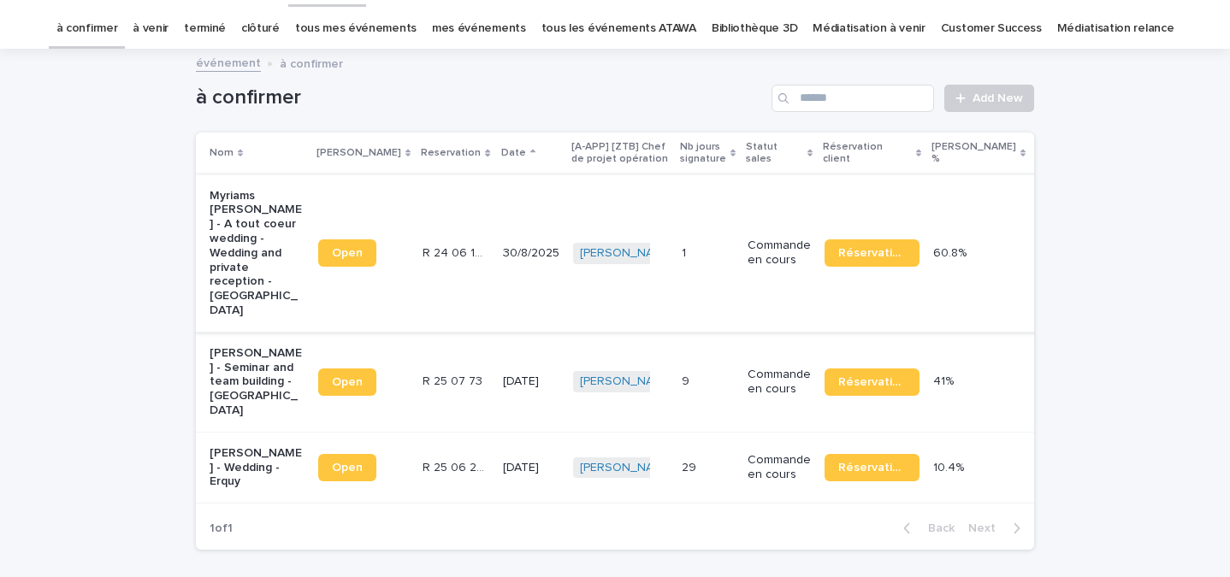
scroll to position [86, 0]
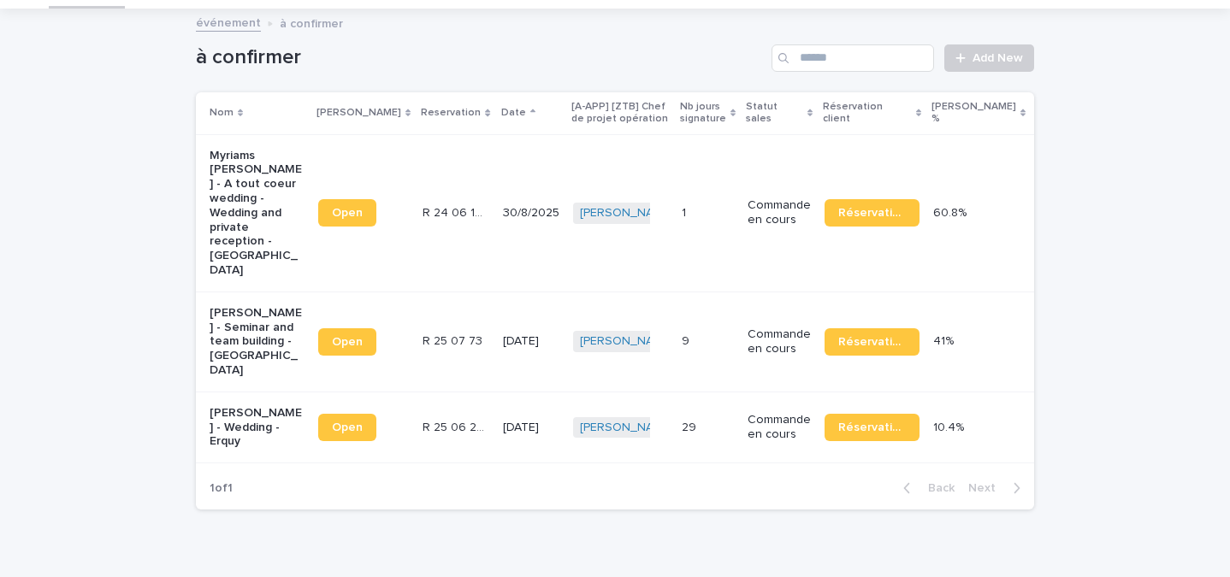
click at [229, 331] on p "[PERSON_NAME] - Seminar and team building - [GEOGRAPHIC_DATA]" at bounding box center [257, 342] width 95 height 72
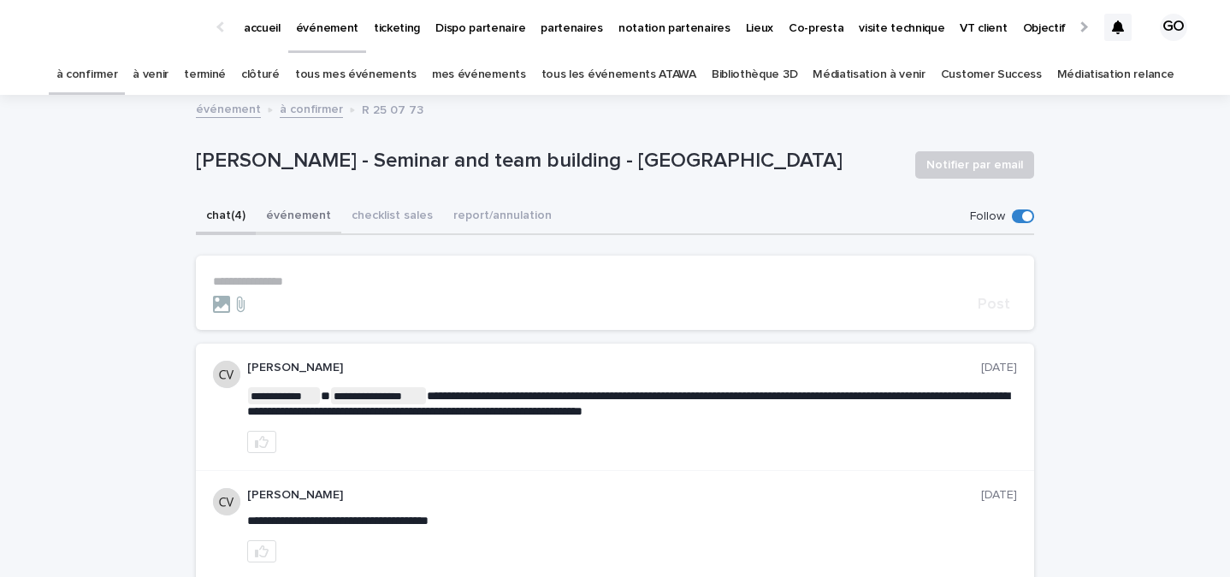
click at [291, 224] on button "événement" at bounding box center [299, 217] width 86 height 36
click at [244, 217] on button "chat (4)" at bounding box center [226, 217] width 60 height 36
click at [300, 217] on button "événement" at bounding box center [299, 217] width 86 height 36
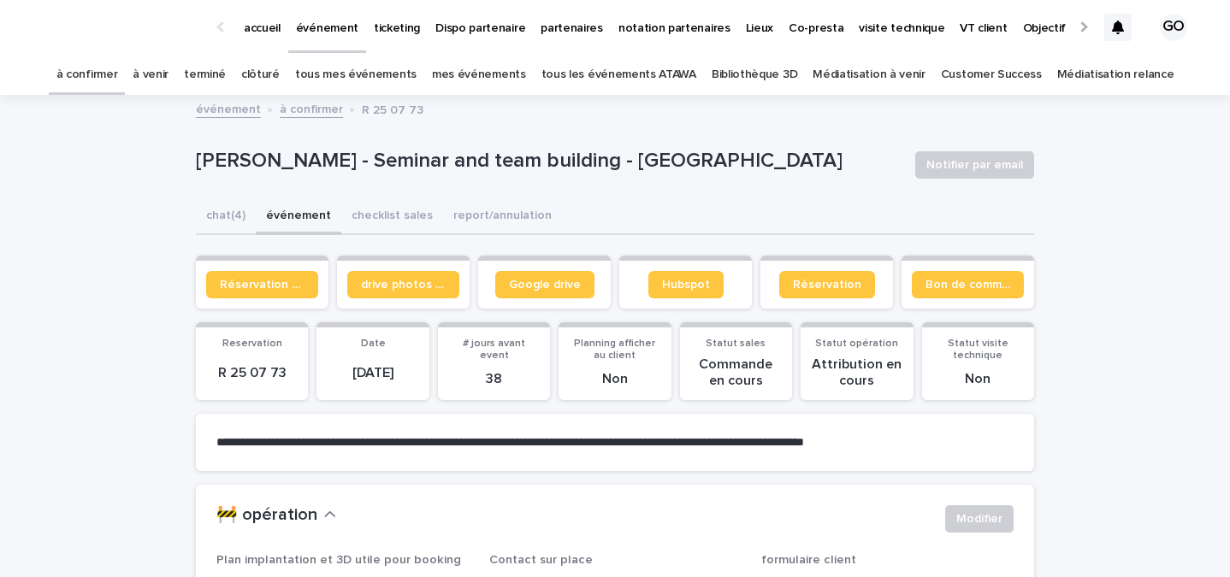
scroll to position [109, 0]
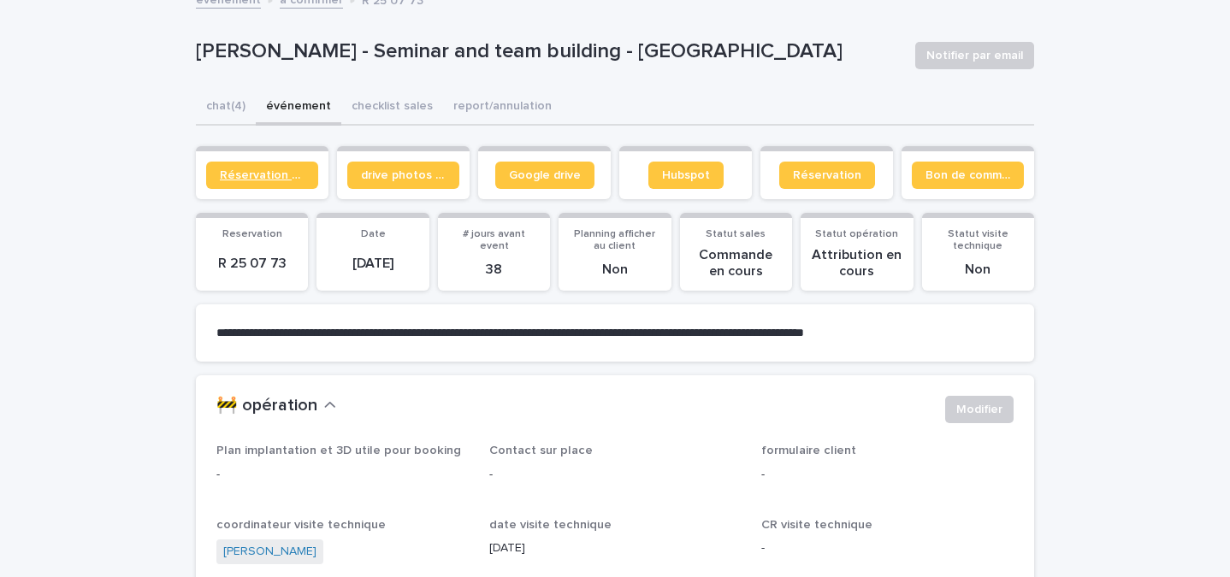
click at [269, 169] on span "Réservation client" at bounding box center [262, 175] width 85 height 12
click at [522, 168] on link "Google drive" at bounding box center [544, 175] width 99 height 27
